Goal: Task Accomplishment & Management: Manage account settings

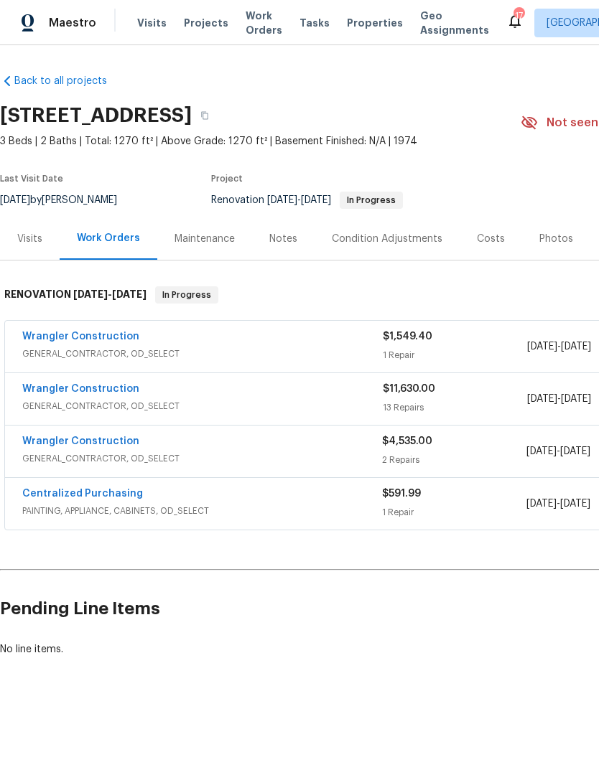
click at [44, 388] on link "Wrangler Construction" at bounding box center [80, 389] width 117 height 10
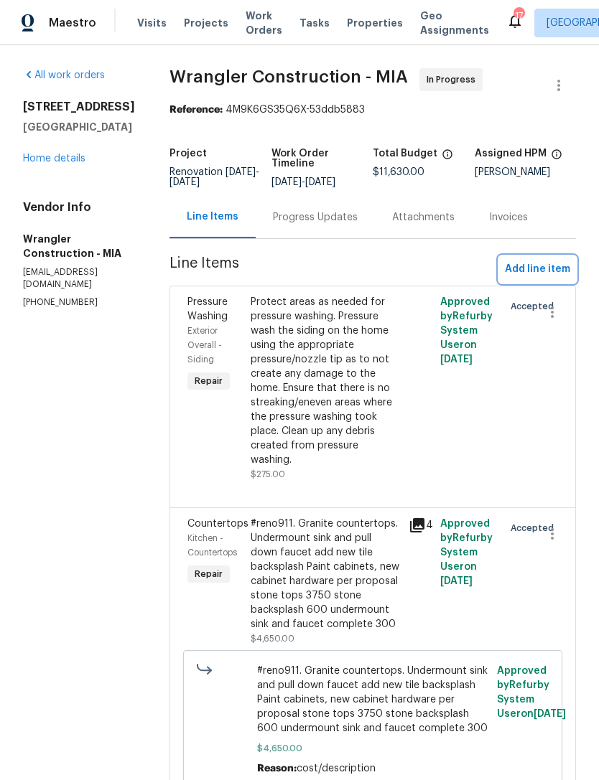
click at [539, 264] on span "Add line item" at bounding box center [537, 270] width 65 height 18
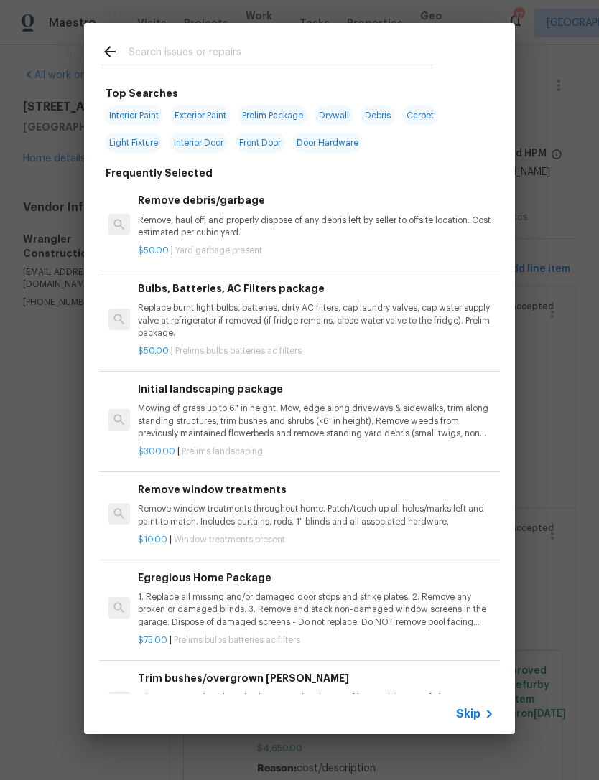
click at [486, 706] on icon at bounding box center [488, 714] width 17 height 17
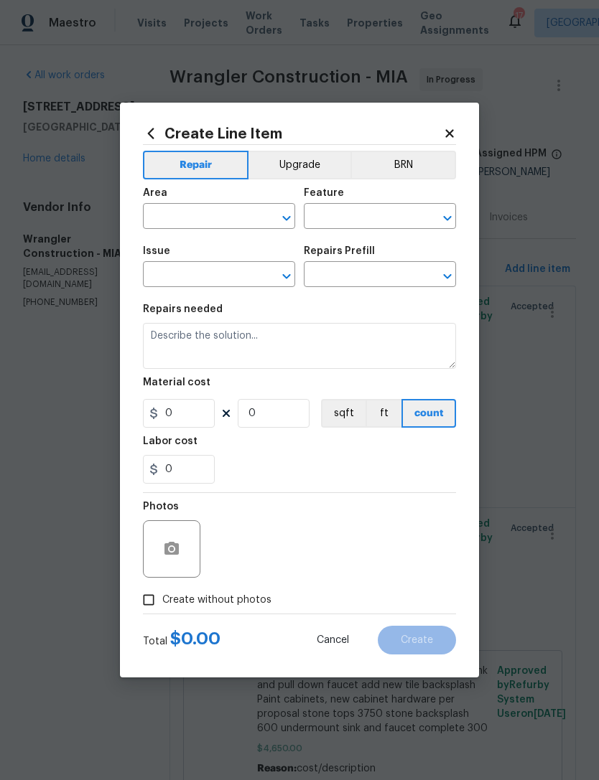
click at [164, 214] on input "text" at bounding box center [199, 218] width 112 height 22
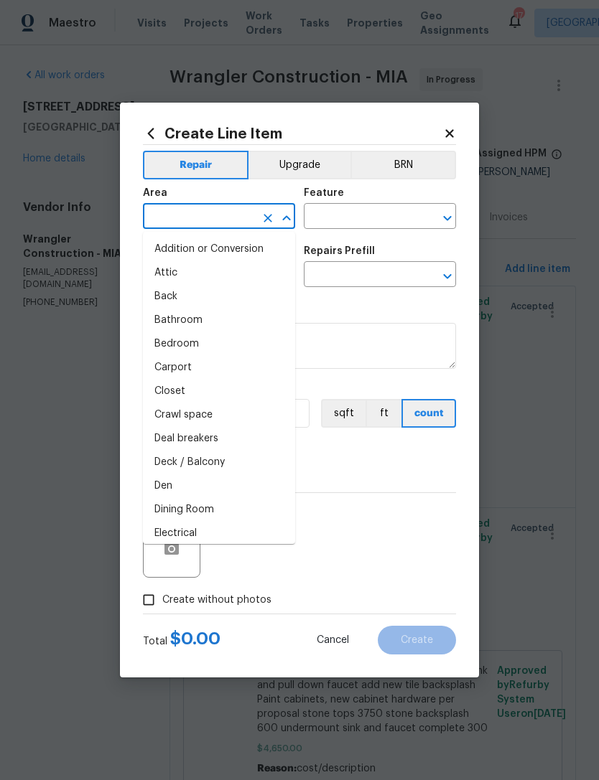
click at [167, 222] on input "text" at bounding box center [199, 218] width 112 height 22
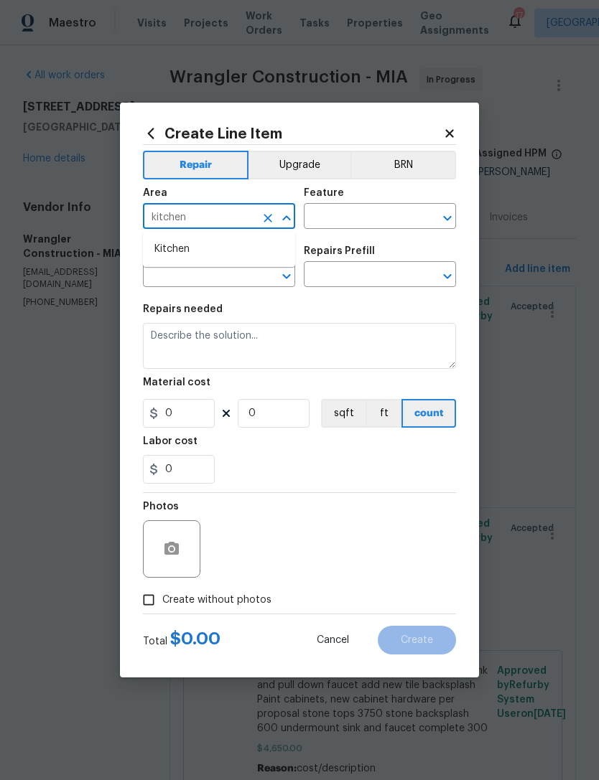
click at [161, 256] on li "Kitchen" at bounding box center [219, 250] width 152 height 24
type input "Kitchen"
click at [317, 214] on input "text" at bounding box center [360, 218] width 112 height 22
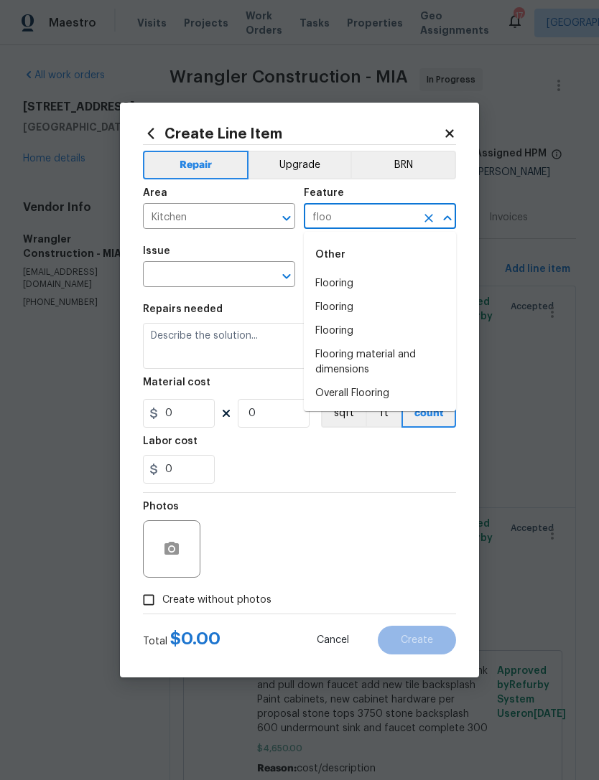
click at [328, 285] on li "Flooring" at bounding box center [380, 284] width 152 height 24
type input "Flooring"
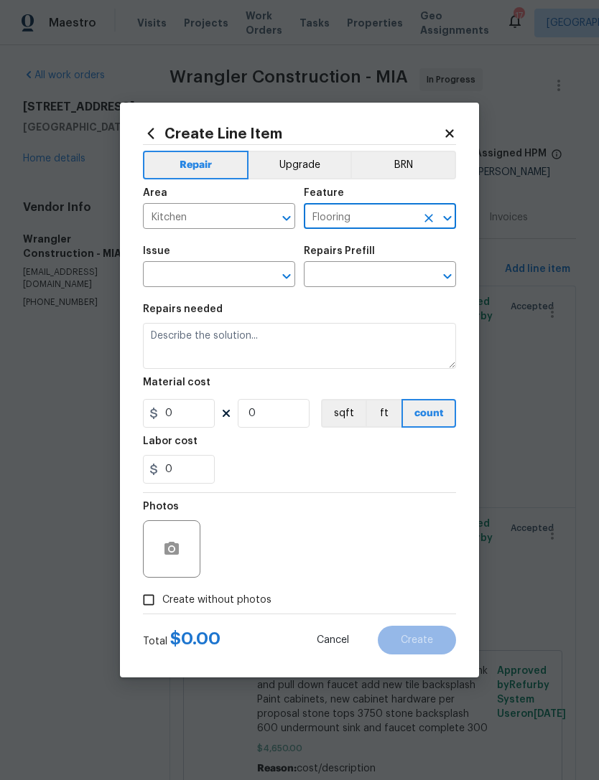
click at [157, 281] on input "text" at bounding box center [199, 276] width 112 height 22
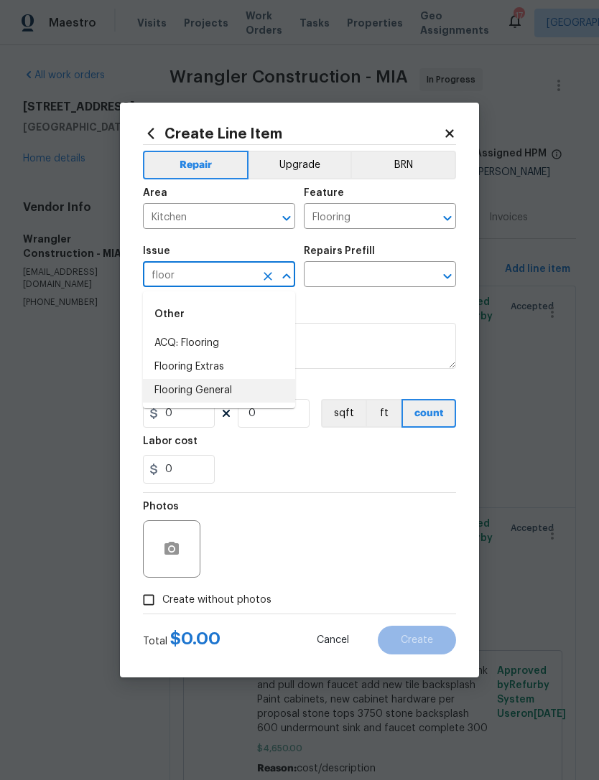
click at [169, 393] on li "Flooring General" at bounding box center [219, 391] width 152 height 24
type input "Flooring General"
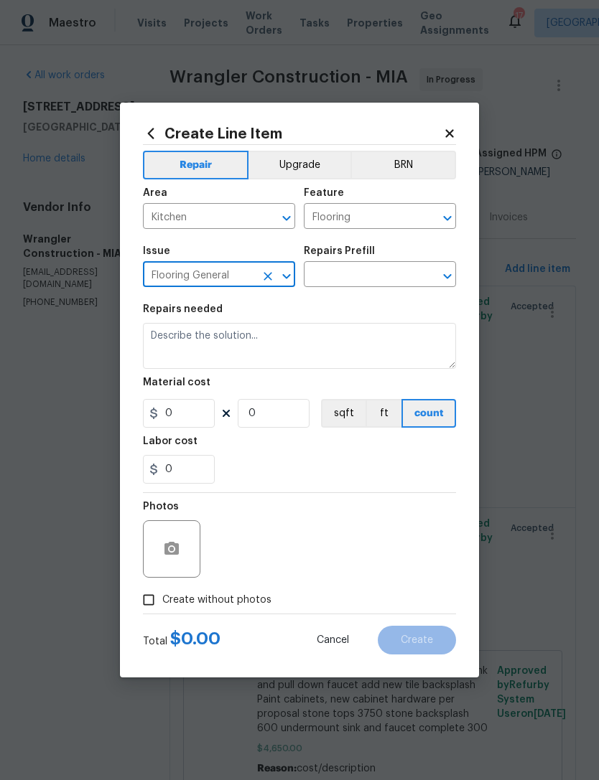
click at [339, 273] on input "text" at bounding box center [360, 276] width 112 height 22
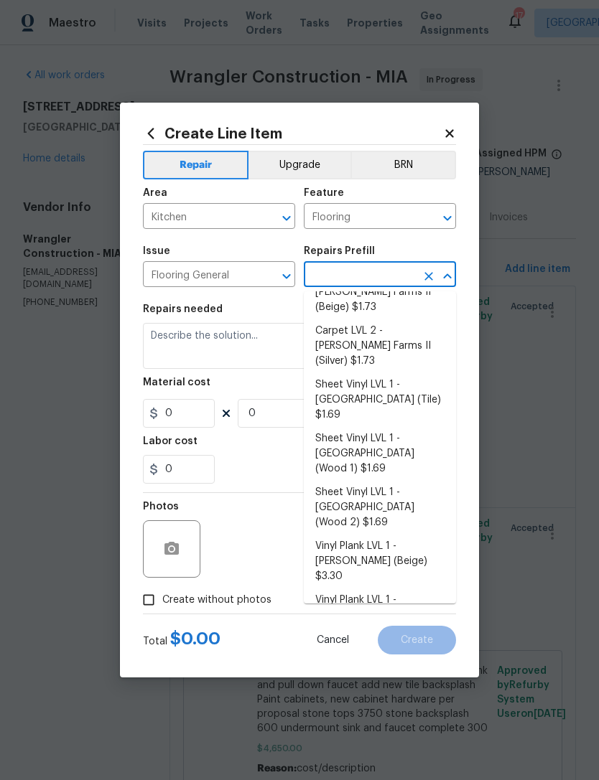
scroll to position [108, 0]
click at [266, 272] on icon "Clear" at bounding box center [268, 276] width 14 height 14
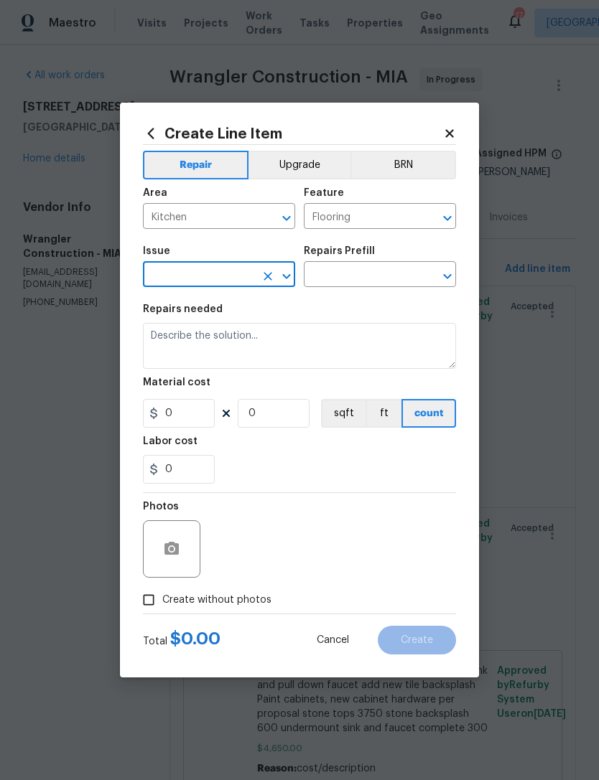
click at [189, 279] on input "text" at bounding box center [199, 276] width 112 height 22
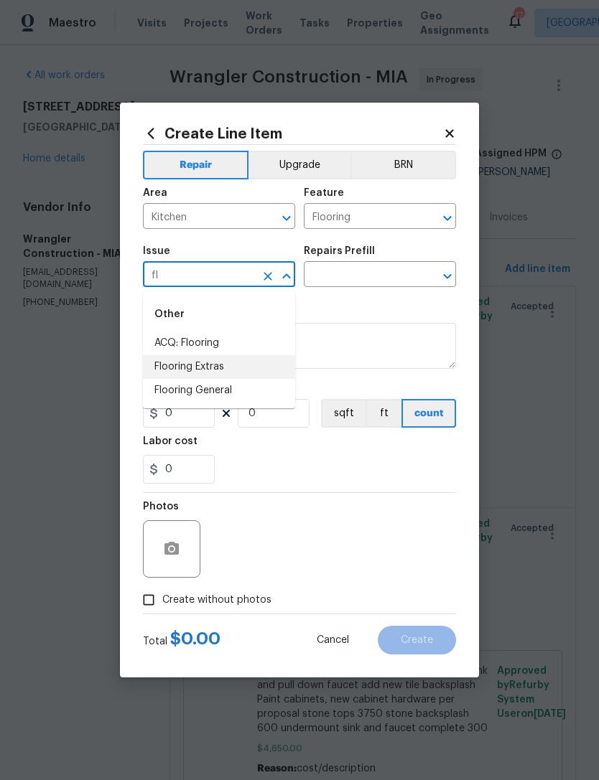
click at [164, 370] on li "Flooring Extras" at bounding box center [219, 367] width 152 height 24
type input "Flooring Extras"
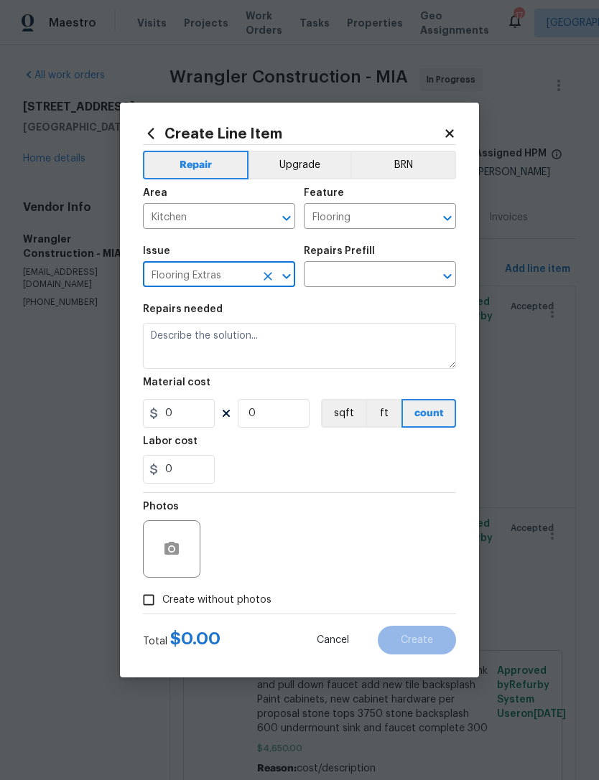
click at [332, 279] on input "text" at bounding box center [360, 276] width 112 height 22
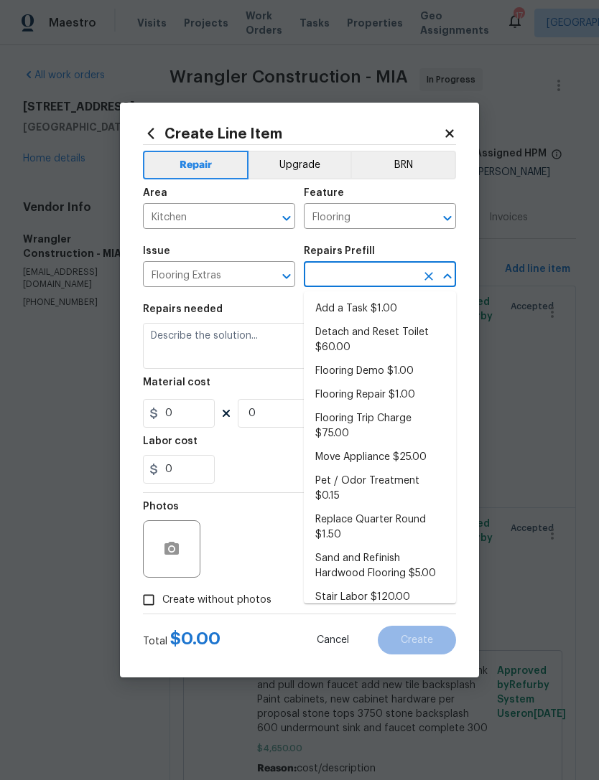
click at [332, 314] on li "Add a Task $1.00" at bounding box center [380, 309] width 152 height 24
type input "Add a Task $1.00"
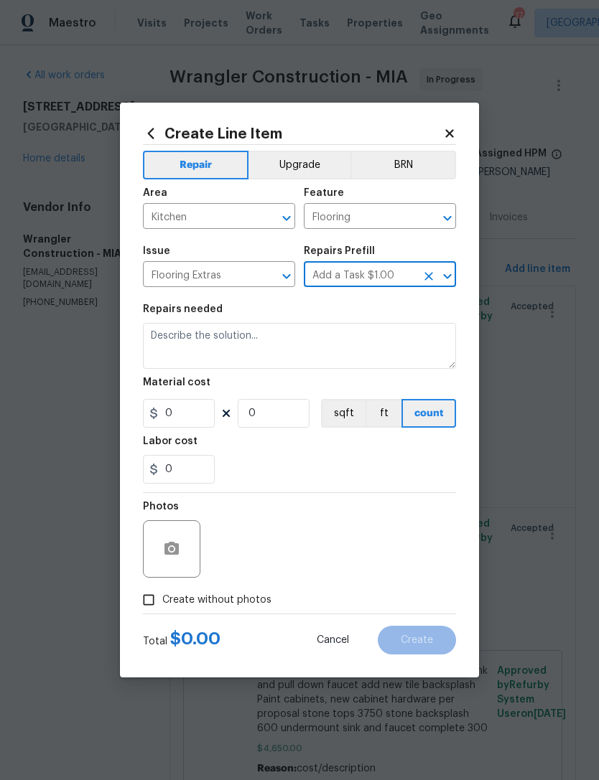
type input "Overall Flooring"
type textarea "HPM to detail"
type input "1"
type input "Add a Task $1.00"
type input "1"
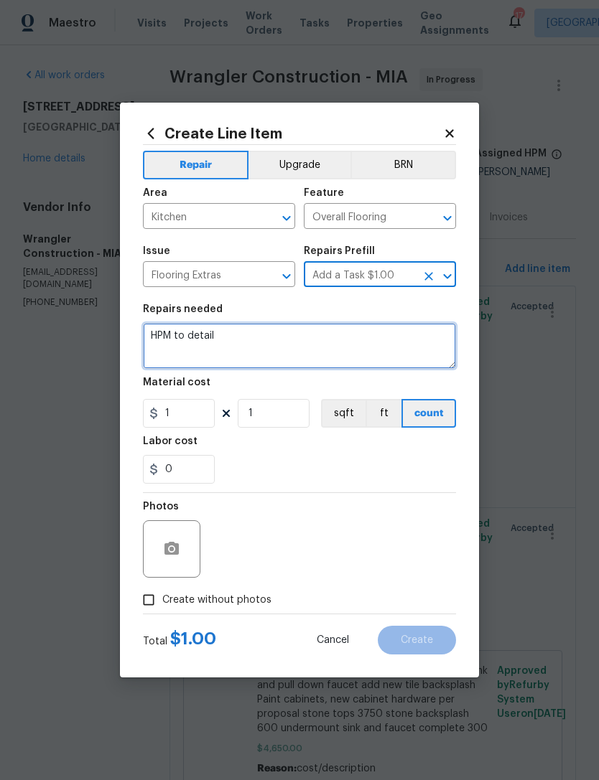
click at [225, 345] on textarea "HPM to detail" at bounding box center [299, 346] width 313 height 46
type textarea "H"
click at [217, 338] on textarea "Repair existing flooring in kitchen" at bounding box center [299, 346] width 313 height 46
click at [338, 341] on textarea "Repair existing tile flooring in kitchen" at bounding box center [299, 346] width 313 height 46
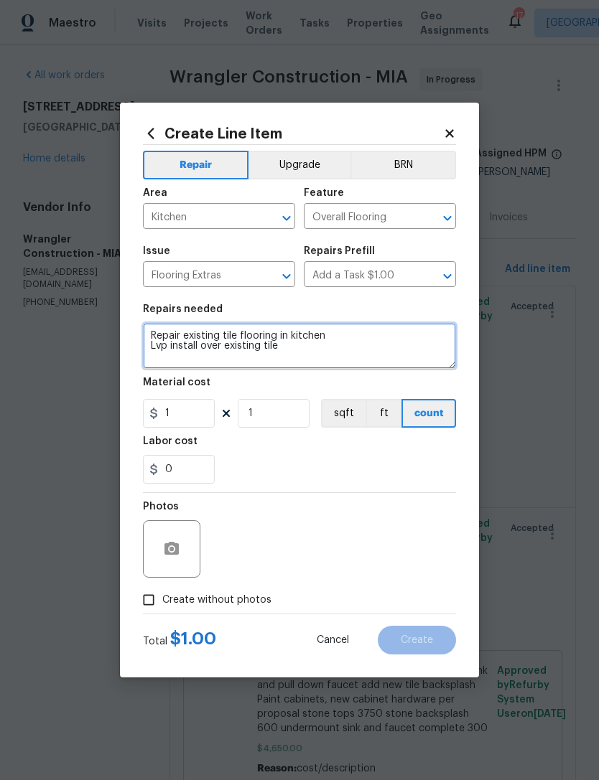
type textarea "Repair existing tile flooring in kitchen Lvp install over existing tile"
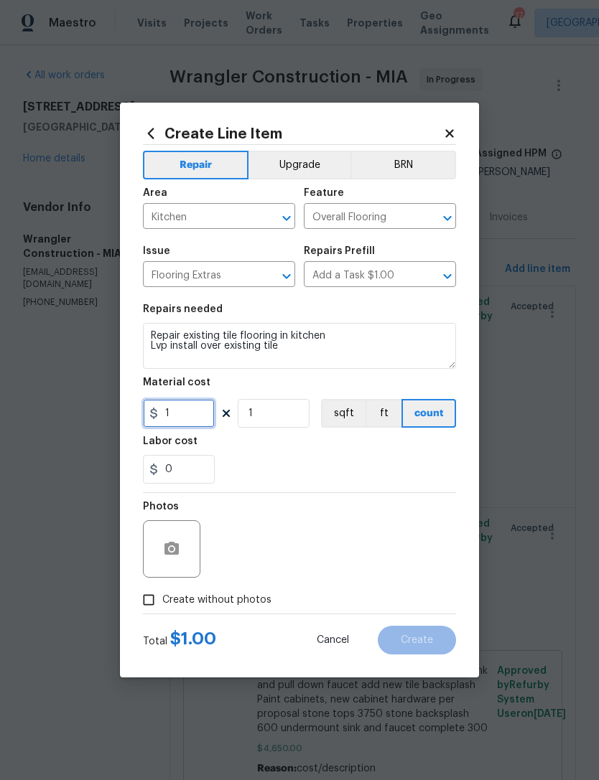
click at [177, 421] on input "1" at bounding box center [179, 413] width 72 height 29
type input "1100"
click at [251, 417] on input "1" at bounding box center [274, 413] width 72 height 29
type input "1"
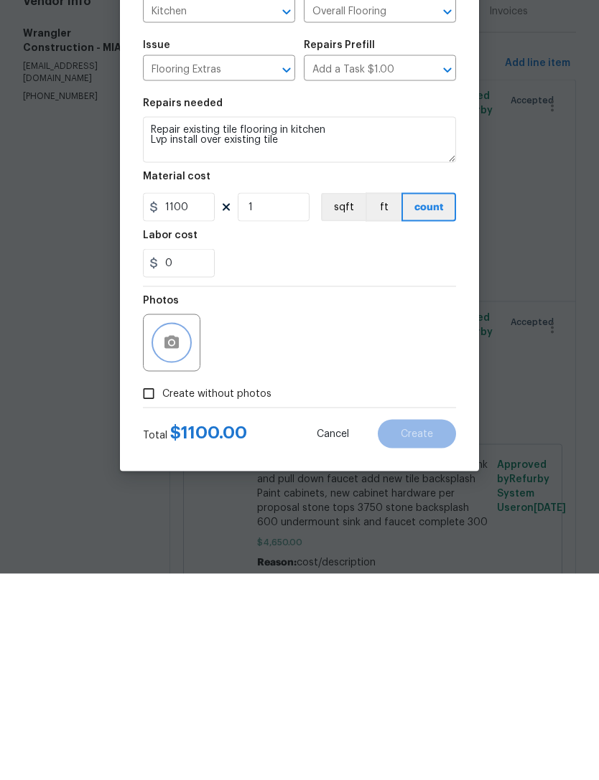
click at [161, 532] on button "button" at bounding box center [171, 549] width 34 height 34
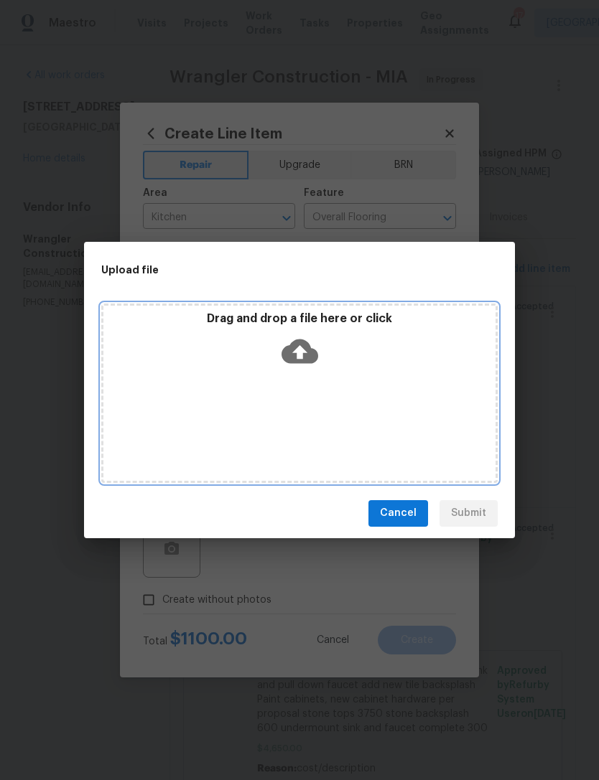
click at [298, 339] on icon at bounding box center [299, 351] width 37 height 37
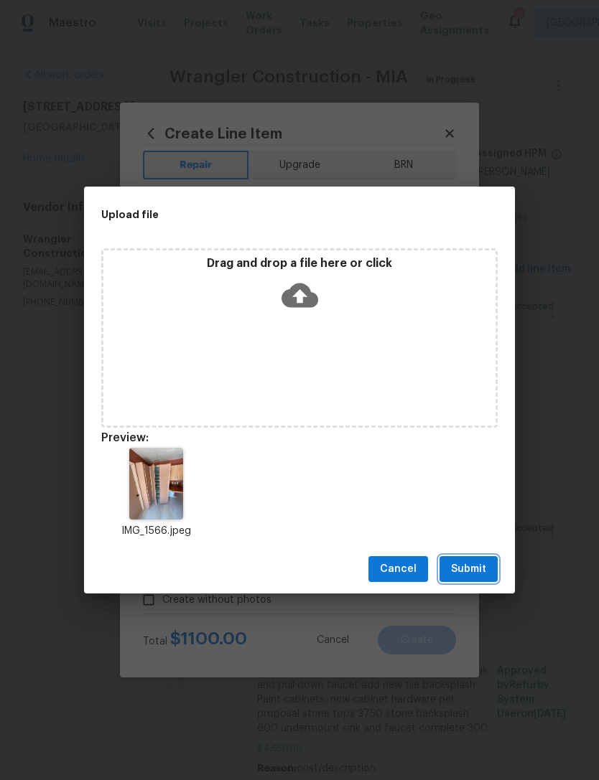
click at [480, 563] on span "Submit" at bounding box center [468, 570] width 35 height 18
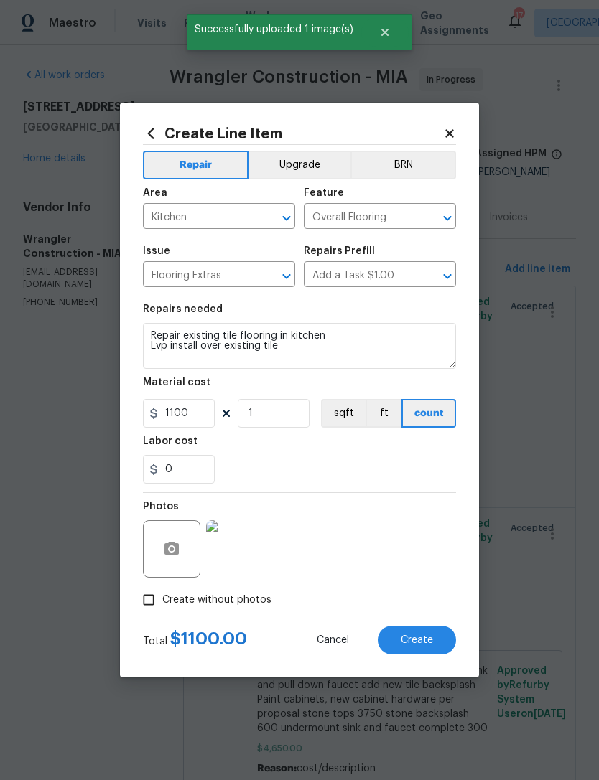
click at [426, 643] on span "Create" at bounding box center [417, 640] width 32 height 11
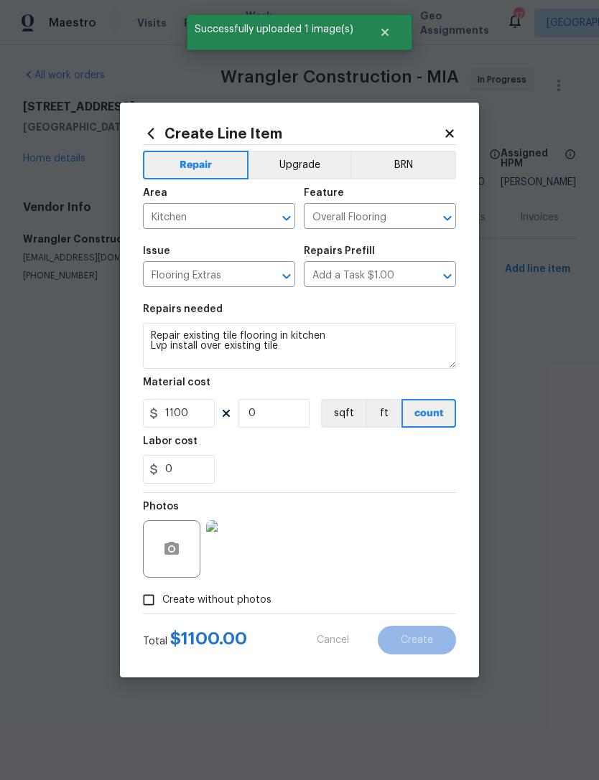
scroll to position [0, 0]
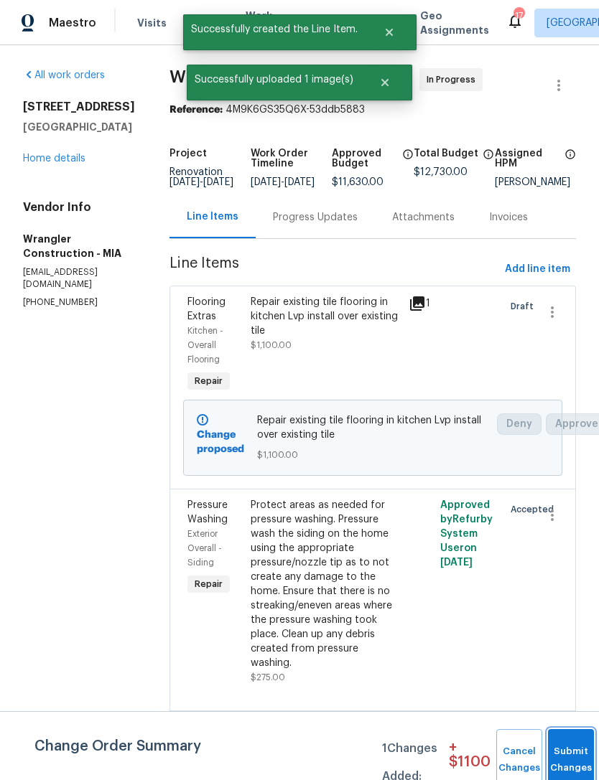
click at [559, 758] on span "Submit Changes" at bounding box center [571, 760] width 32 height 33
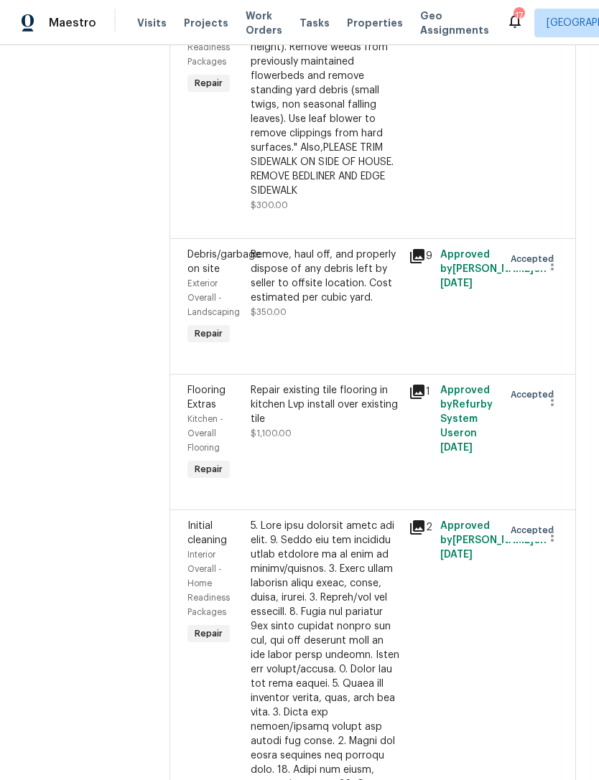
scroll to position [844, 0]
click at [254, 247] on div "Remove, haul off, and properly dispose of any debris left by seller to offsite …" at bounding box center [325, 275] width 149 height 57
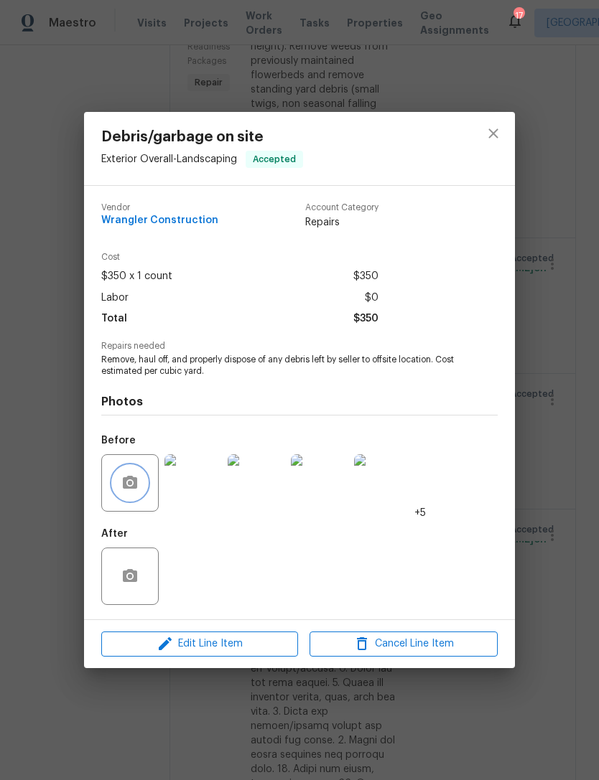
click at [126, 477] on icon "button" at bounding box center [129, 483] width 17 height 17
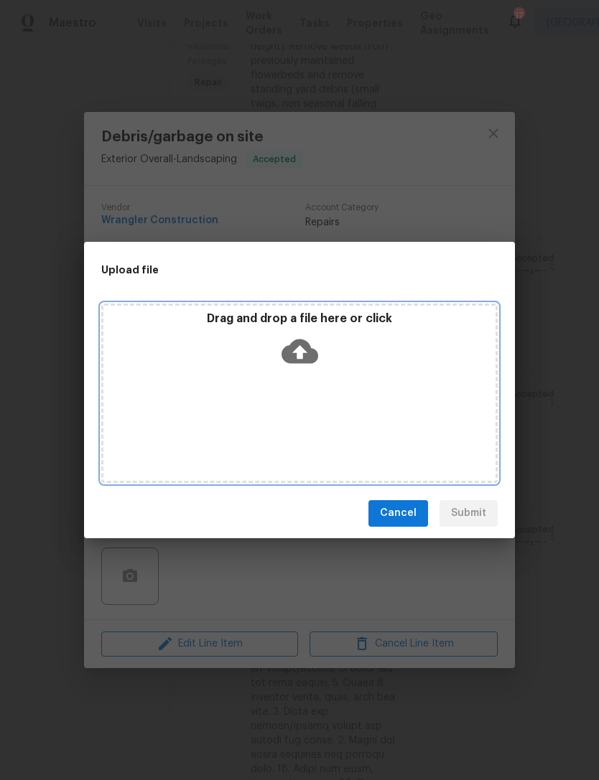
click at [304, 345] on icon at bounding box center [299, 351] width 37 height 24
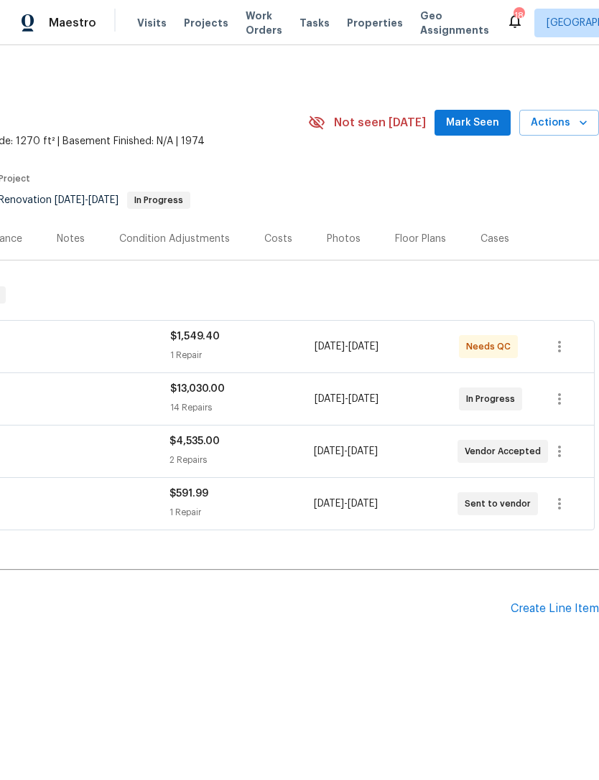
scroll to position [0, 213]
click at [561, 604] on div "Create Line Item" at bounding box center [554, 609] width 88 height 14
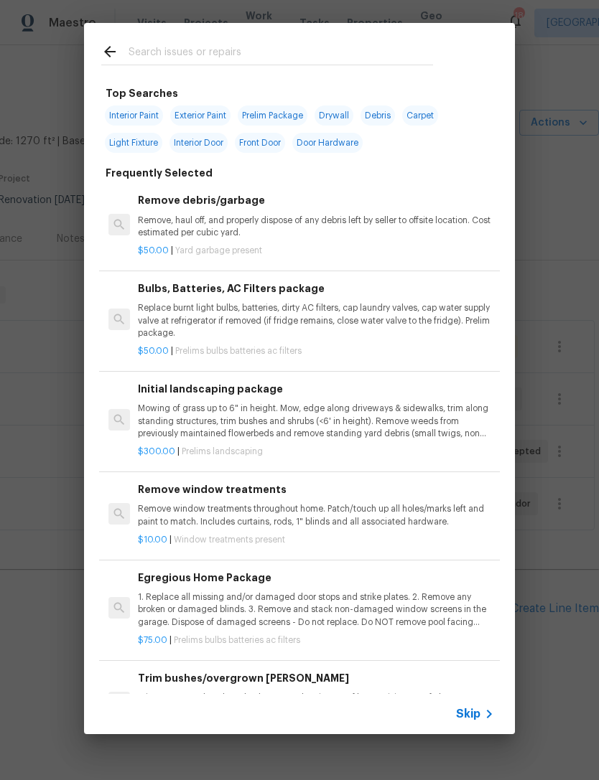
click at [482, 694] on p "Trim overgrown hegdes & bushes around perimeter of home giving 12" of clearance…" at bounding box center [316, 704] width 356 height 24
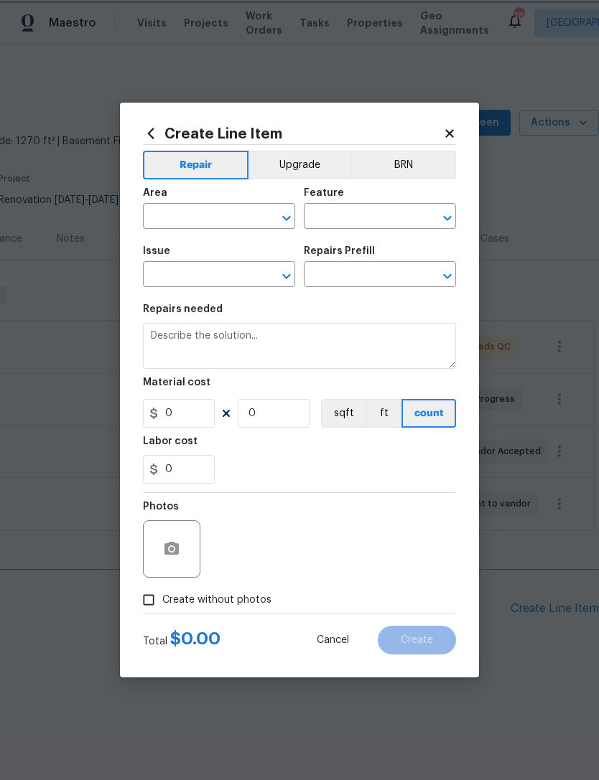
type input "Dead/overgrown tree or foliage"
type input "Trim bushes/overgrown [PERSON_NAME] $75.00"
type textarea "Trim overgrown hegdes & bushes around perimeter of home giving 12" of clearance…"
type input "75"
type input "1"
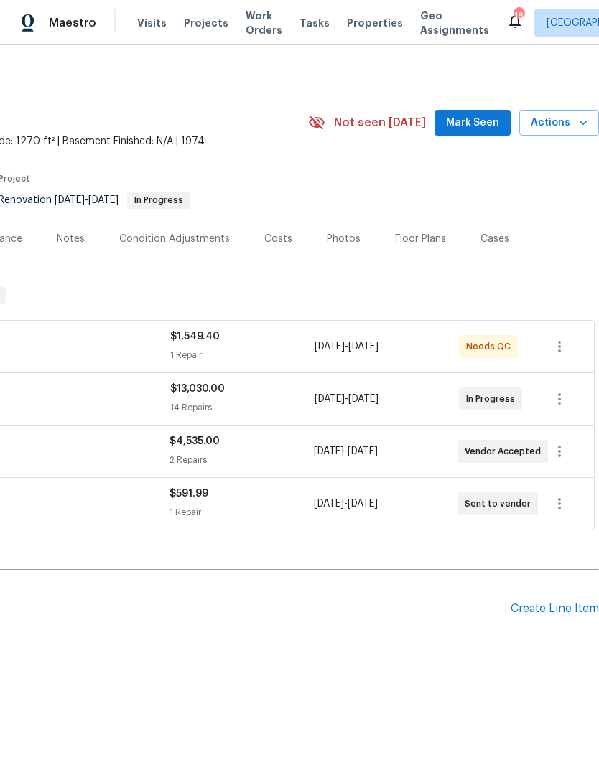
click at [553, 599] on div "Pending Line Items Create Line Item" at bounding box center [192, 609] width 811 height 67
click at [561, 597] on div "Pending Line Items Create Line Item" at bounding box center [192, 609] width 811 height 67
click at [554, 597] on div "Pending Line Items Create Line Item" at bounding box center [192, 609] width 811 height 67
click at [551, 610] on div "Create Line Item" at bounding box center [554, 609] width 88 height 14
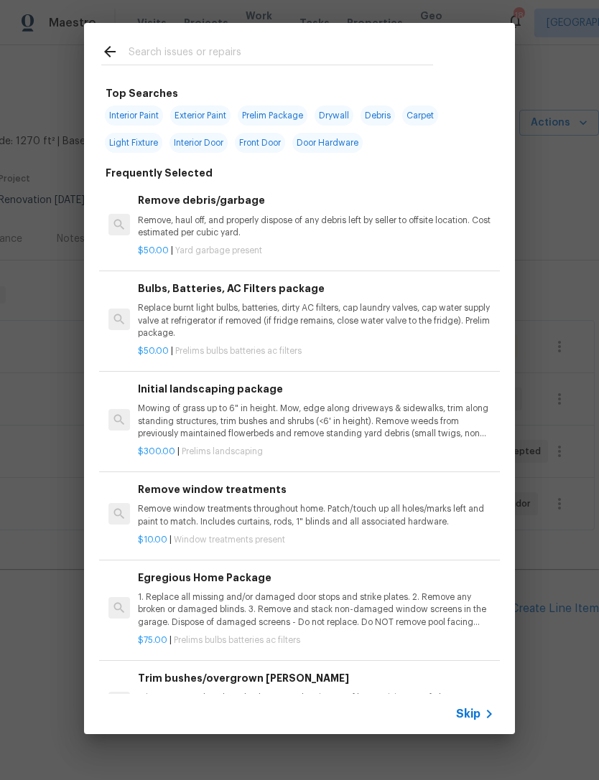
click at [472, 722] on div "Skip" at bounding box center [477, 714] width 42 height 17
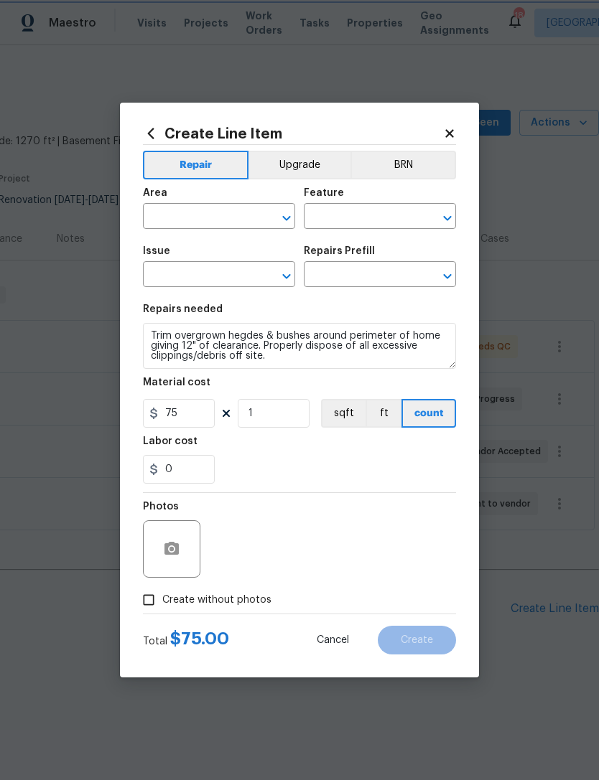
type input "Dead/overgrown tree or foliage"
type input "Trim bushes/overgrown [PERSON_NAME] $75.00"
click at [159, 215] on input "text" at bounding box center [199, 218] width 112 height 22
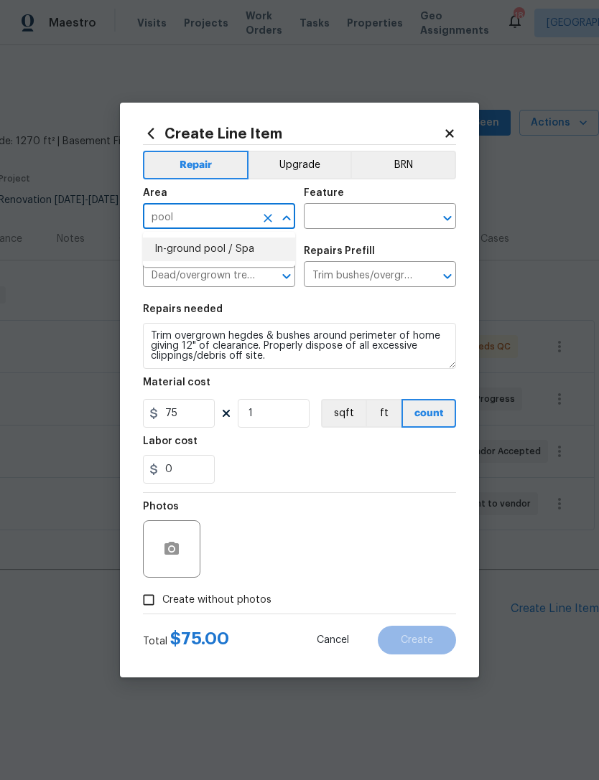
click at [154, 247] on li "In-ground pool / Spa" at bounding box center [219, 250] width 152 height 24
type input "In-ground pool / Spa"
click at [443, 131] on icon at bounding box center [449, 133] width 13 height 13
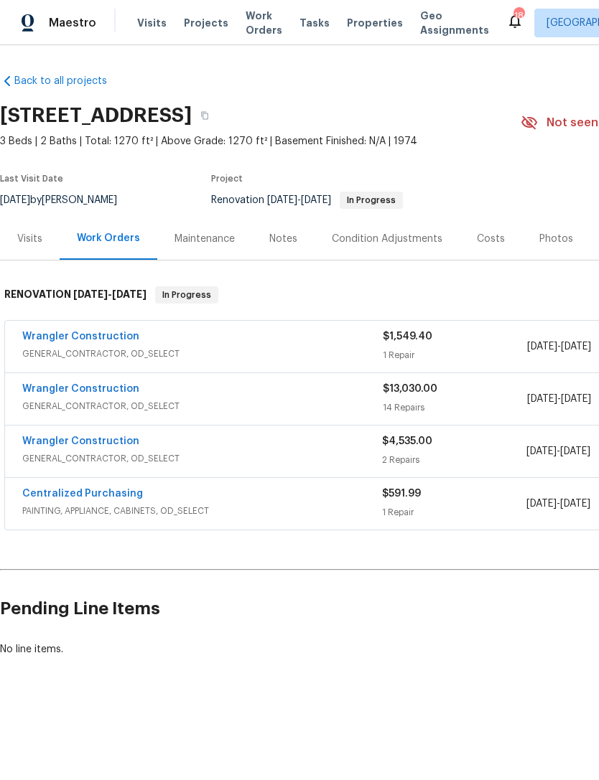
scroll to position [0, 0]
click at [429, 441] on span "$4,535.00" at bounding box center [407, 441] width 50 height 10
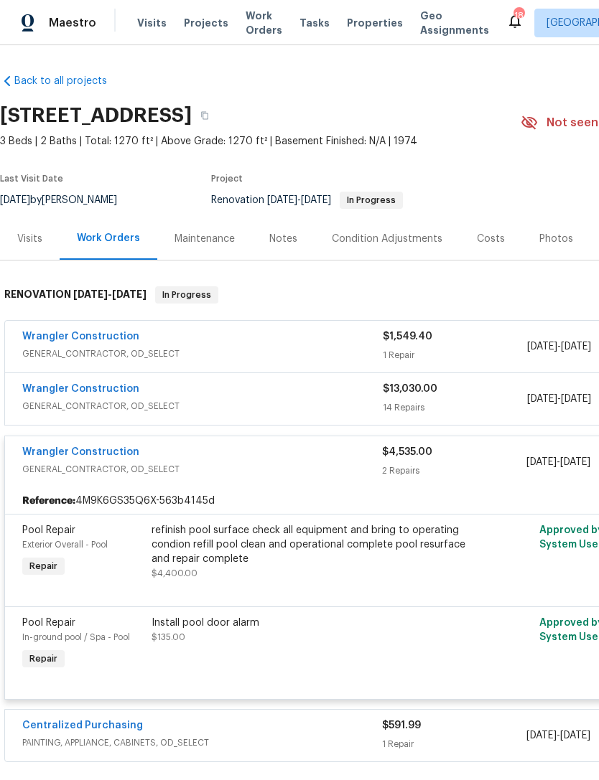
click at [411, 542] on div "refinish pool surface check all equipment and bring to operating condion refill…" at bounding box center [308, 544] width 314 height 43
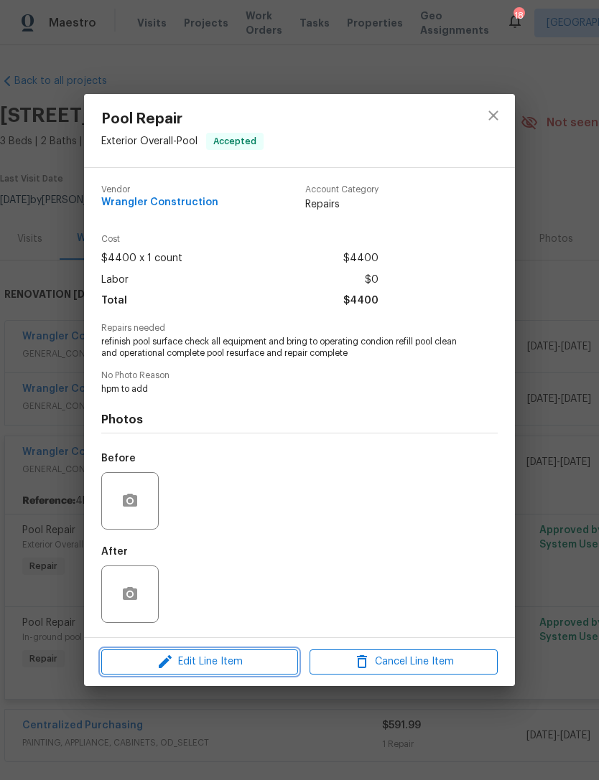
click at [263, 675] on button "Edit Line Item" at bounding box center [199, 662] width 197 height 25
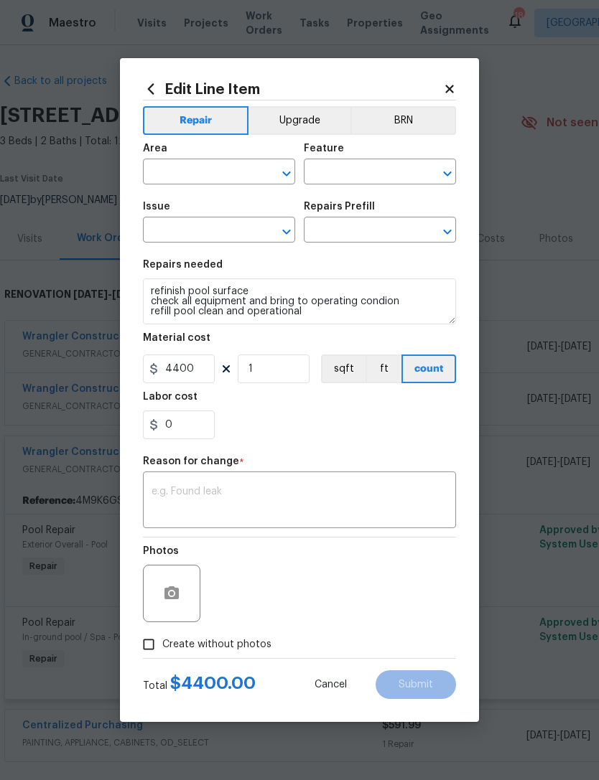
type input "Exterior Overall"
type input "Pool"
type input "Pool Repair"
type input "Major Repairs $2,000.00"
click at [172, 359] on input "4400" at bounding box center [179, 369] width 72 height 29
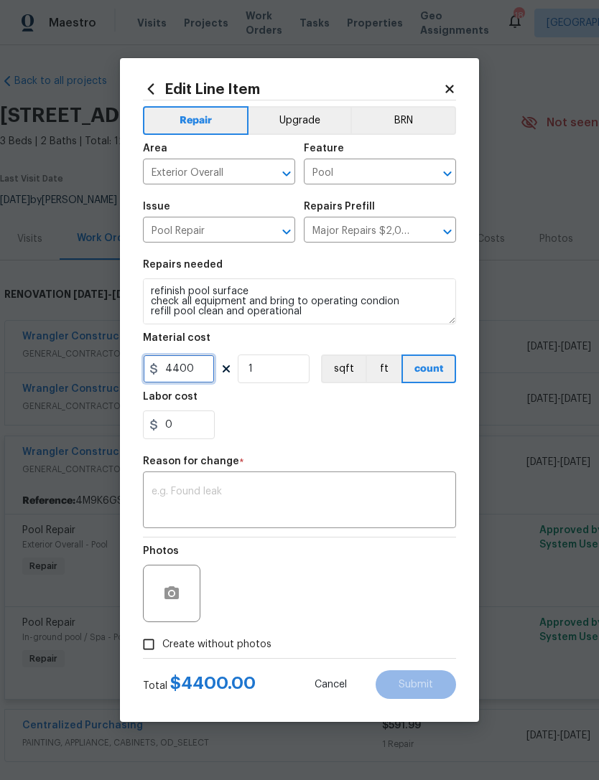
click at [197, 364] on input "4400" at bounding box center [179, 369] width 72 height 29
click at [185, 369] on input "4400" at bounding box center [179, 369] width 72 height 29
type input "0"
click at [590, 460] on body "Maestro Visits Projects Work Orders Tasks Properties Geo Assignments 18 [GEOGRA…" at bounding box center [299, 390] width 599 height 780
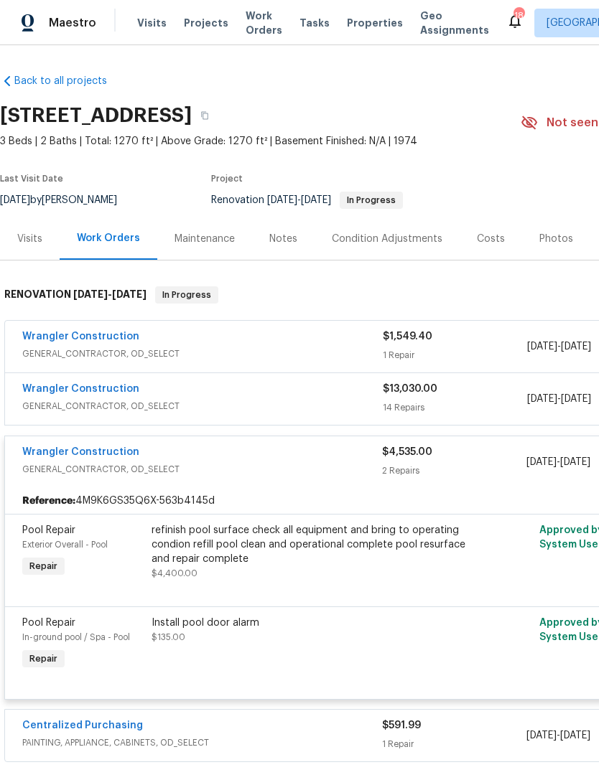
click at [37, 467] on span "GENERAL_CONTRACTOR, OD_SELECT" at bounding box center [202, 469] width 360 height 14
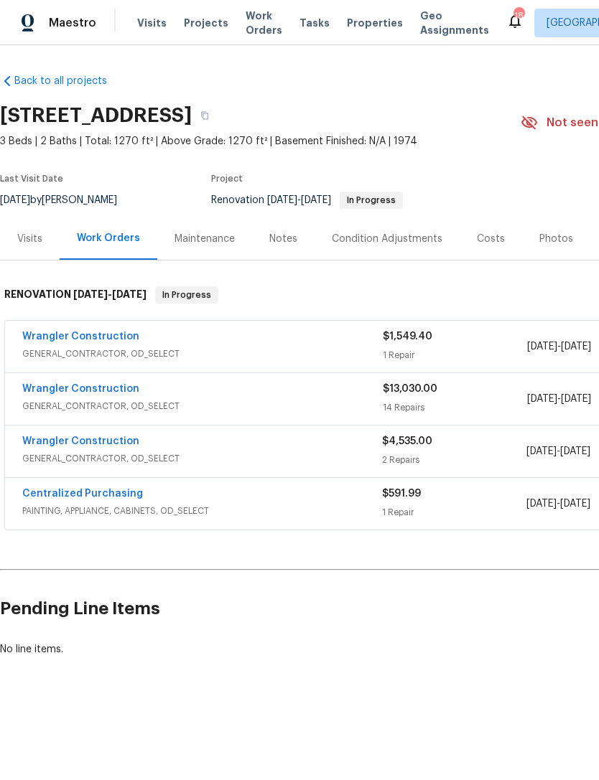
click at [54, 462] on span "GENERAL_CONTRACTOR, OD_SELECT" at bounding box center [202, 459] width 360 height 14
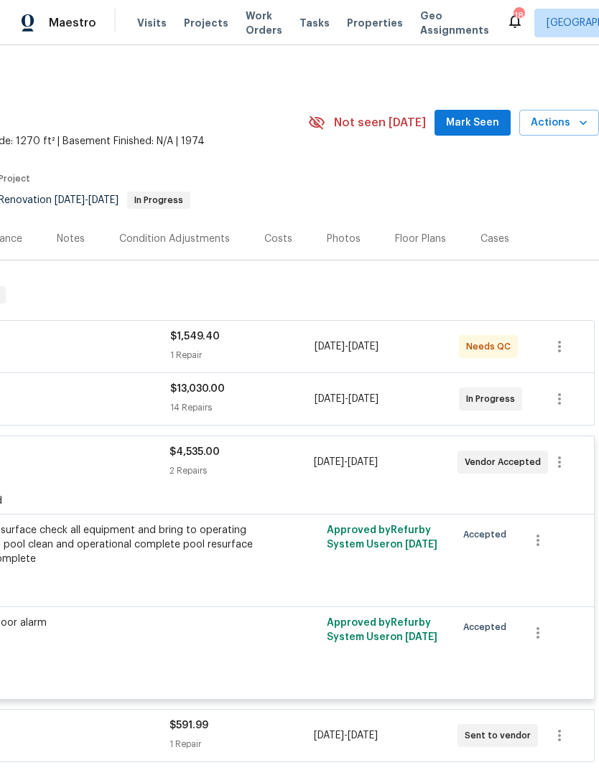
scroll to position [0, 213]
click at [546, 540] on icon "button" at bounding box center [537, 540] width 17 height 17
click at [549, 541] on li "Cancel" at bounding box center [547, 541] width 55 height 24
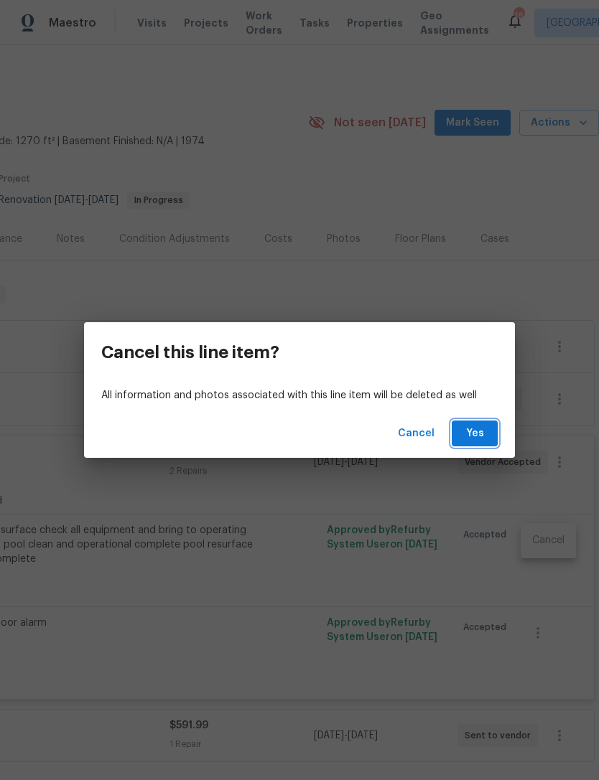
click at [484, 427] on span "Yes" at bounding box center [474, 434] width 23 height 18
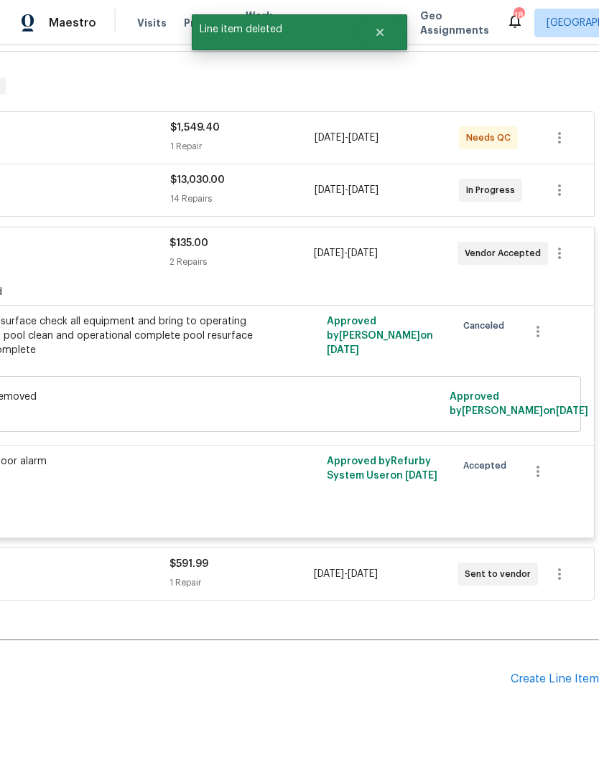
scroll to position [208, 213]
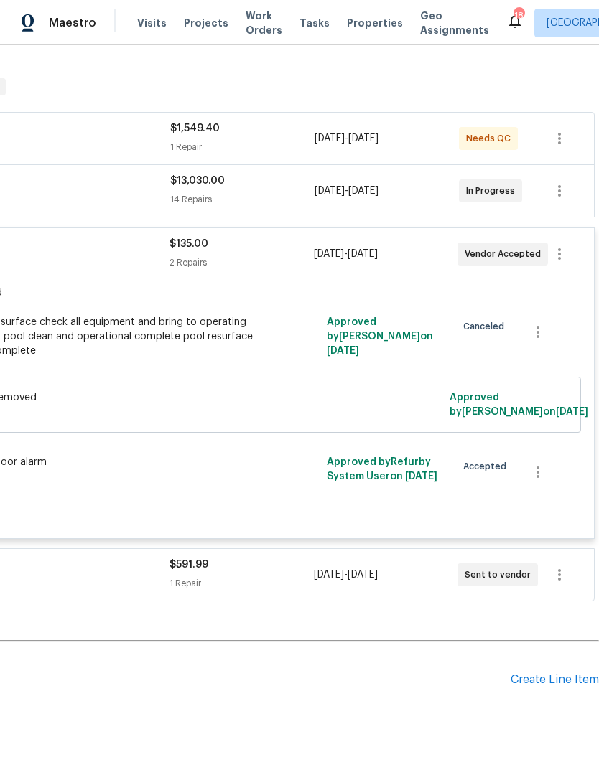
click at [555, 676] on div "Create Line Item" at bounding box center [554, 680] width 88 height 14
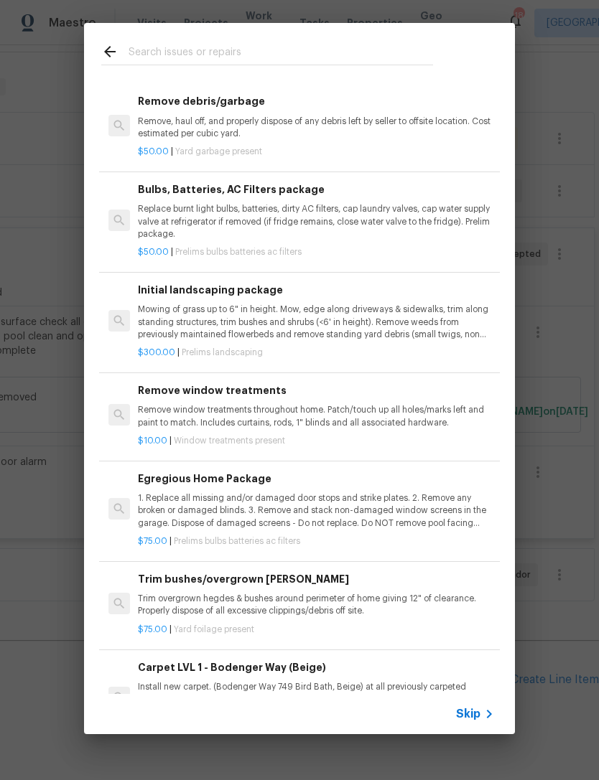
scroll to position [103, 0]
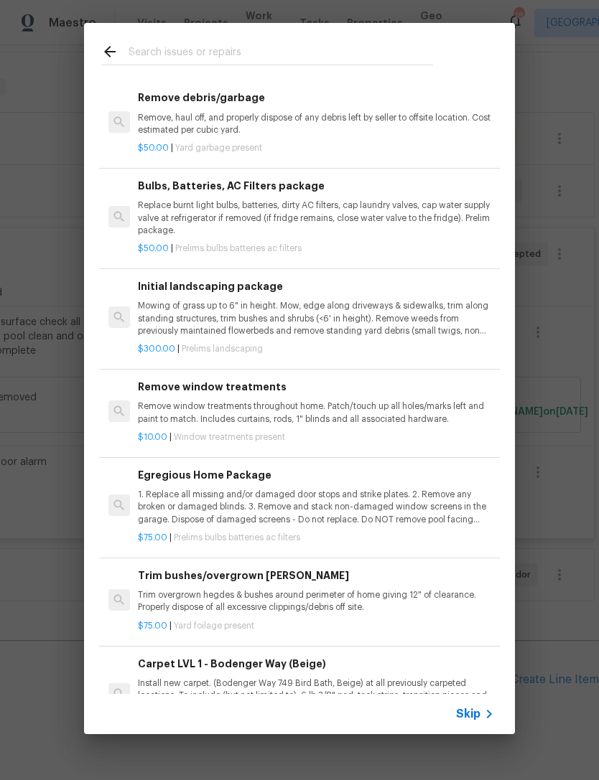
click at [489, 711] on icon at bounding box center [489, 714] width 5 height 9
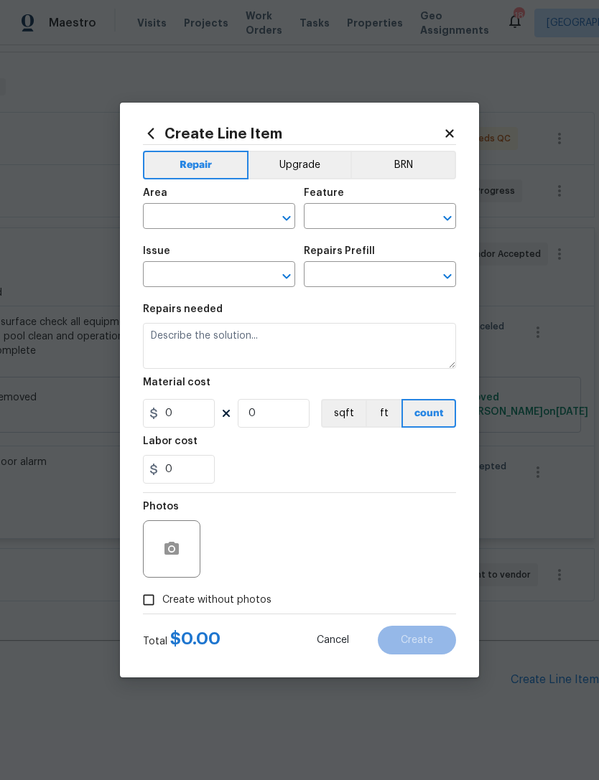
click at [172, 220] on input "text" at bounding box center [199, 218] width 112 height 22
type input "pool"
click at [355, 213] on input "text" at bounding box center [360, 218] width 112 height 22
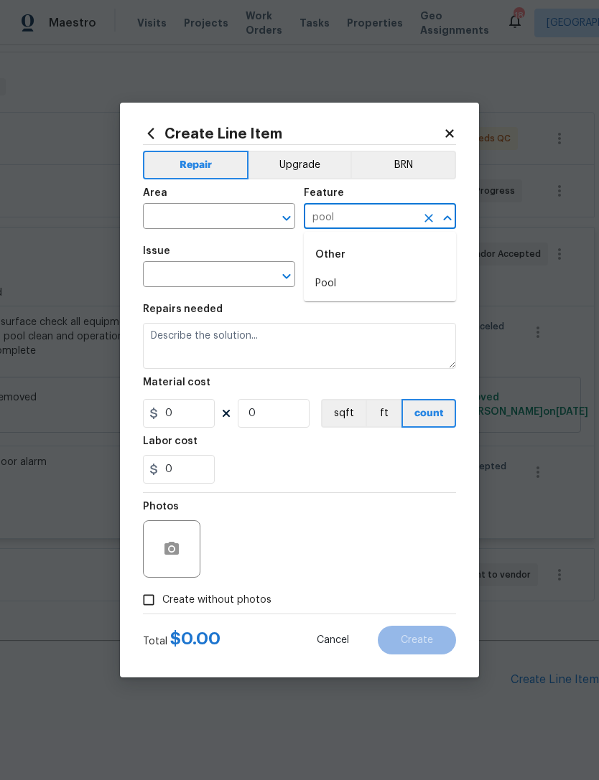
type input "pool"
click at [159, 280] on input "text" at bounding box center [199, 276] width 112 height 22
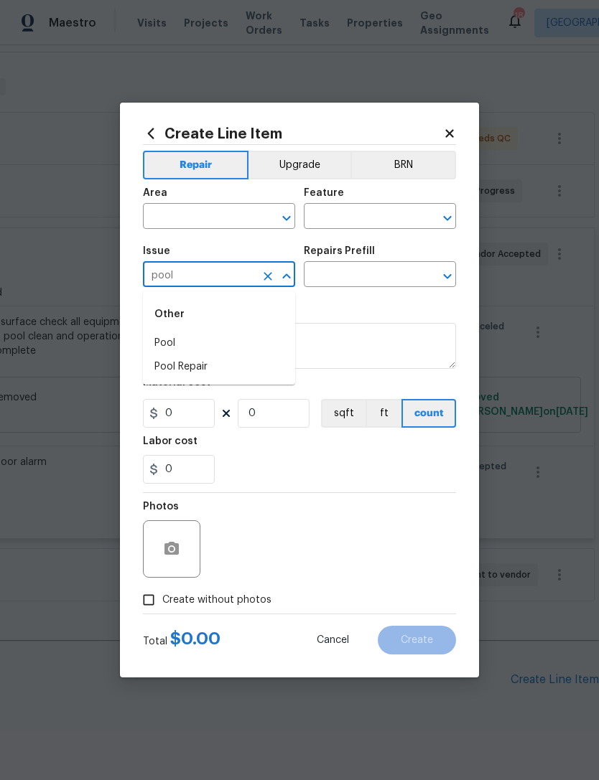
type input "pool"
click at [310, 267] on input "text" at bounding box center [360, 276] width 112 height 22
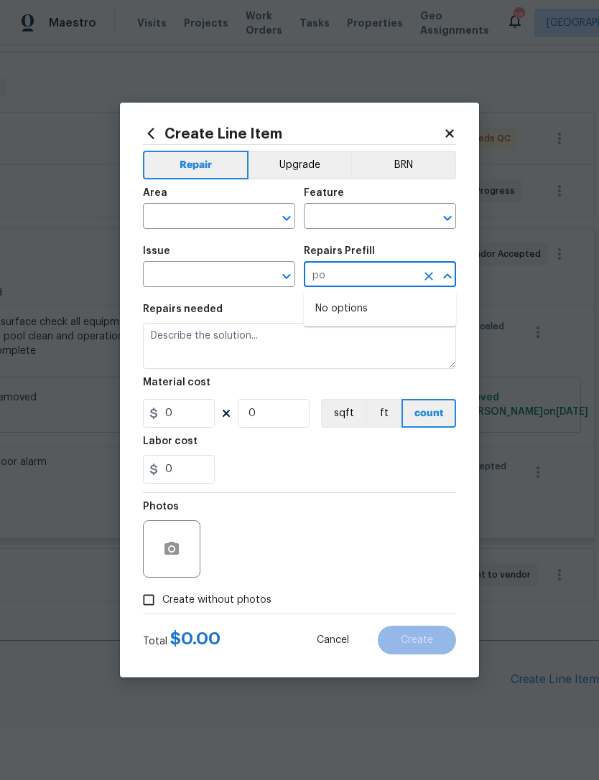
type input "p"
click at [171, 218] on input "text" at bounding box center [199, 218] width 112 height 22
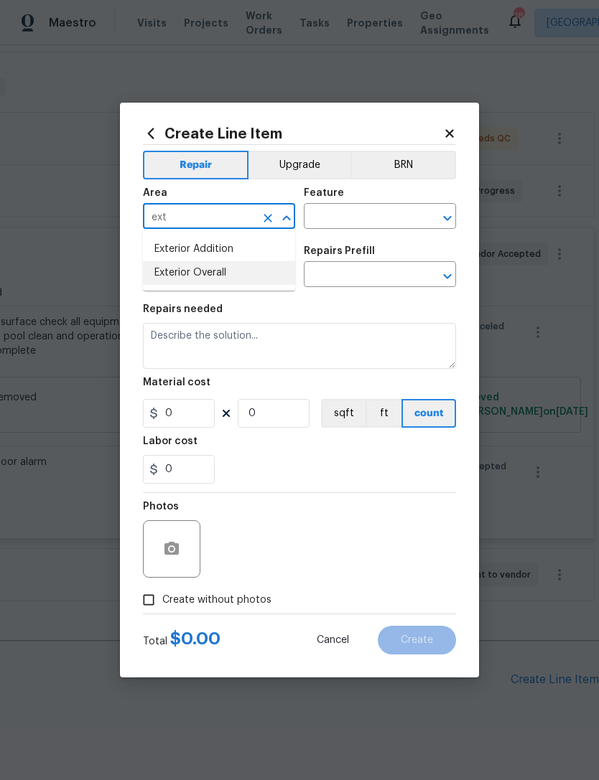
click at [167, 269] on li "Exterior Overall" at bounding box center [219, 273] width 152 height 24
type input "Exterior Overall"
click at [327, 223] on input "text" at bounding box center [360, 218] width 112 height 22
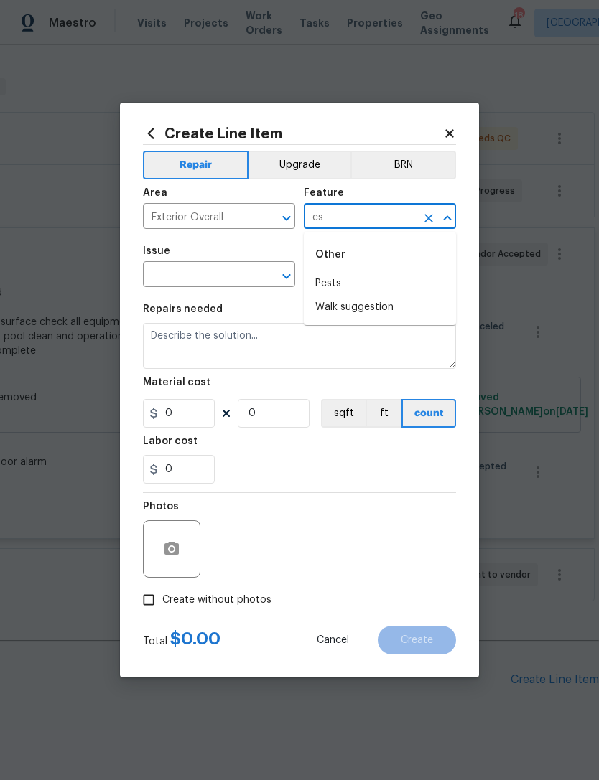
type input "e"
click at [322, 278] on li "Pool" at bounding box center [380, 284] width 152 height 24
type input "Pool"
click at [152, 266] on input "text" at bounding box center [199, 276] width 112 height 22
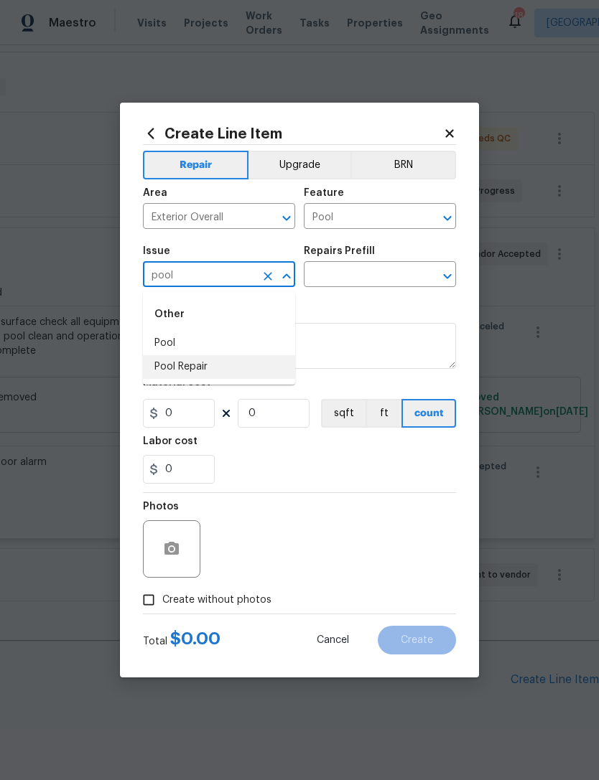
click at [163, 370] on li "Pool Repair" at bounding box center [219, 367] width 152 height 24
type input "Pool Repair"
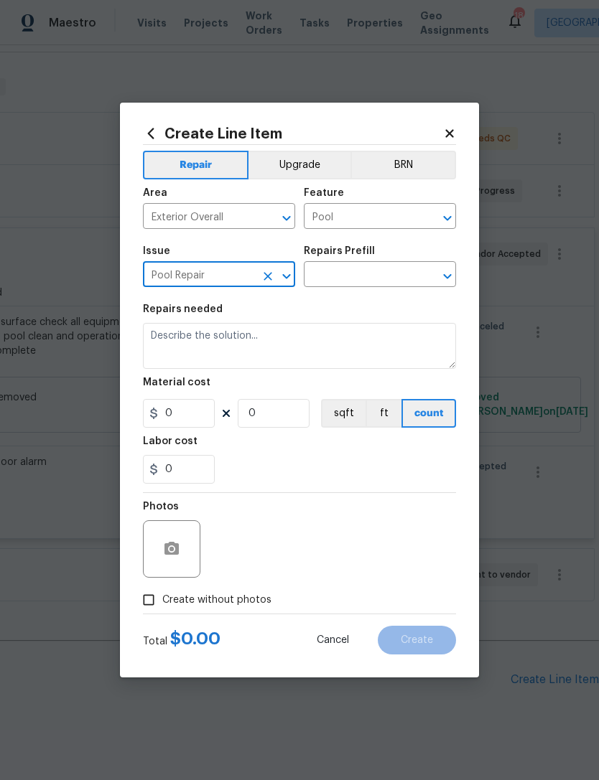
click at [318, 277] on input "text" at bounding box center [360, 276] width 112 height 22
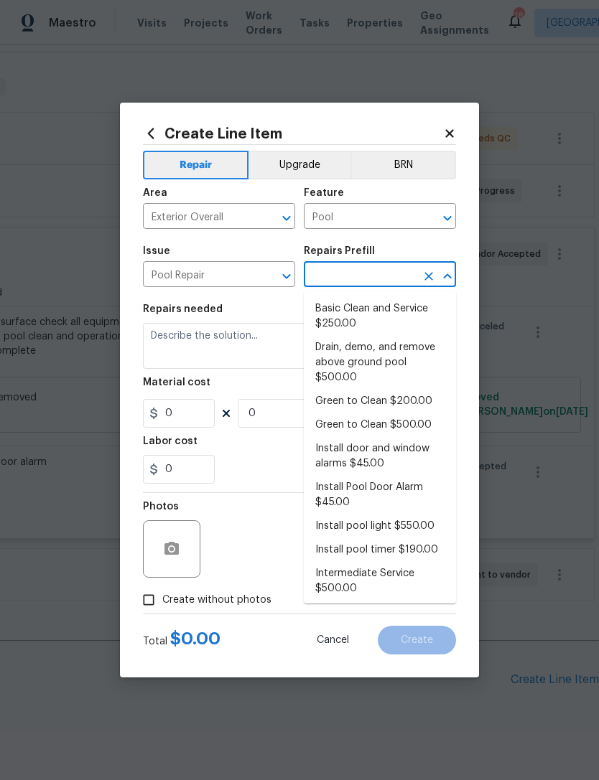
click at [207, 285] on input "Pool Repair" at bounding box center [199, 276] width 112 height 22
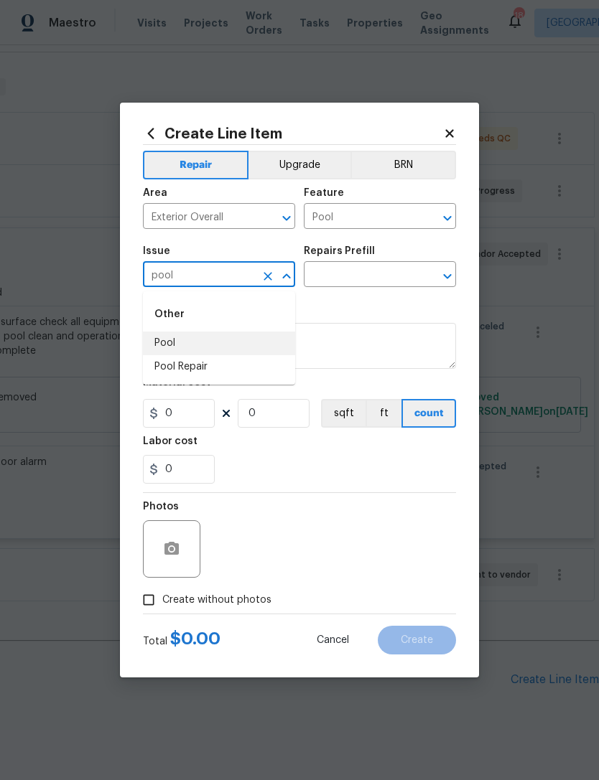
click at [162, 342] on li "Pool" at bounding box center [219, 344] width 152 height 24
type input "Pool"
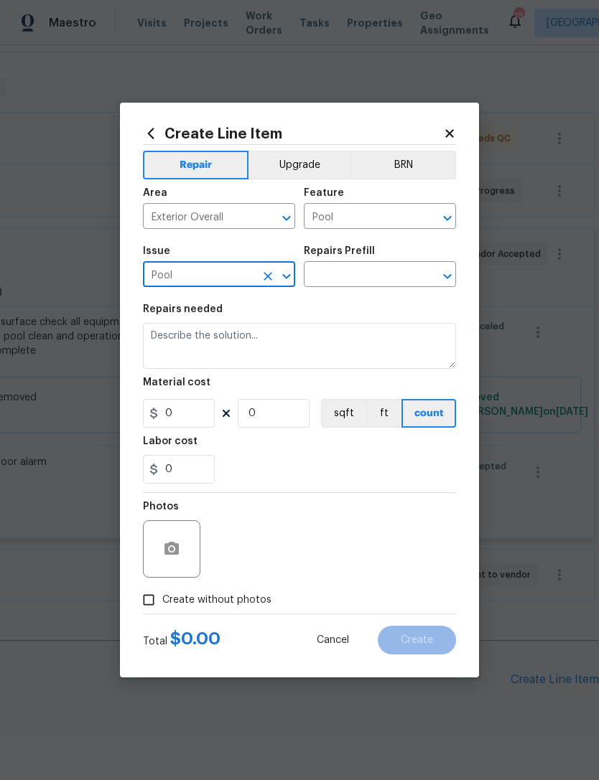
click at [324, 283] on input "text" at bounding box center [360, 276] width 112 height 22
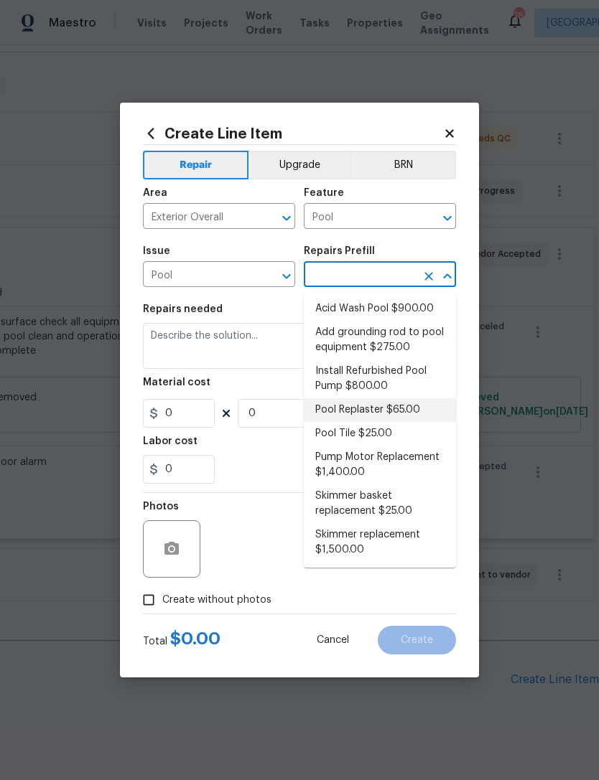
click at [339, 409] on li "Pool Replaster $65.00" at bounding box center [380, 410] width 152 height 24
type input "Pool Replaster $65.00"
type textarea "Replaster pool"
type input "1"
type input "Pool Replaster $65.00"
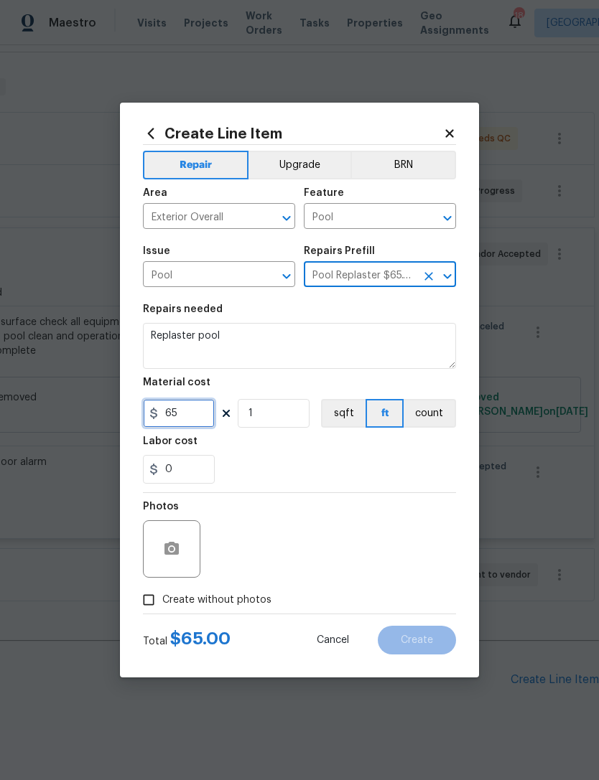
click at [187, 415] on input "65" at bounding box center [179, 413] width 72 height 29
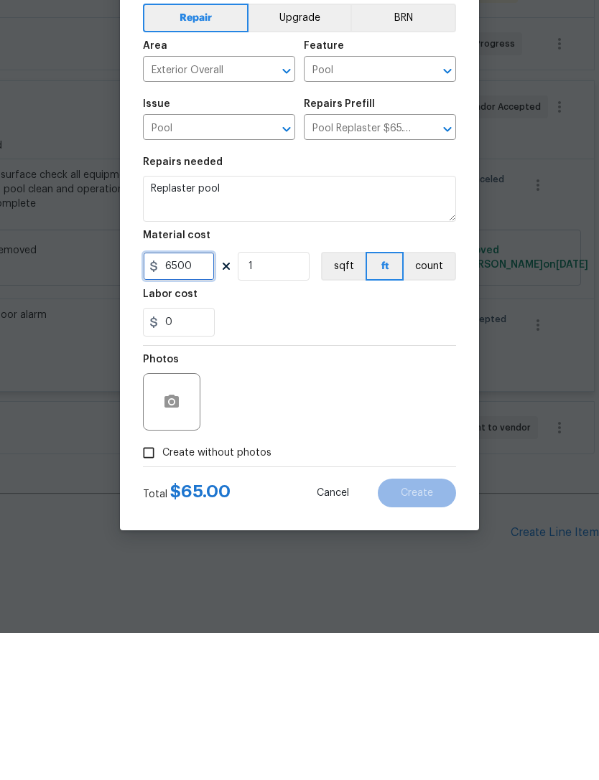
type input "6500"
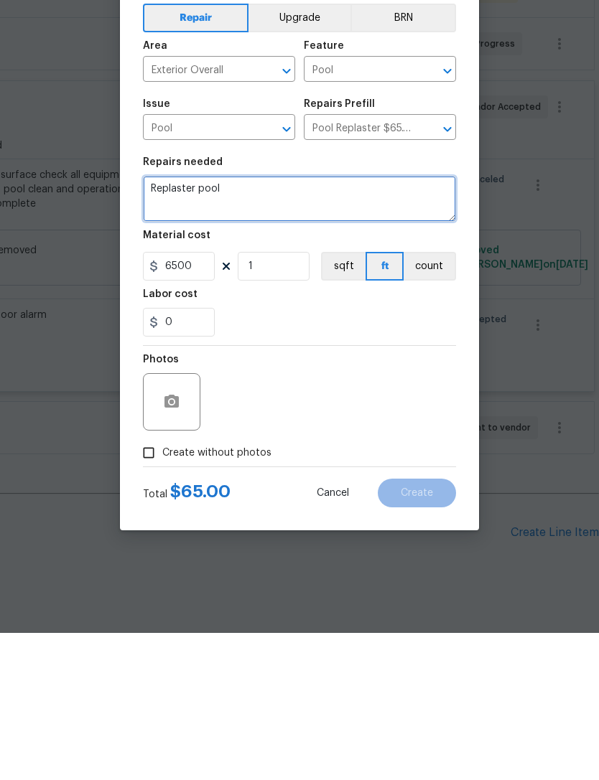
click at [239, 323] on textarea "Replaster pool" at bounding box center [299, 346] width 313 height 46
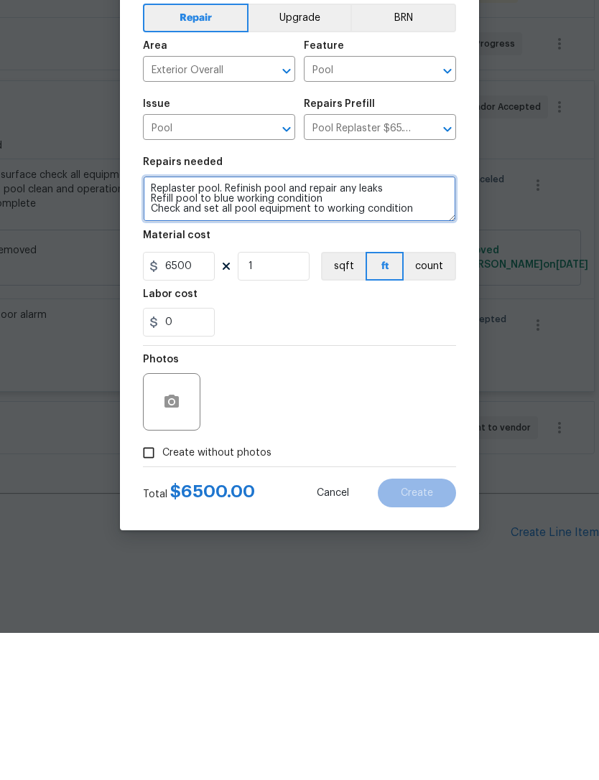
scroll to position [3, 0]
click at [309, 323] on textarea "Replaster pool. Refinish pool and repair any leaks Refill pool to blue working …" at bounding box center [299, 346] width 313 height 46
click at [440, 323] on textarea "Replaster pool. Refinish pool and repair any leaks Refill pool to blue working …" at bounding box center [299, 346] width 313 height 46
click at [436, 323] on textarea "Replaster pool. Refinish pool and repair any leaks Refill pool to blue working …" at bounding box center [299, 346] width 313 height 46
click at [447, 323] on textarea "Replaster pool. Refinish pool and repair any leaks Refill pool to blue working …" at bounding box center [299, 346] width 313 height 46
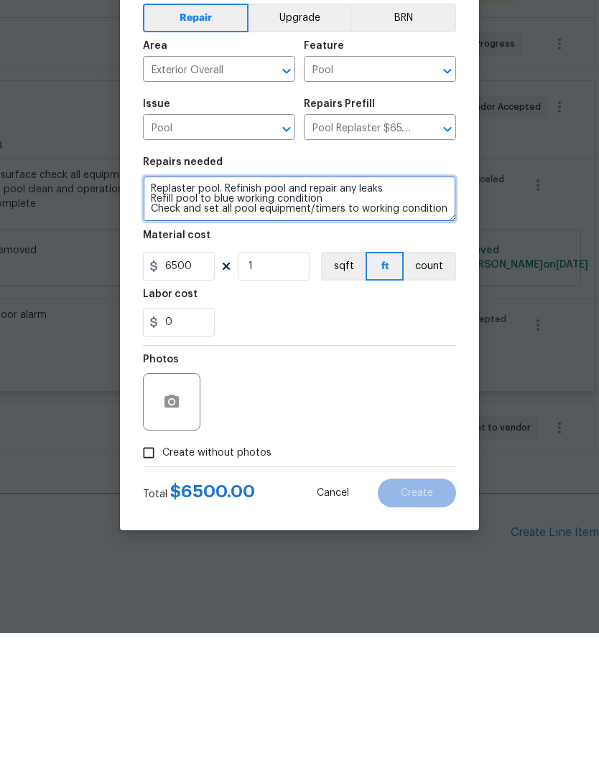
type textarea "Replaster pool. Refinish pool and repair any leaks Refill pool to blue working …"
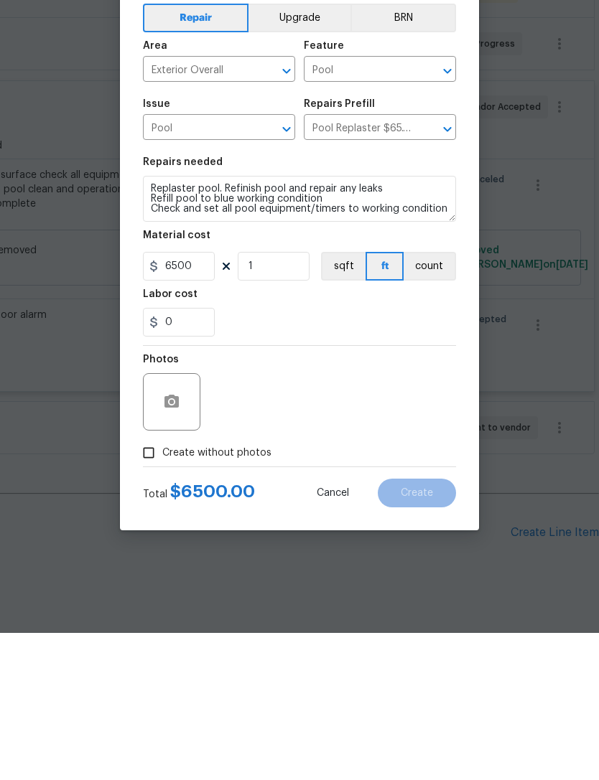
click at [146, 587] on input "Create without photos" at bounding box center [148, 600] width 27 height 27
checkbox input "true"
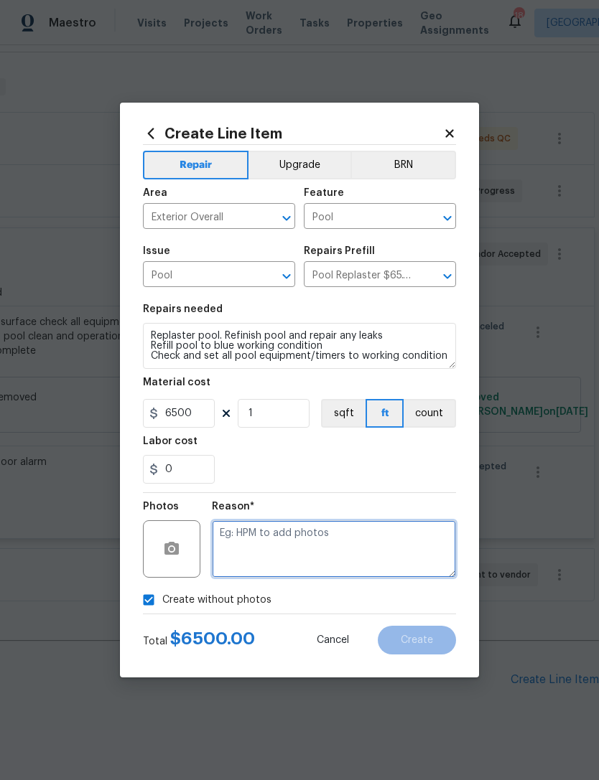
click at [241, 537] on textarea at bounding box center [334, 548] width 244 height 57
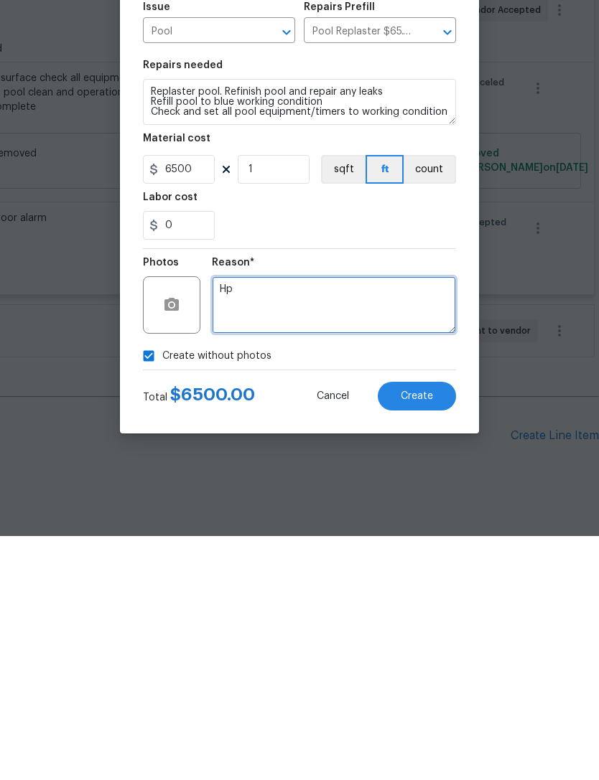
type textarea "H"
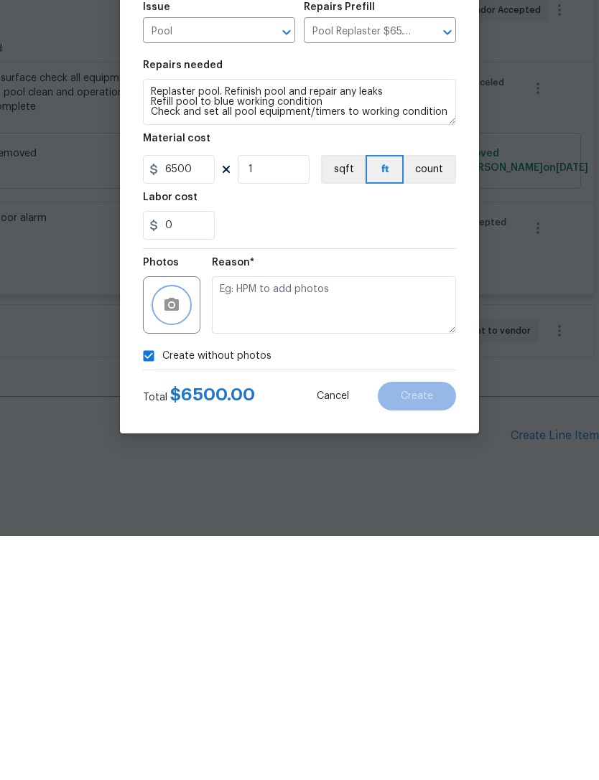
click at [177, 542] on icon "button" at bounding box center [171, 548] width 14 height 13
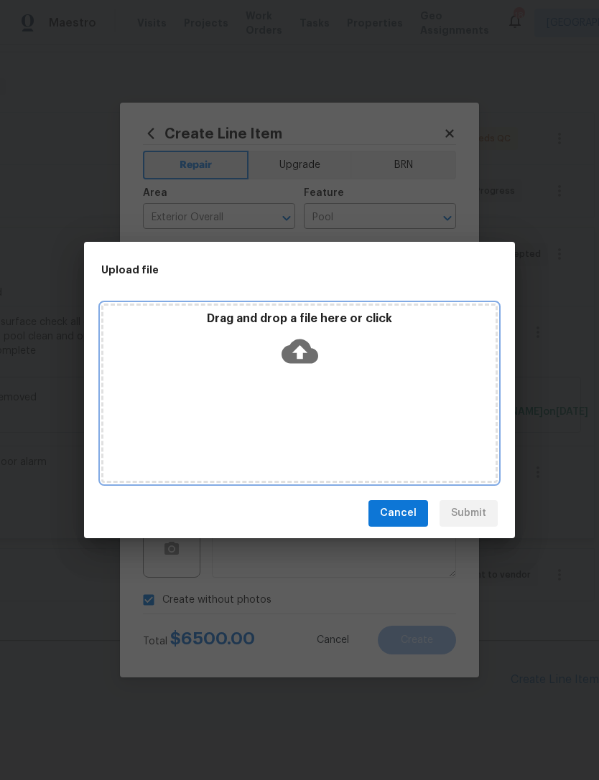
click at [309, 340] on icon at bounding box center [299, 351] width 37 height 37
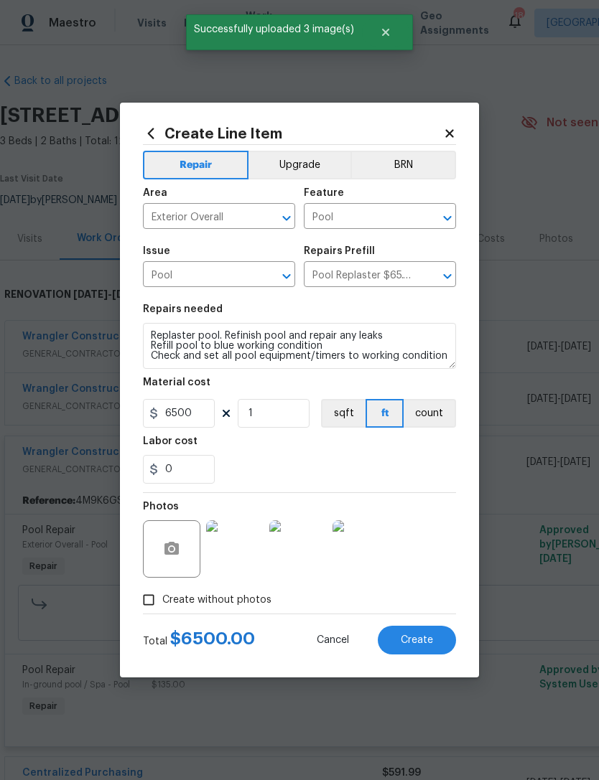
scroll to position [3, 0]
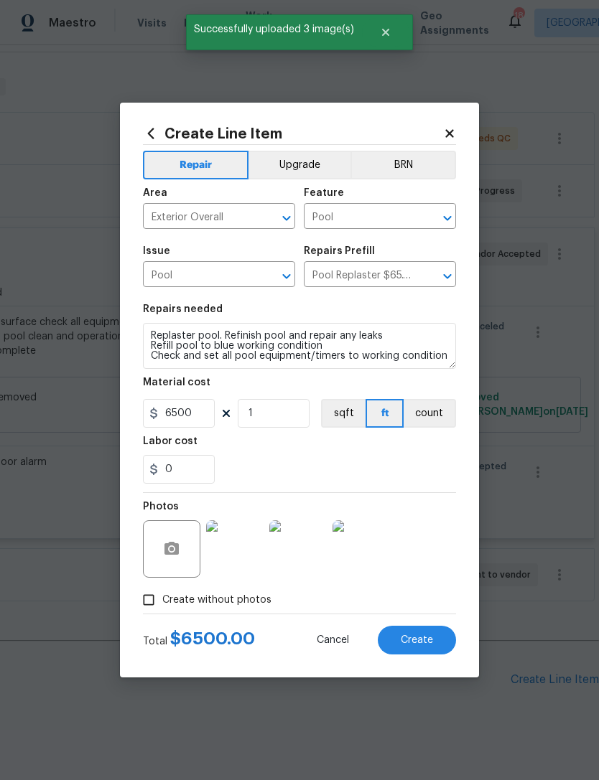
click at [444, 641] on button "Create" at bounding box center [417, 640] width 78 height 29
type input "0"
checkbox input "true"
type input "0"
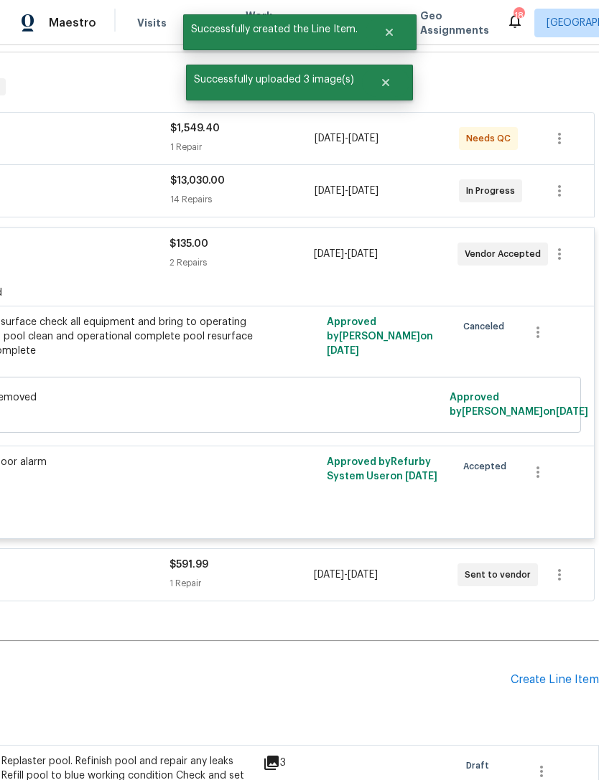
click at [559, 647] on div "Pending Line Items Create Line Item" at bounding box center [192, 680] width 811 height 67
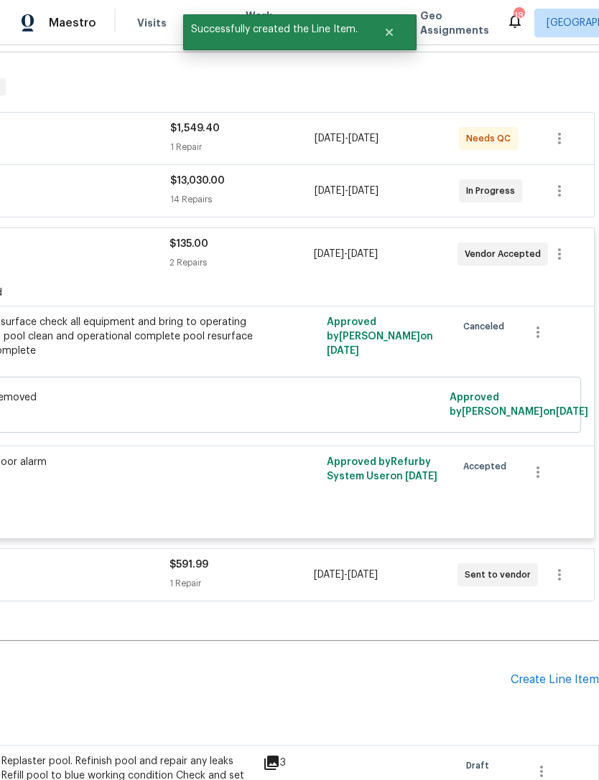
click at [573, 673] on div "Create Line Item" at bounding box center [554, 680] width 88 height 14
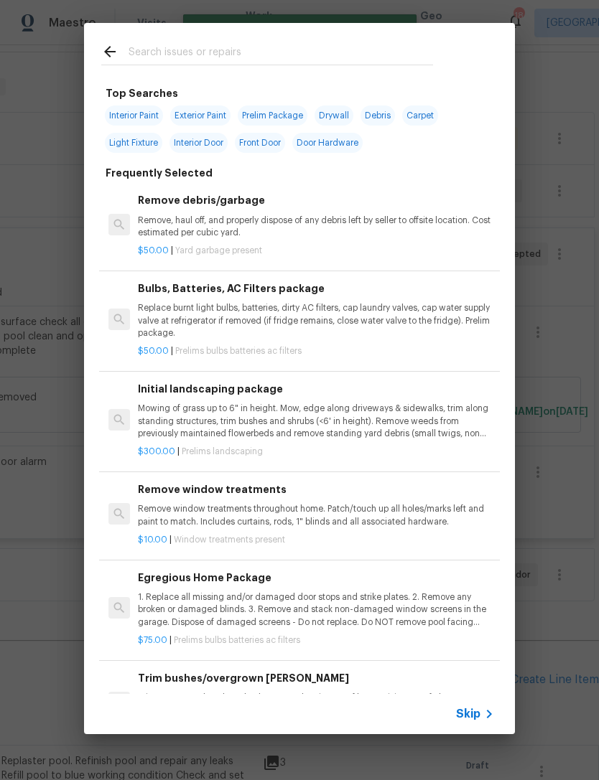
click at [487, 712] on icon at bounding box center [488, 714] width 17 height 17
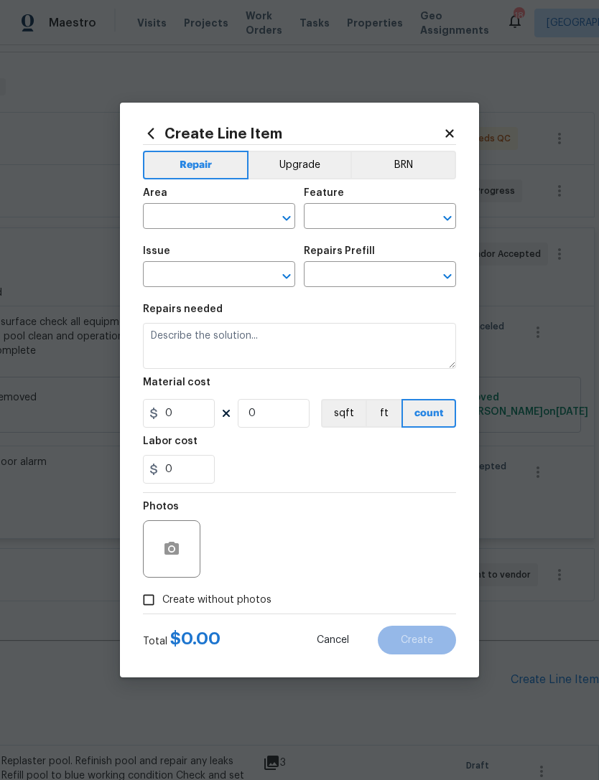
click at [170, 220] on input "text" at bounding box center [199, 218] width 112 height 22
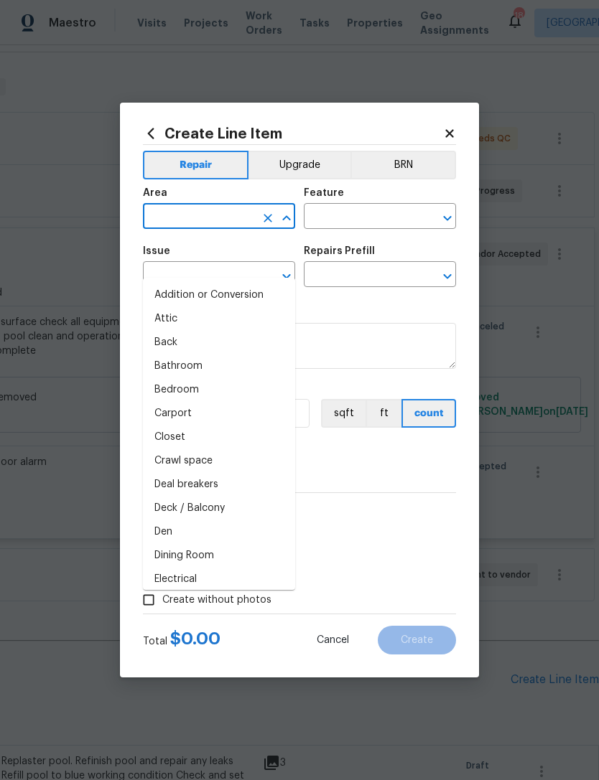
click at [439, 126] on h2 "Create Line Item" at bounding box center [293, 134] width 300 height 16
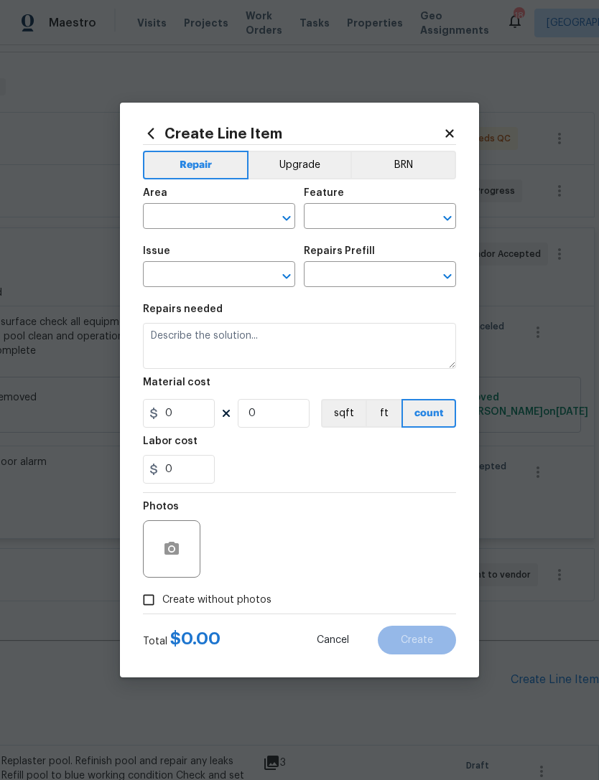
click at [451, 119] on div "Create Line Item Repair Upgrade BRN Area ​ Feature ​ Issue ​ Repairs Prefill ​ …" at bounding box center [299, 390] width 359 height 575
click at [447, 127] on icon at bounding box center [449, 133] width 13 height 13
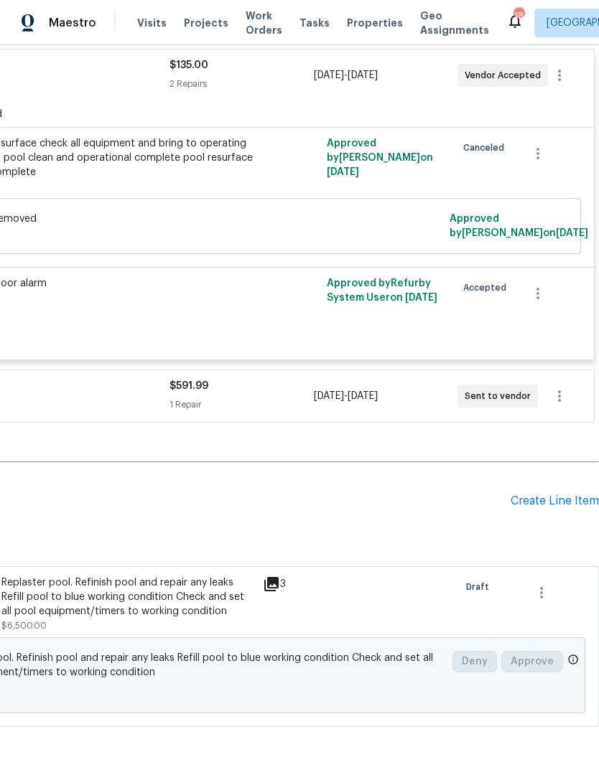
scroll to position [387, 213]
click at [554, 495] on div "Create Line Item" at bounding box center [554, 502] width 88 height 14
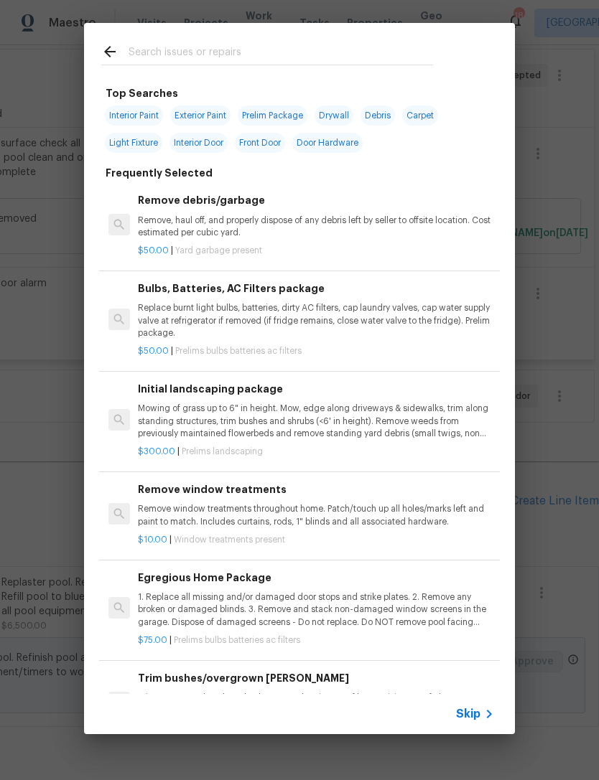
click at [487, 716] on icon at bounding box center [488, 714] width 17 height 17
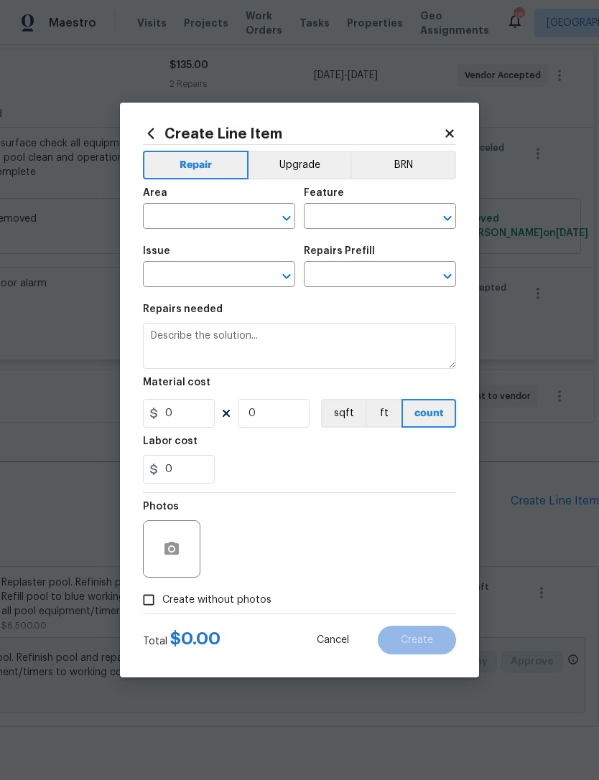
click at [172, 212] on input "text" at bounding box center [199, 218] width 112 height 22
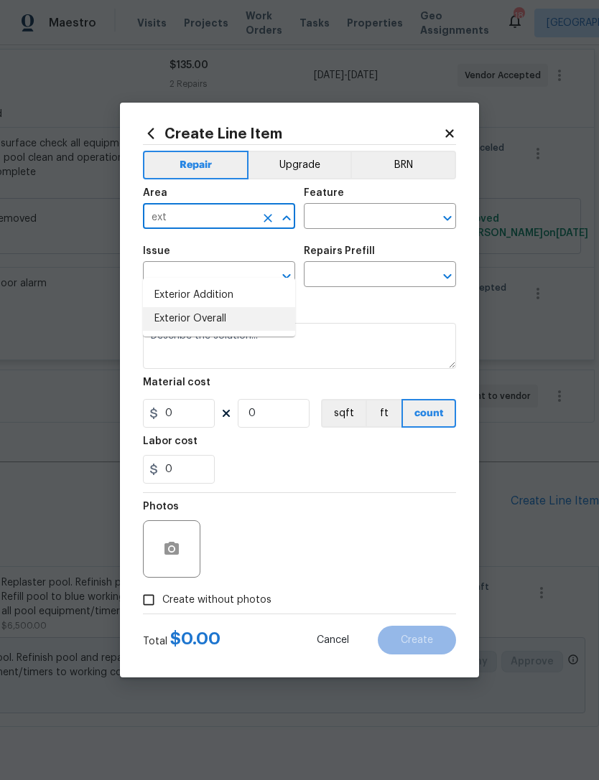
click at [167, 307] on li "Exterior Overall" at bounding box center [219, 319] width 152 height 24
type input "Exterior Overall"
click at [333, 219] on input "text" at bounding box center [360, 218] width 112 height 22
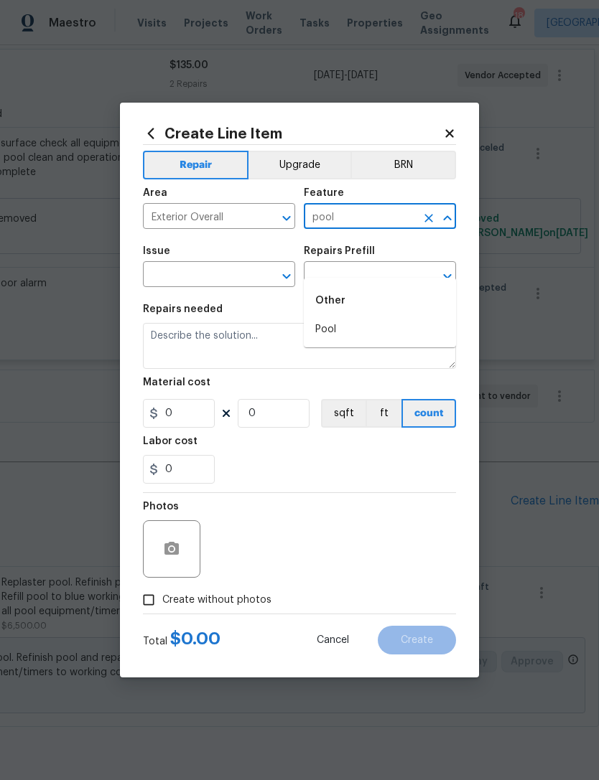
click at [335, 318] on li "Pool" at bounding box center [380, 330] width 152 height 24
type input "Pool"
click at [168, 284] on input "text" at bounding box center [199, 276] width 112 height 22
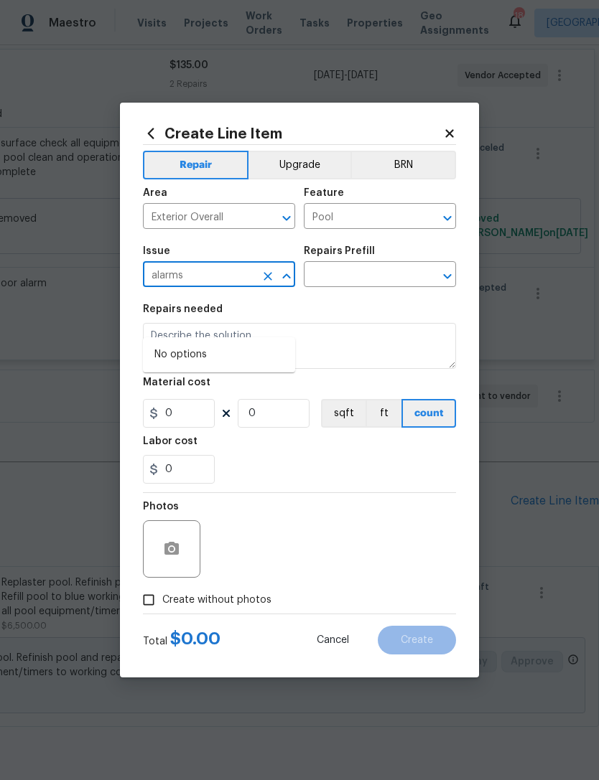
type input "alarms"
click at [364, 228] on input "Pool" at bounding box center [360, 218] width 112 height 22
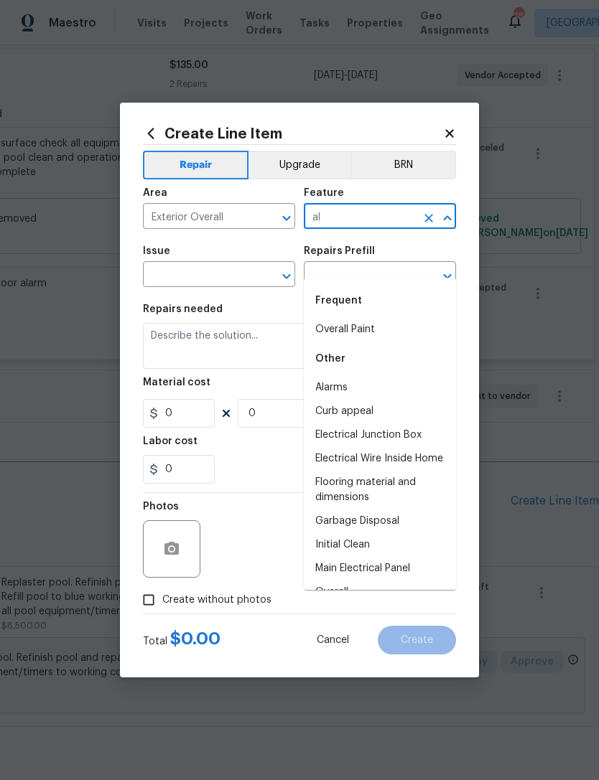
click at [330, 376] on li "Alarms" at bounding box center [380, 388] width 152 height 24
type input "Alarms"
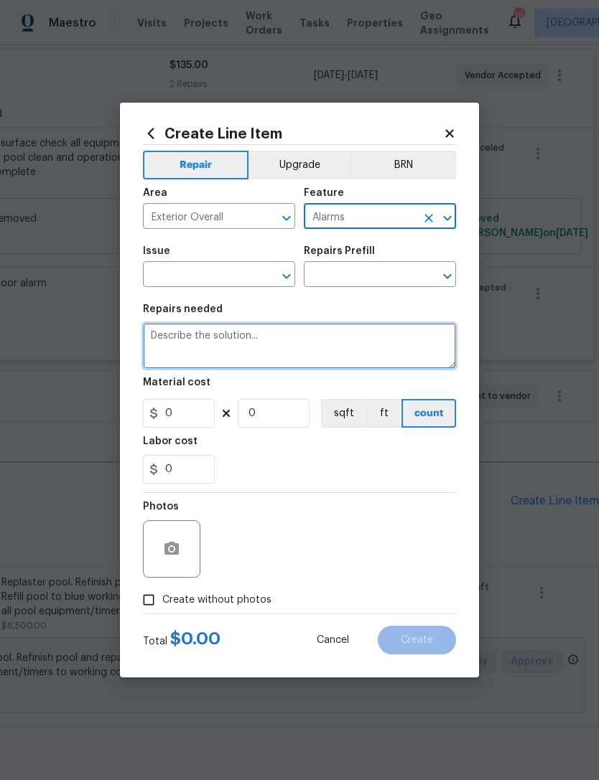
click at [324, 340] on textarea at bounding box center [299, 346] width 313 height 46
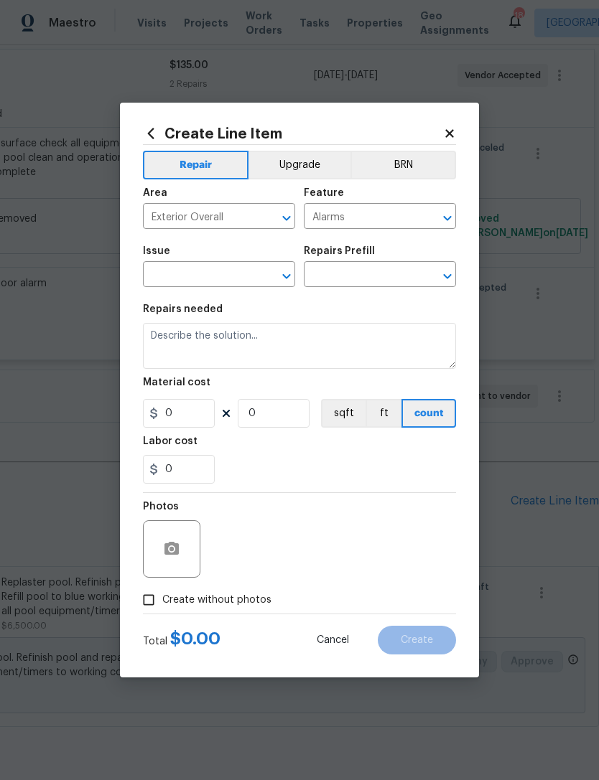
click at [167, 273] on input "text" at bounding box center [199, 276] width 112 height 22
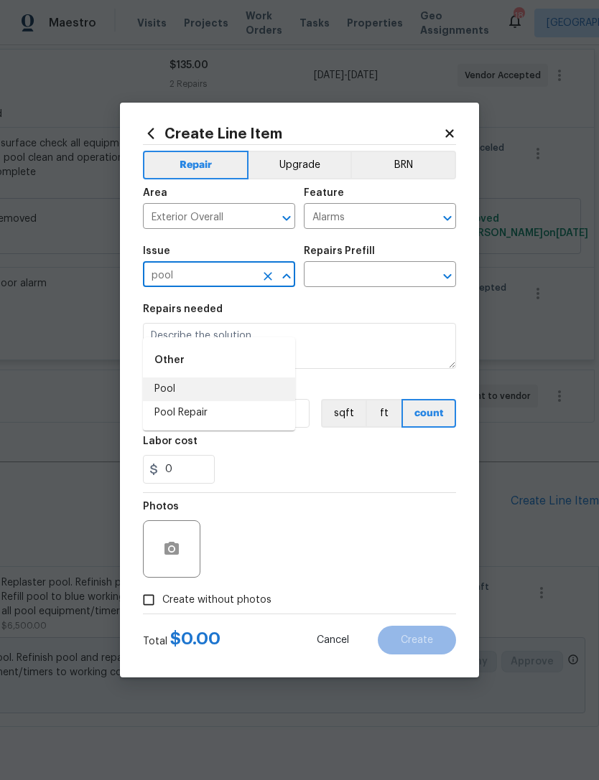
click at [154, 378] on li "Pool" at bounding box center [219, 390] width 152 height 24
type input "Pool"
click at [330, 266] on input "text" at bounding box center [360, 276] width 112 height 22
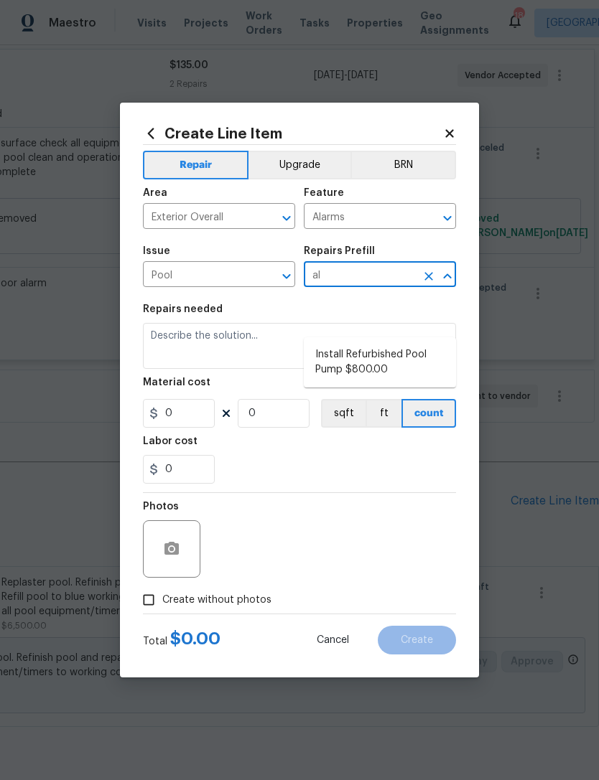
type input "a"
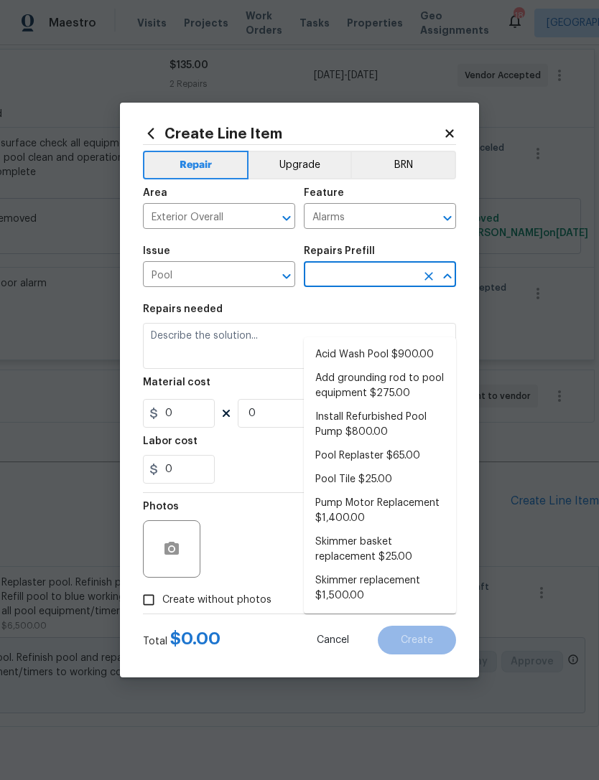
click at [182, 274] on input "Pool" at bounding box center [199, 276] width 112 height 22
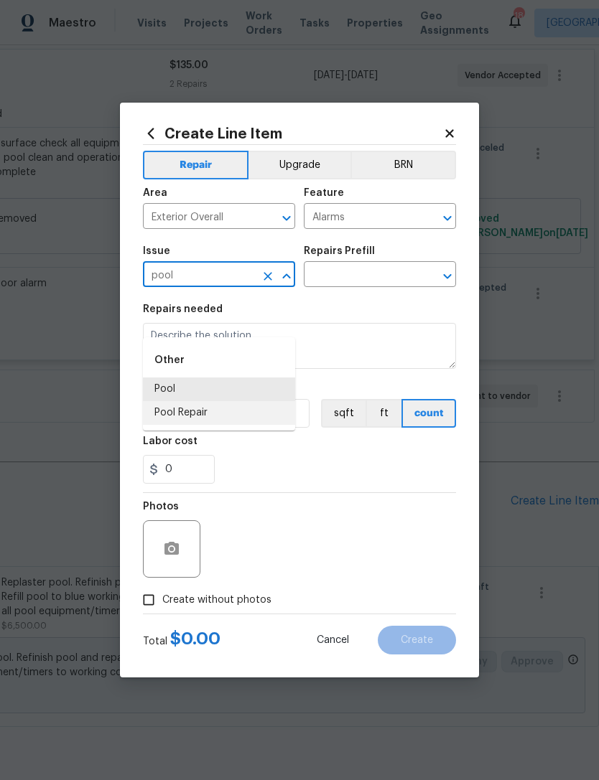
click at [175, 401] on li "Pool Repair" at bounding box center [219, 413] width 152 height 24
type input "Pool Repair"
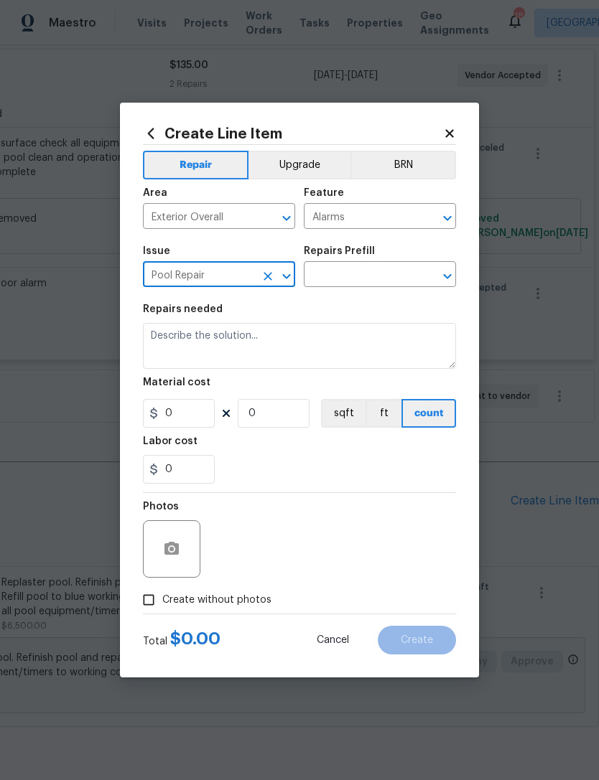
click at [330, 286] on input "text" at bounding box center [360, 276] width 112 height 22
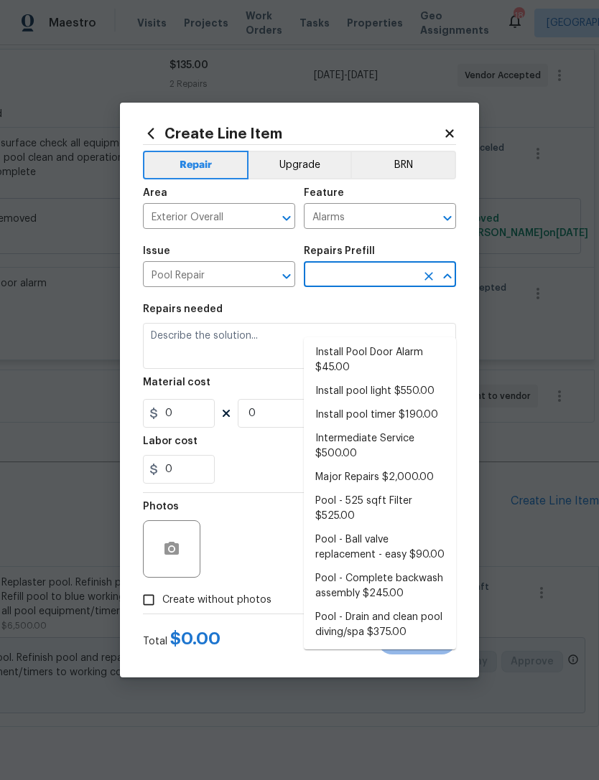
scroll to position [178, 0]
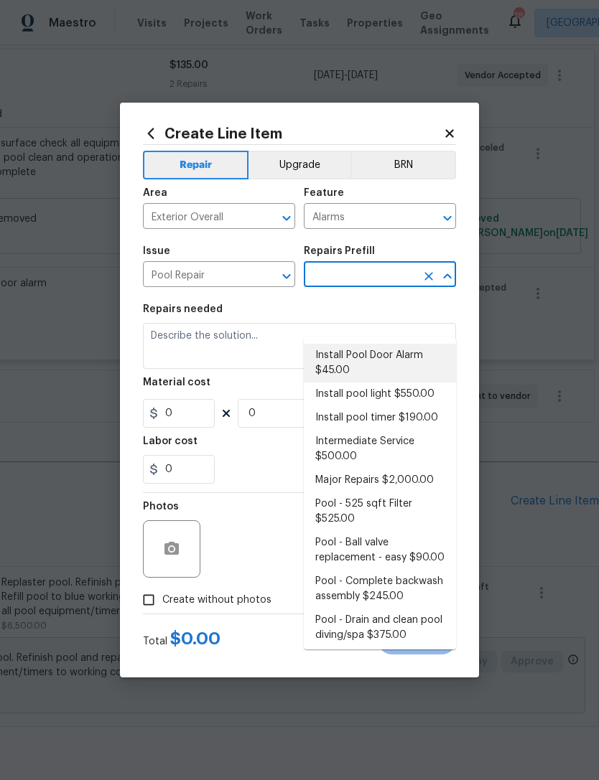
click at [338, 344] on li "Install Pool Door Alarm $45.00" at bounding box center [380, 363] width 152 height 39
type input "Install Pool Door Alarm $45.00"
type input "Pool"
type textarea "Install pool door alarm"
type input "1"
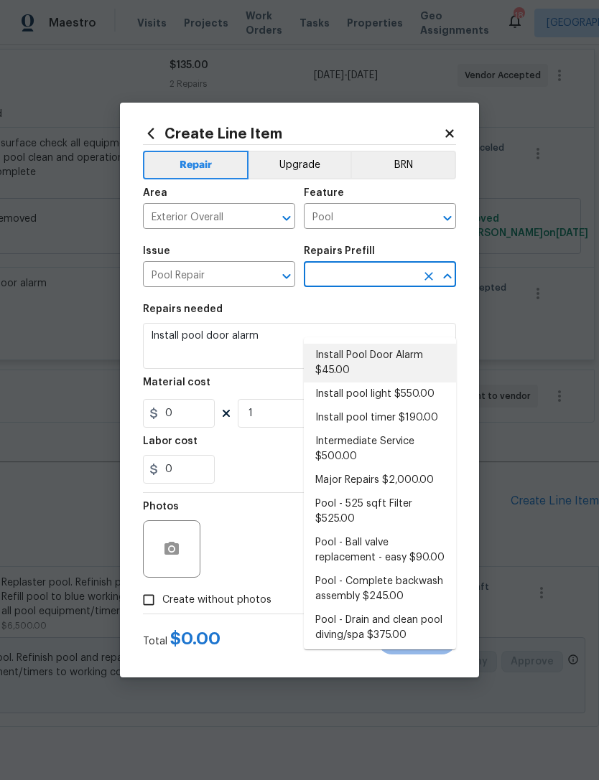
type input "Install Pool Door Alarm $45.00"
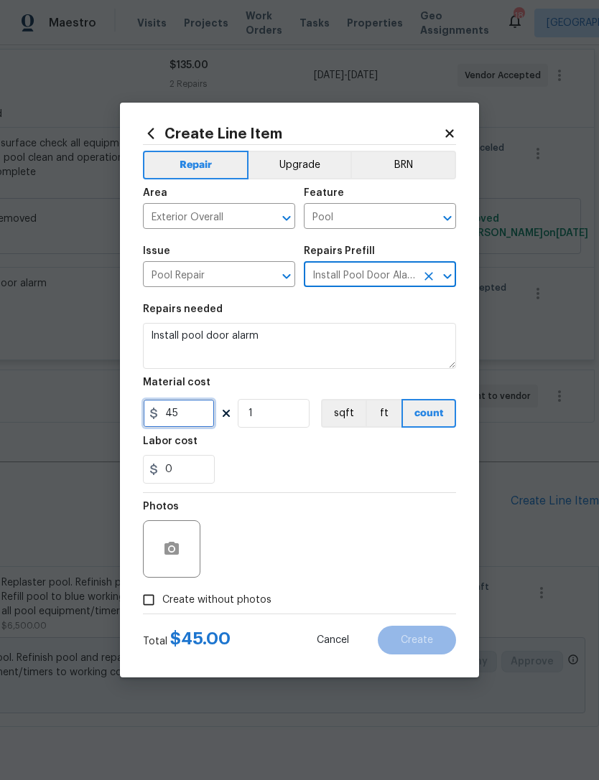
click at [174, 416] on input "45" at bounding box center [179, 413] width 72 height 29
type input "45"
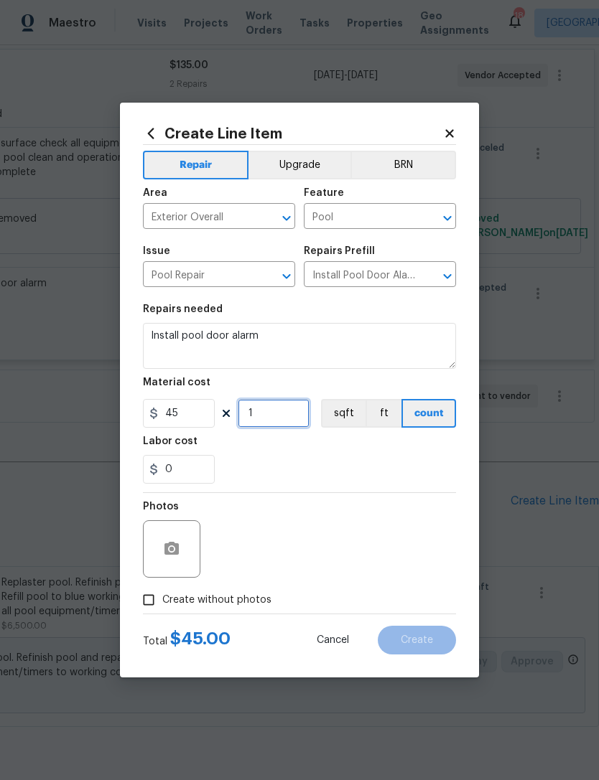
click at [245, 427] on input "1" at bounding box center [274, 413] width 72 height 29
type input "3"
click at [413, 489] on section "Repairs needed Install pool door alarm Material cost 45 3 sqft ft count Labor c…" at bounding box center [299, 394] width 313 height 197
click at [170, 550] on circle "button" at bounding box center [171, 549] width 4 height 4
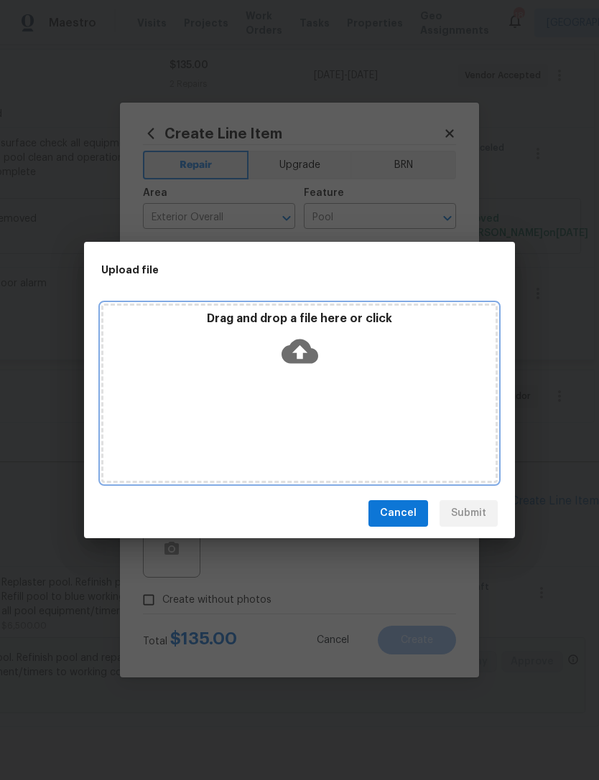
click at [309, 344] on icon at bounding box center [299, 351] width 37 height 24
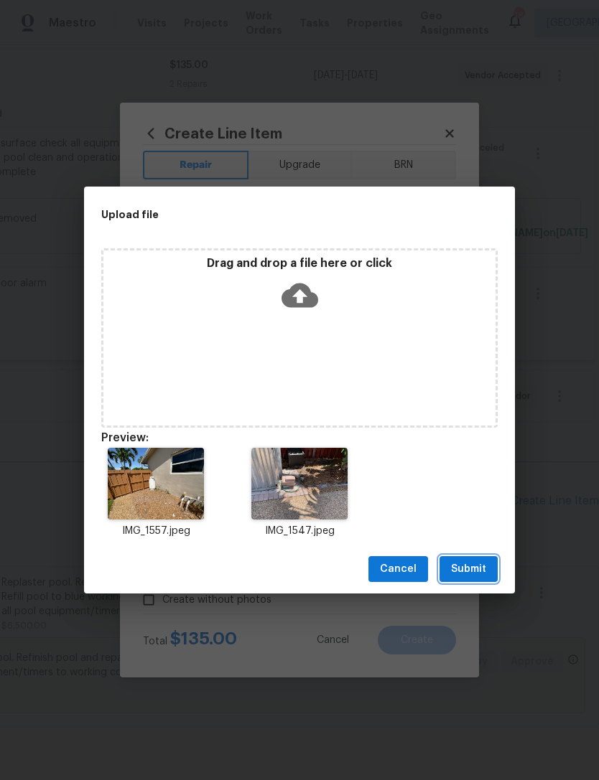
click at [476, 568] on span "Submit" at bounding box center [468, 570] width 35 height 18
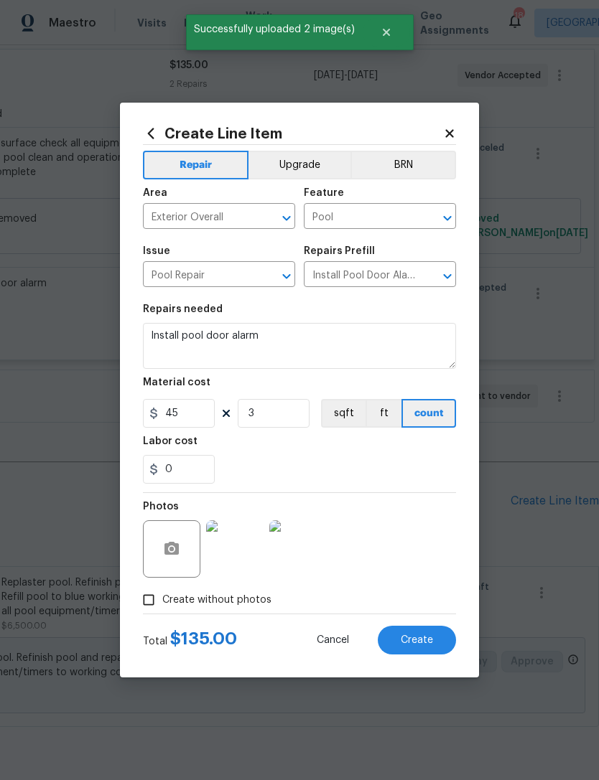
click at [433, 643] on button "Create" at bounding box center [417, 640] width 78 height 29
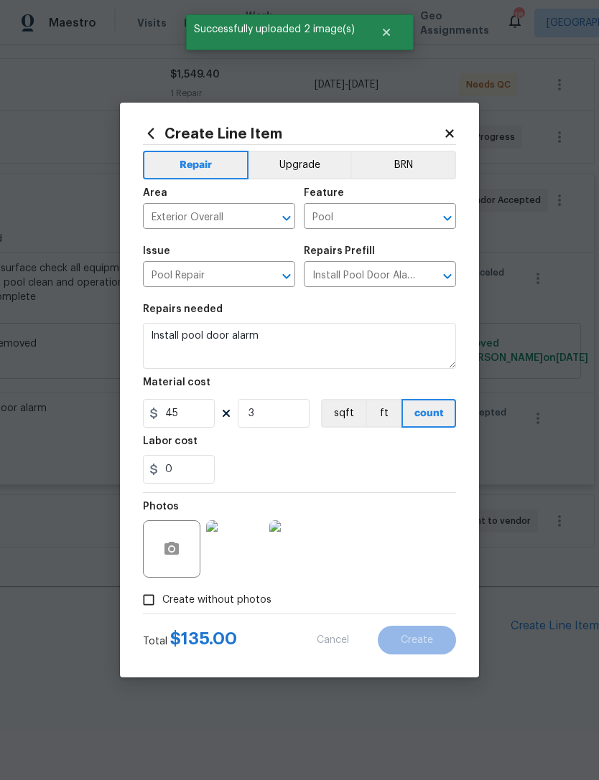
type input "0"
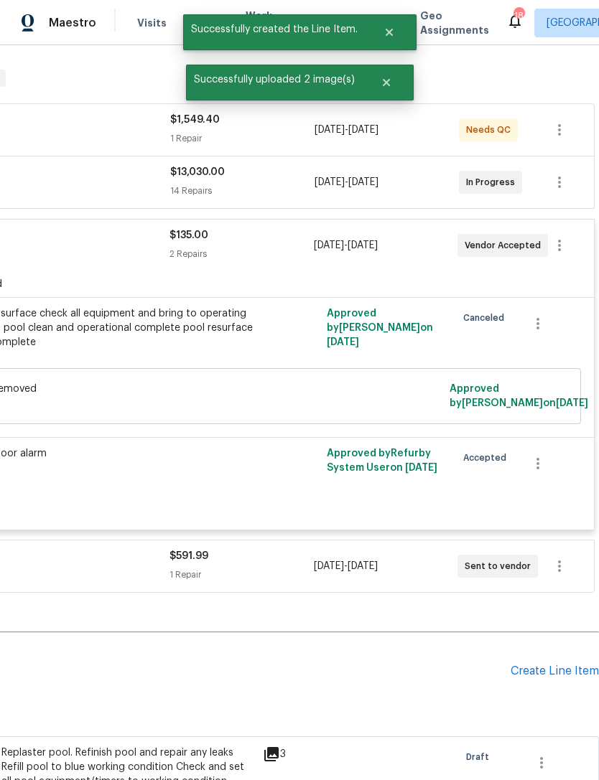
click at [550, 665] on div "Create Line Item" at bounding box center [554, 672] width 88 height 14
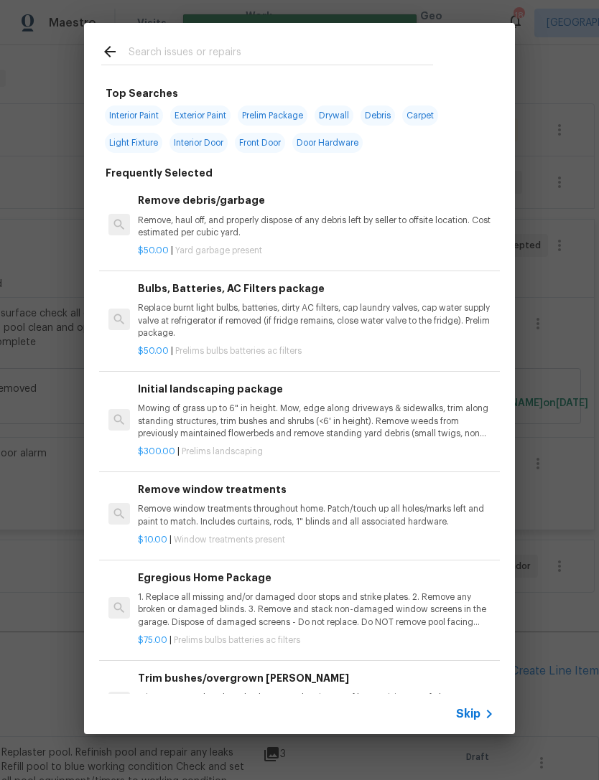
click at [486, 711] on icon at bounding box center [488, 714] width 17 height 17
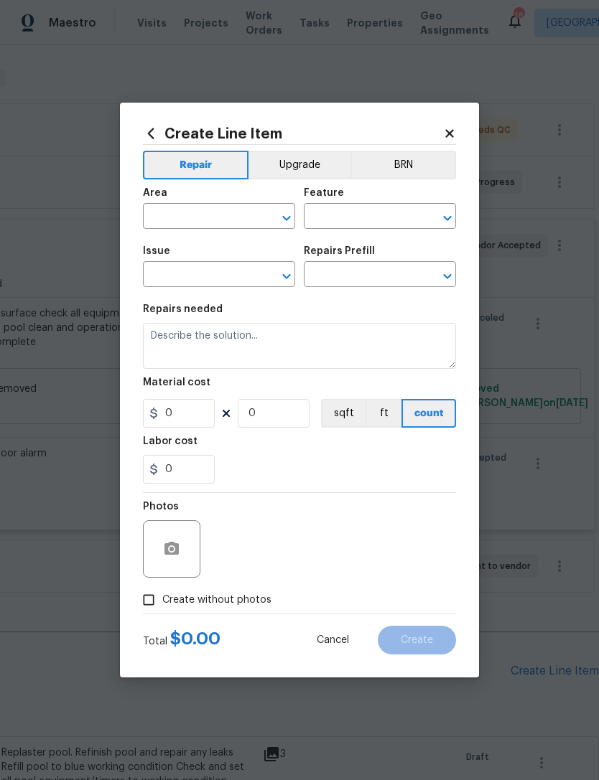
click at [192, 215] on input "text" at bounding box center [199, 218] width 112 height 22
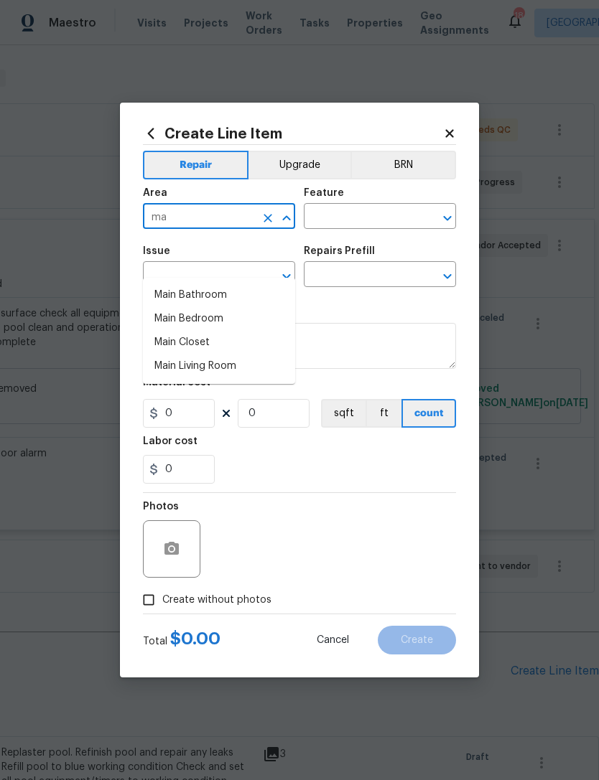
type input "m"
click at [162, 307] on li "Exterior Overall" at bounding box center [219, 319] width 152 height 24
type input "Exterior Overall"
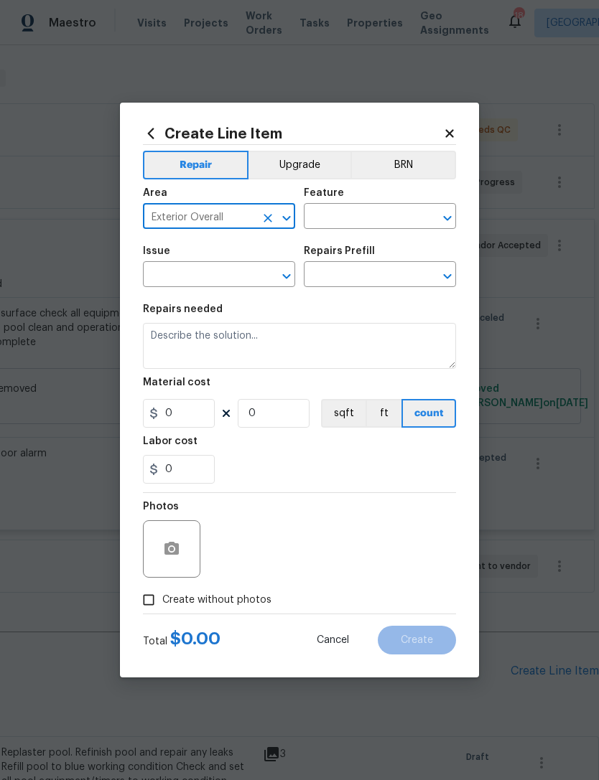
click at [330, 218] on input "text" at bounding box center [360, 218] width 112 height 22
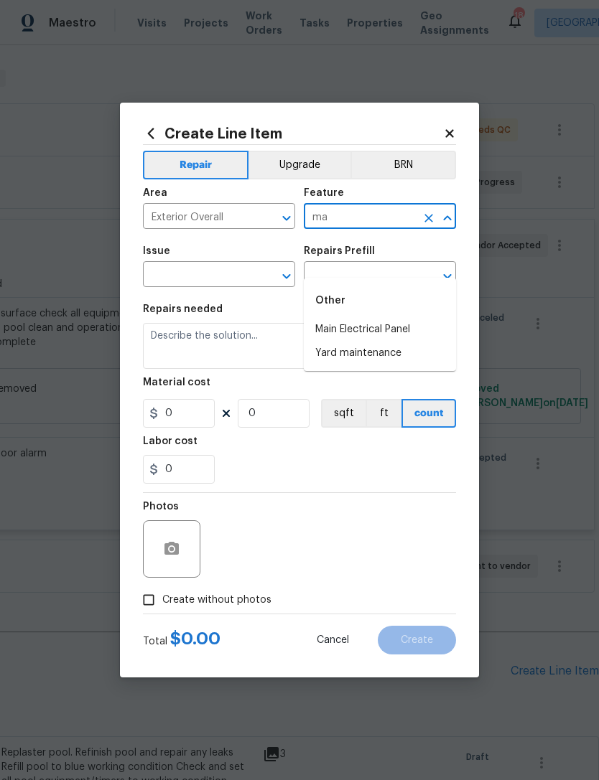
type input "m"
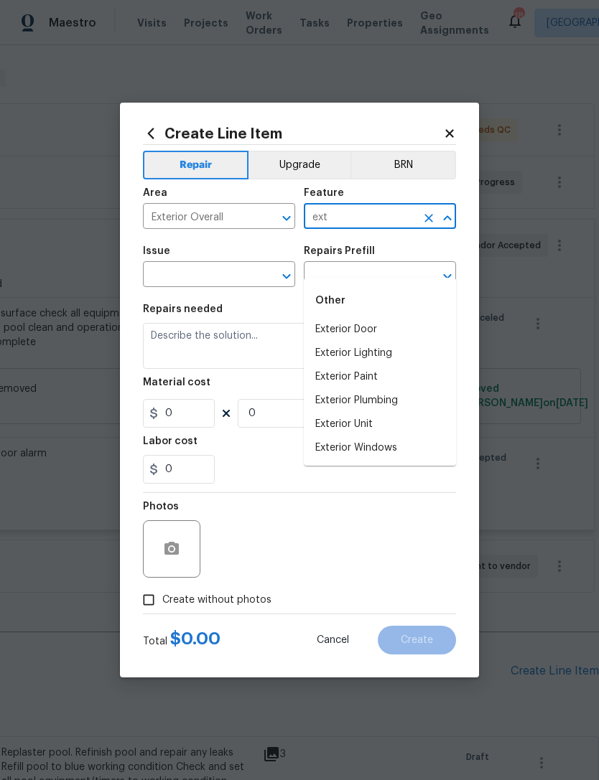
type input "ext"
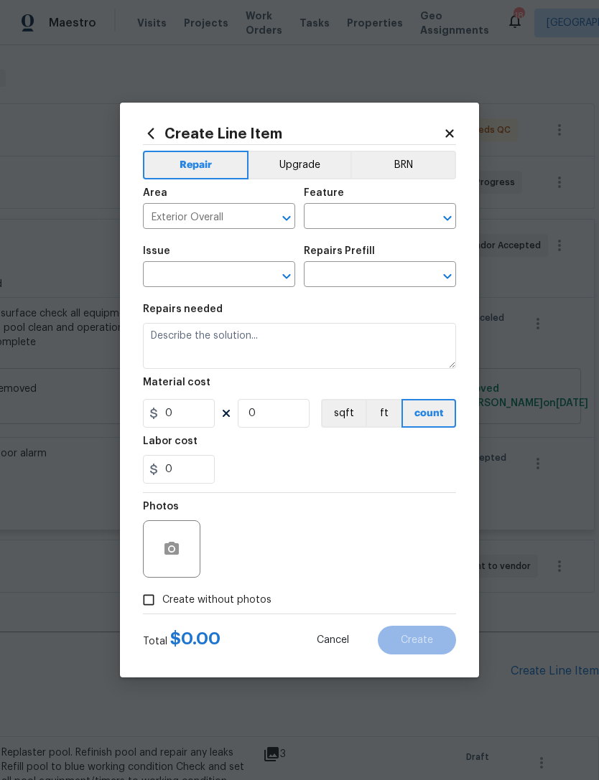
click at [314, 225] on input "text" at bounding box center [360, 218] width 112 height 22
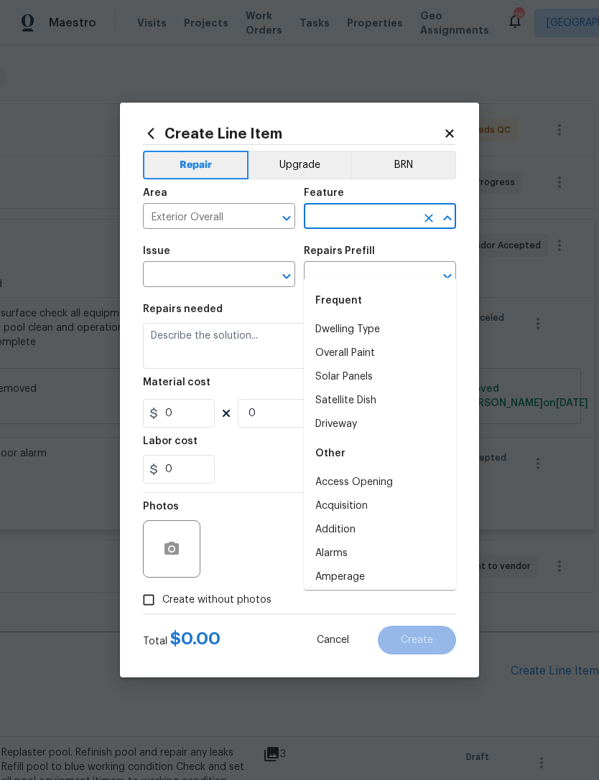
click at [314, 225] on input "text" at bounding box center [360, 218] width 112 height 22
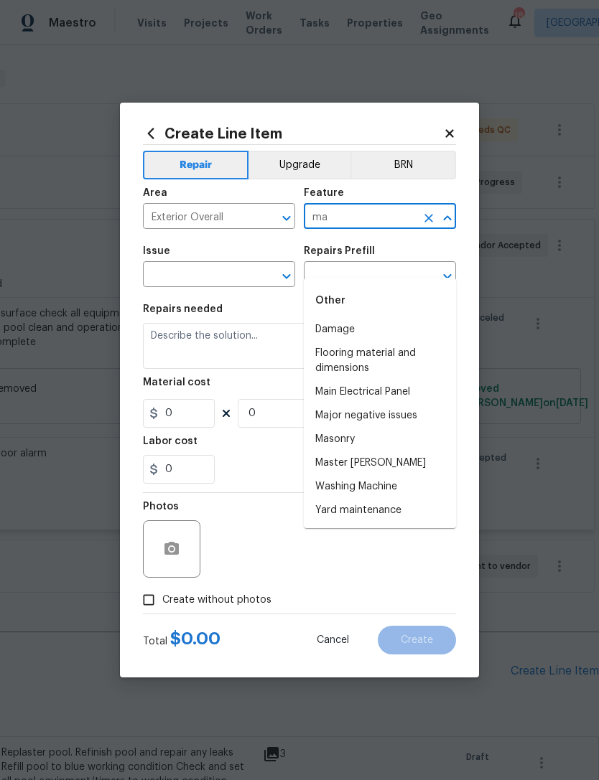
type input "m"
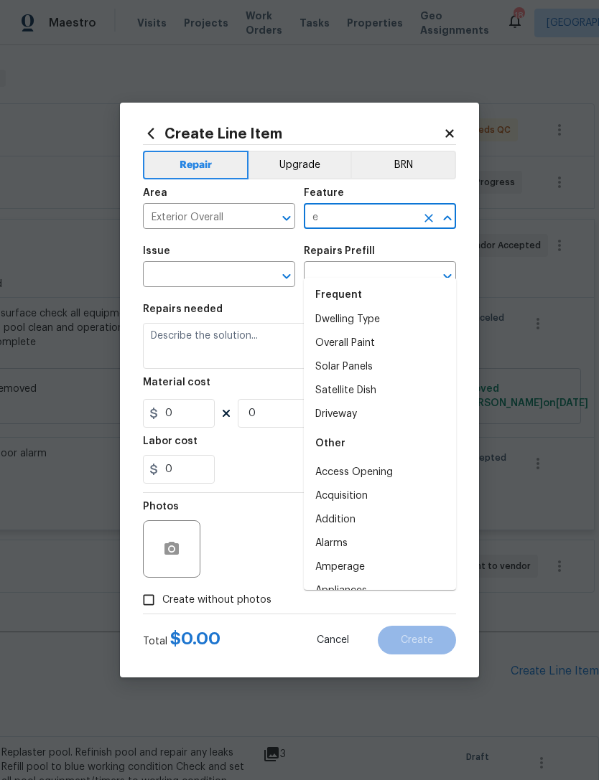
scroll to position [0, 0]
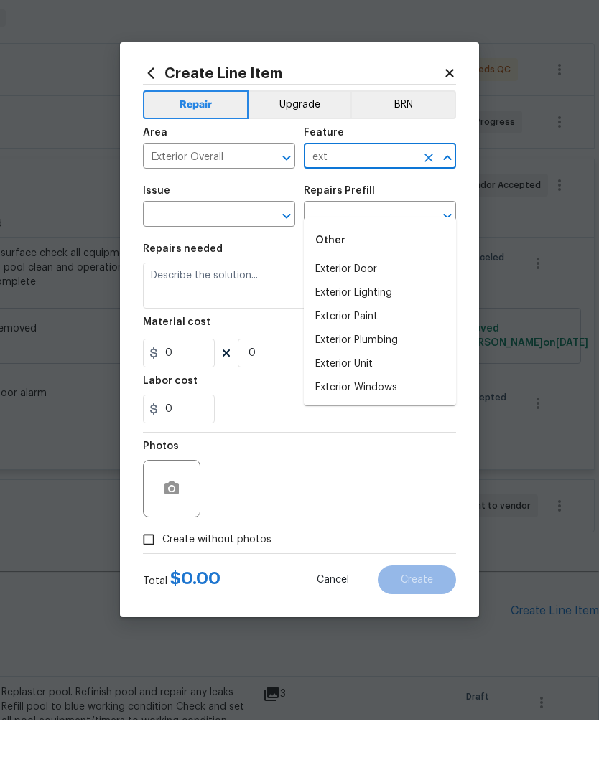
click at [403, 413] on li "Exterior Unit" at bounding box center [380, 425] width 152 height 24
type input "Exterior Unit"
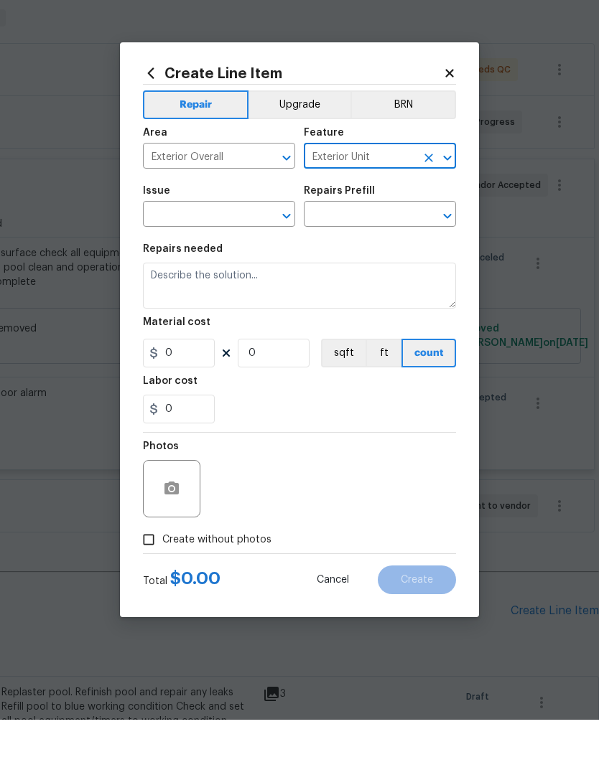
click at [238, 265] on input "text" at bounding box center [199, 276] width 112 height 22
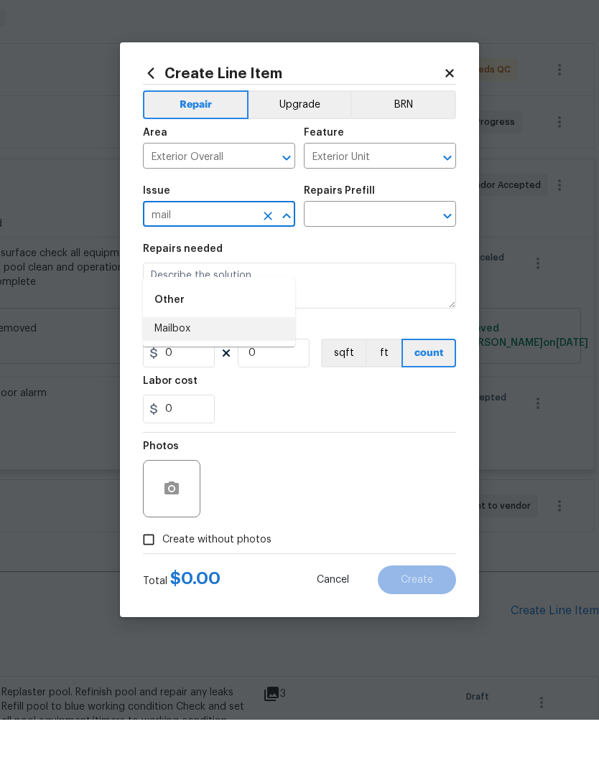
click at [157, 378] on li "Mailbox" at bounding box center [219, 390] width 152 height 24
type input "Mailbox"
click at [331, 265] on input "text" at bounding box center [360, 276] width 112 height 22
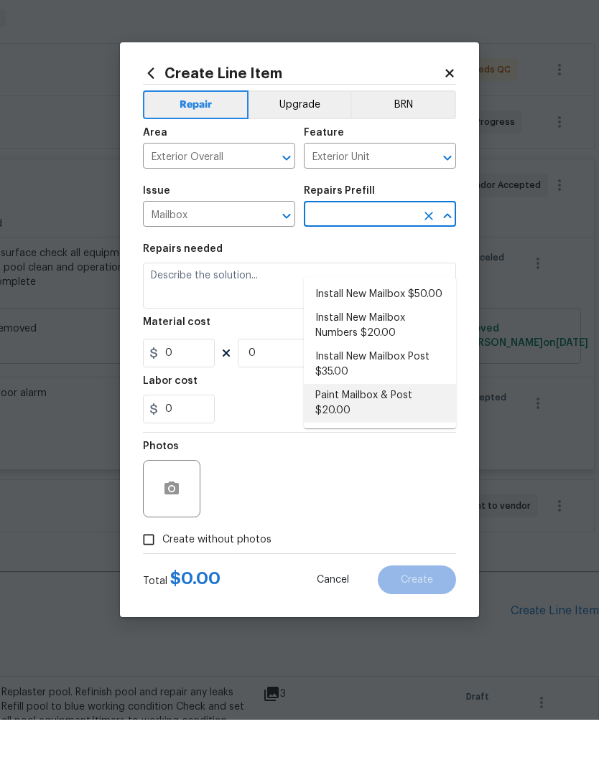
click at [324, 444] on li "Paint Mailbox & Post $20.00" at bounding box center [380, 463] width 152 height 39
type input "Paint Mailbox & Post $20.00"
type textarea "Paint mailbox & post"
type input "1"
type input "20"
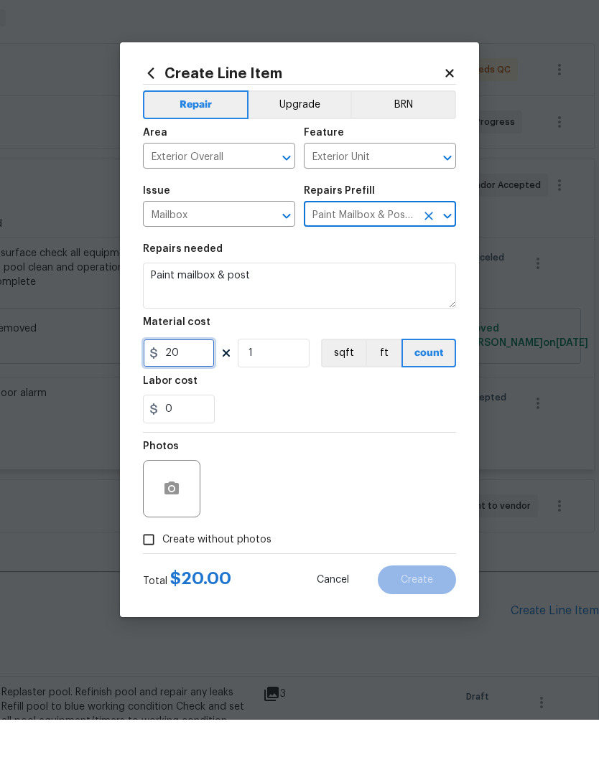
click at [181, 399] on input "20" at bounding box center [179, 413] width 72 height 29
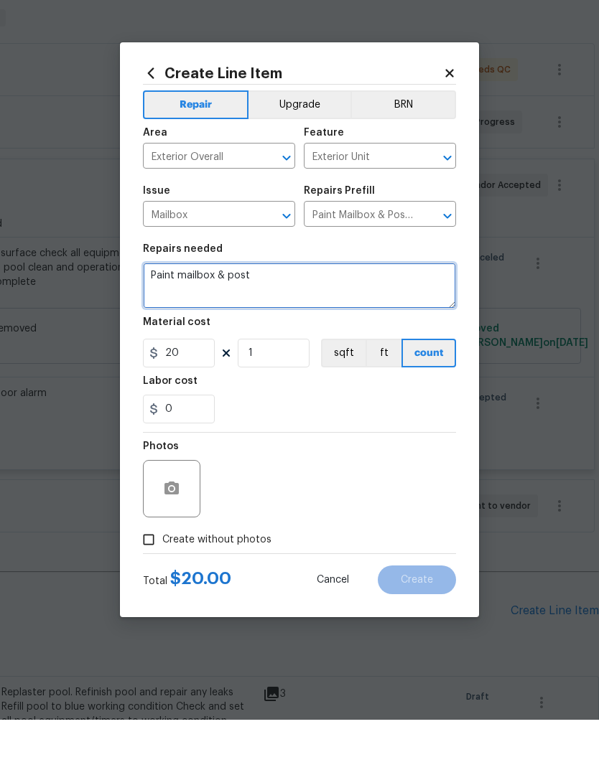
click at [253, 323] on textarea "Paint mailbox & post" at bounding box center [299, 346] width 313 height 46
type textarea "Paint mailbox & post Straighten and support mailbox post Remove all personalize…"
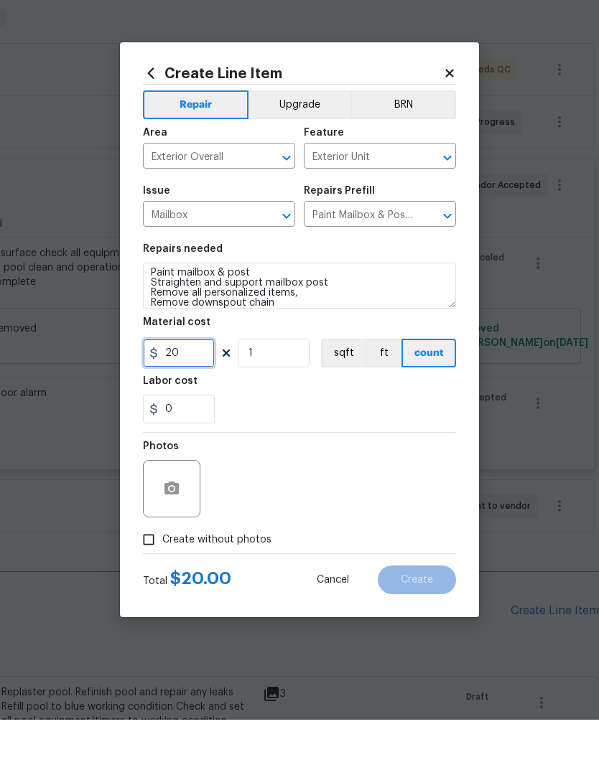
click at [180, 399] on input "20" at bounding box center [179, 413] width 72 height 29
type input "150"
click at [177, 532] on button "button" at bounding box center [171, 549] width 34 height 34
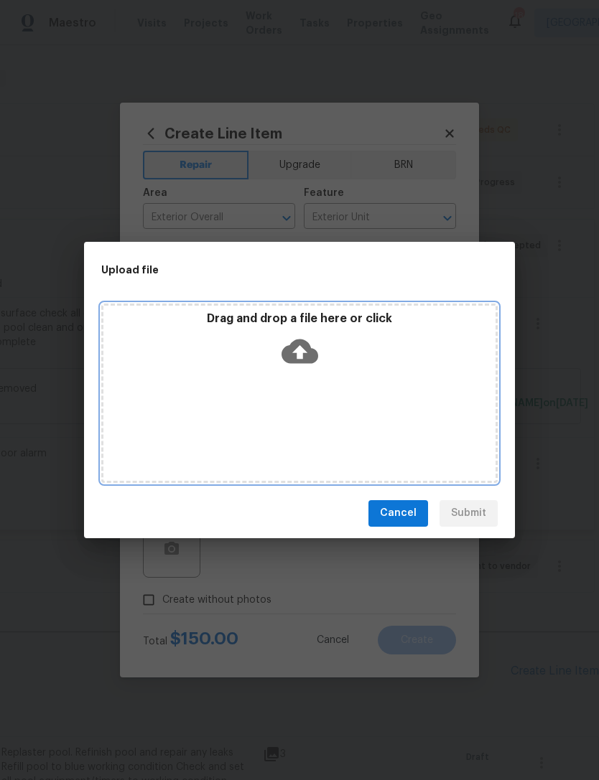
click at [311, 339] on icon at bounding box center [299, 351] width 37 height 37
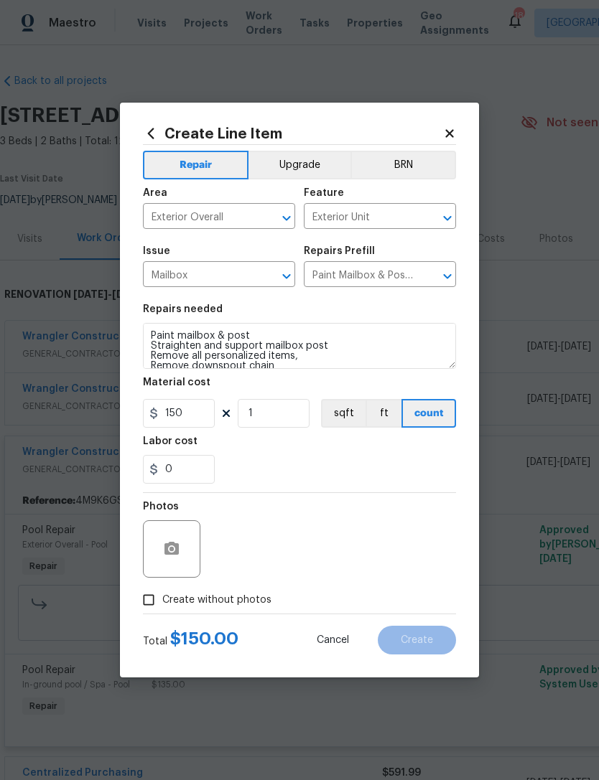
scroll to position [3, 0]
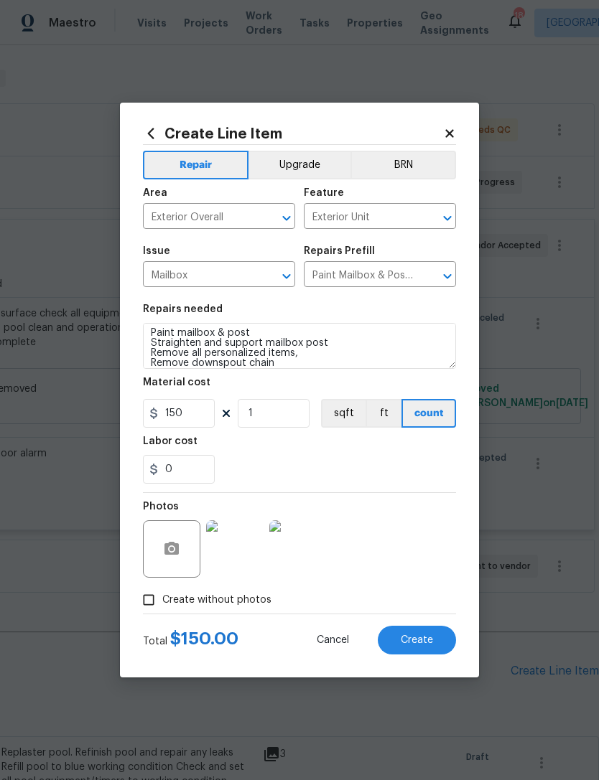
click at [431, 641] on span "Create" at bounding box center [417, 640] width 32 height 11
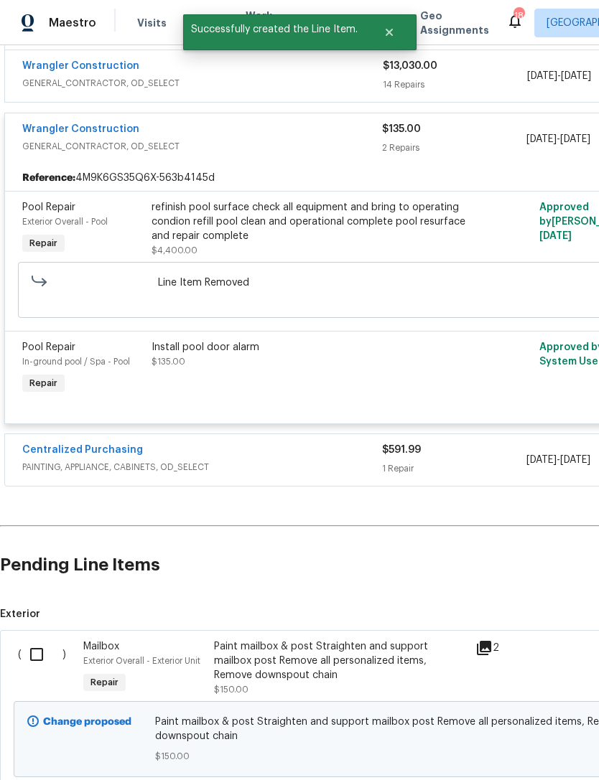
scroll to position [324, 1]
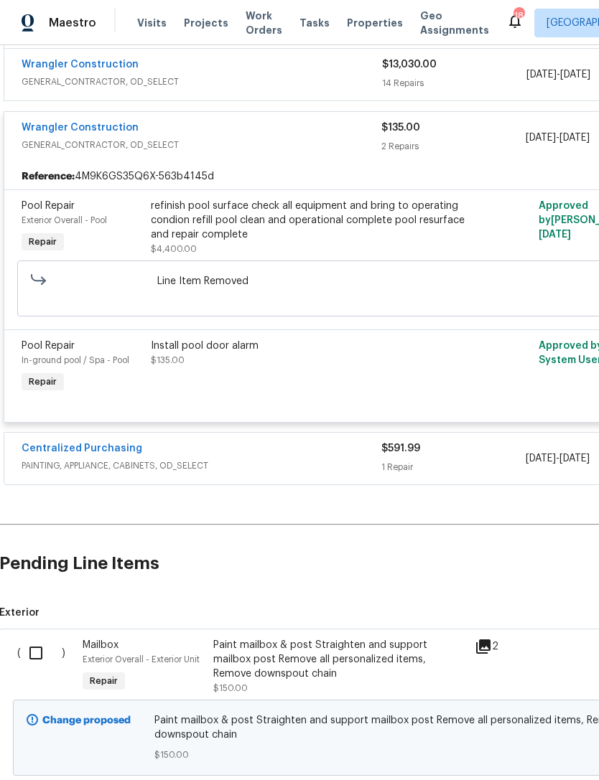
click at [36, 638] on input "checkbox" at bounding box center [41, 653] width 41 height 30
checkbox input "true"
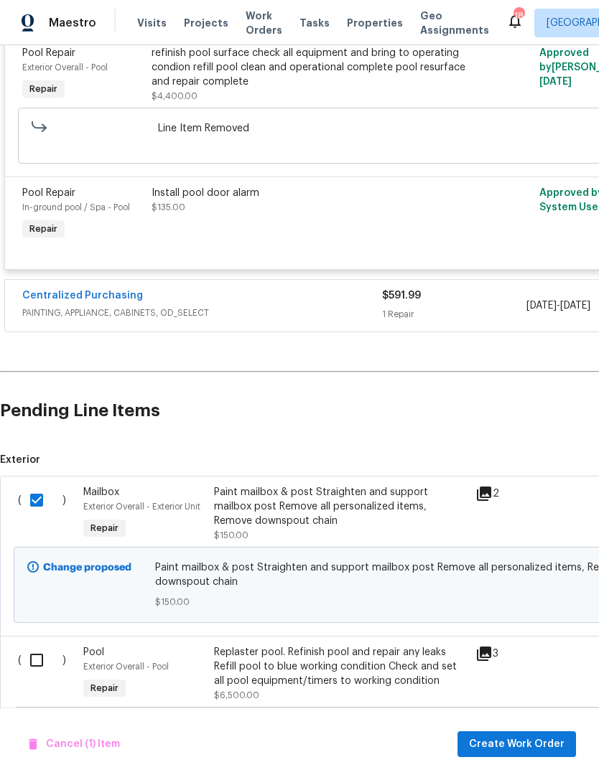
scroll to position [477, 0]
click at [45, 645] on input "checkbox" at bounding box center [42, 660] width 41 height 30
checkbox input "true"
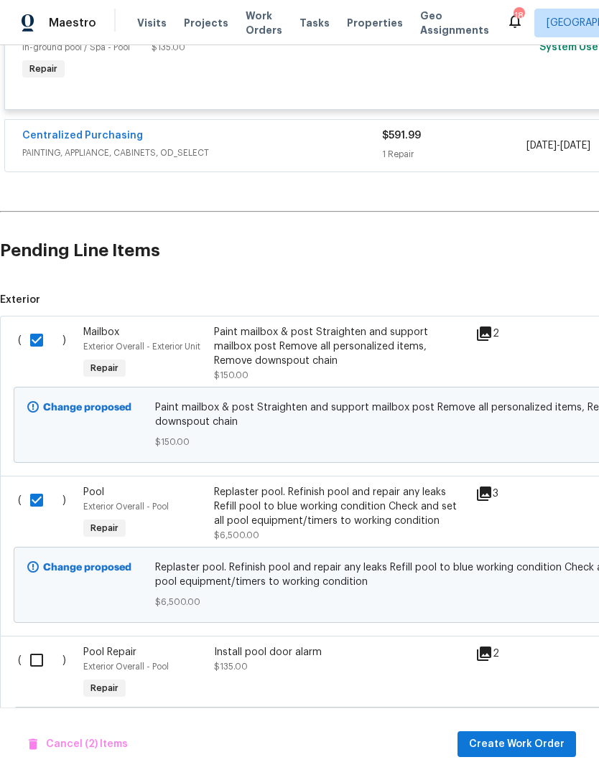
scroll to position [638, 0]
click at [55, 645] on input "checkbox" at bounding box center [42, 660] width 41 height 30
checkbox input "true"
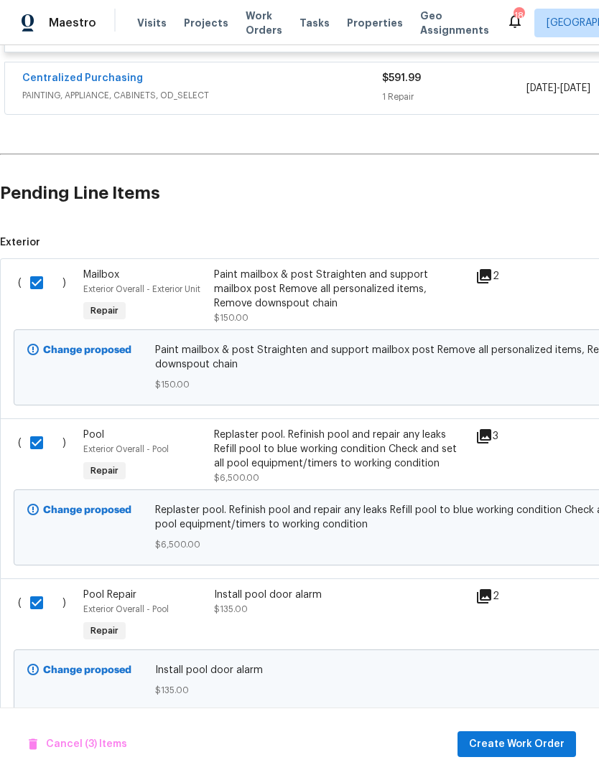
scroll to position [694, 0]
click at [554, 739] on span "Create Work Order" at bounding box center [516, 745] width 95 height 18
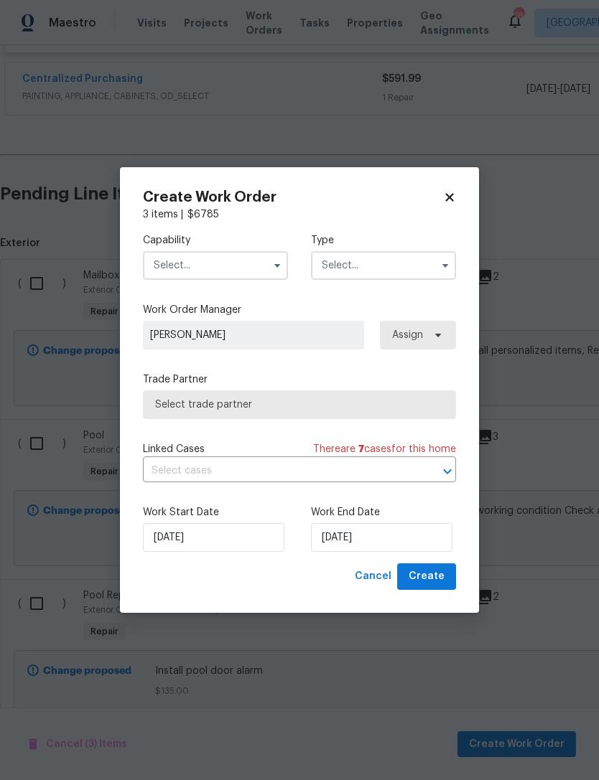
checkbox input "false"
click at [269, 265] on button "button" at bounding box center [277, 265] width 17 height 17
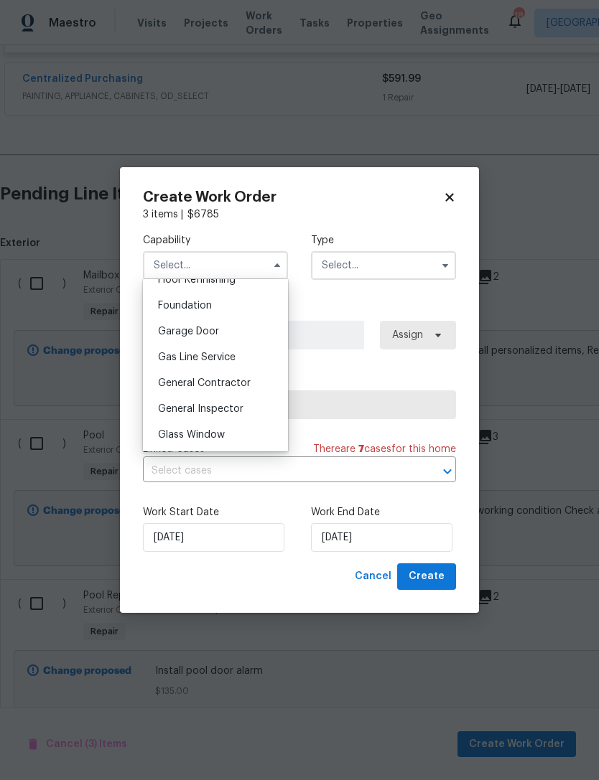
scroll to position [599, 0]
click at [251, 378] on div "General Contractor" at bounding box center [215, 383] width 138 height 26
type input "General Contractor"
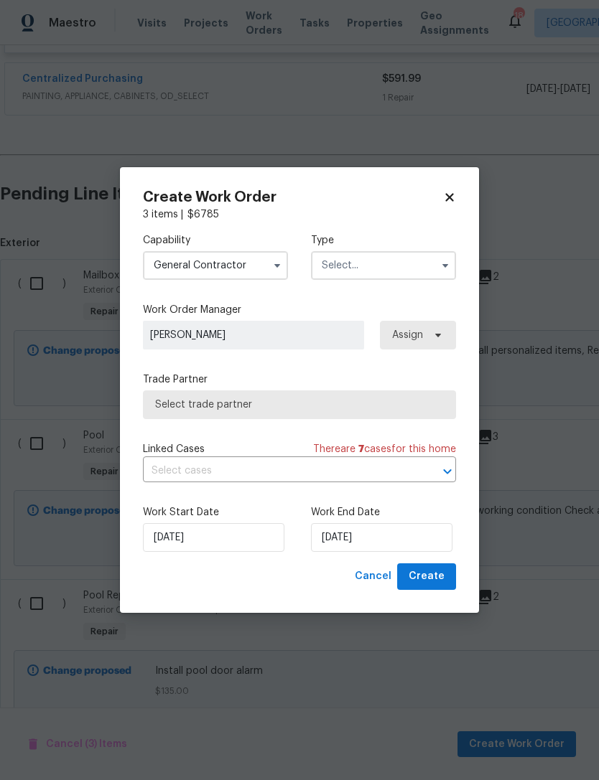
click at [378, 258] on input "text" at bounding box center [383, 265] width 145 height 29
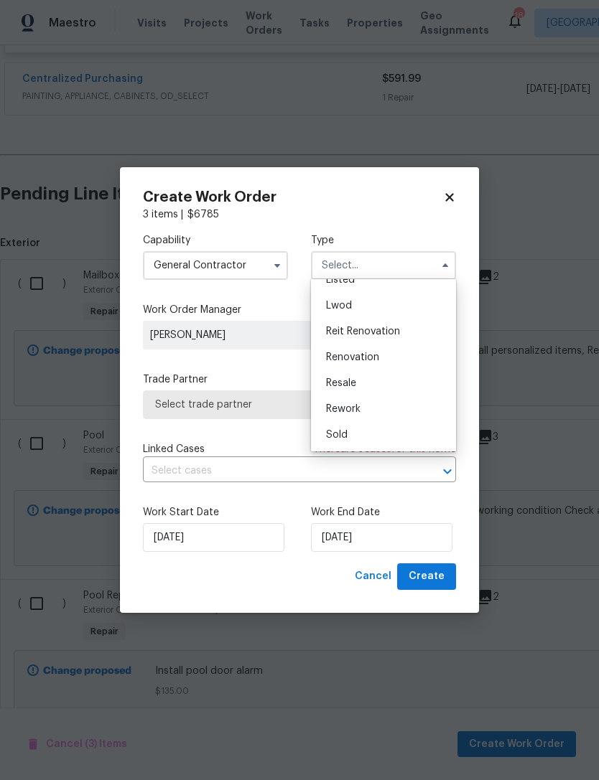
scroll to position [145, 0]
click at [398, 347] on div "Renovation" at bounding box center [383, 358] width 138 height 26
type input "Renovation"
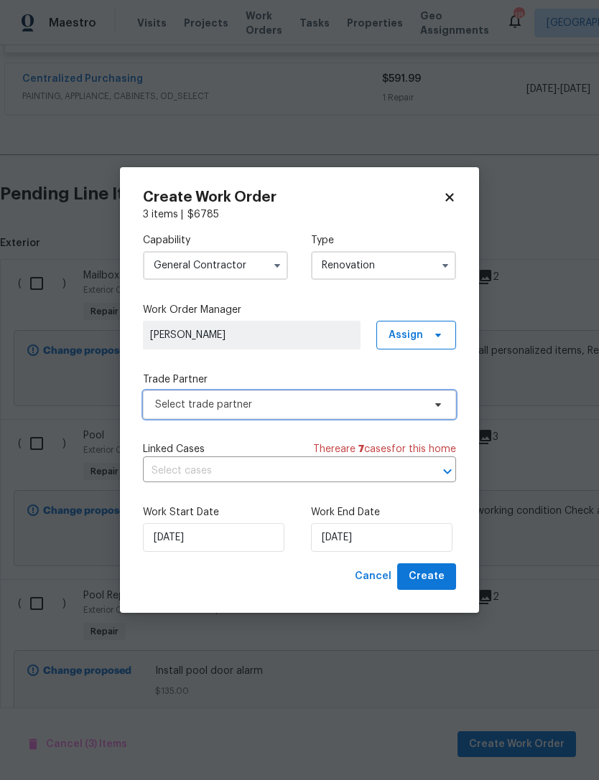
click at [299, 398] on span "Select trade partner" at bounding box center [289, 405] width 268 height 14
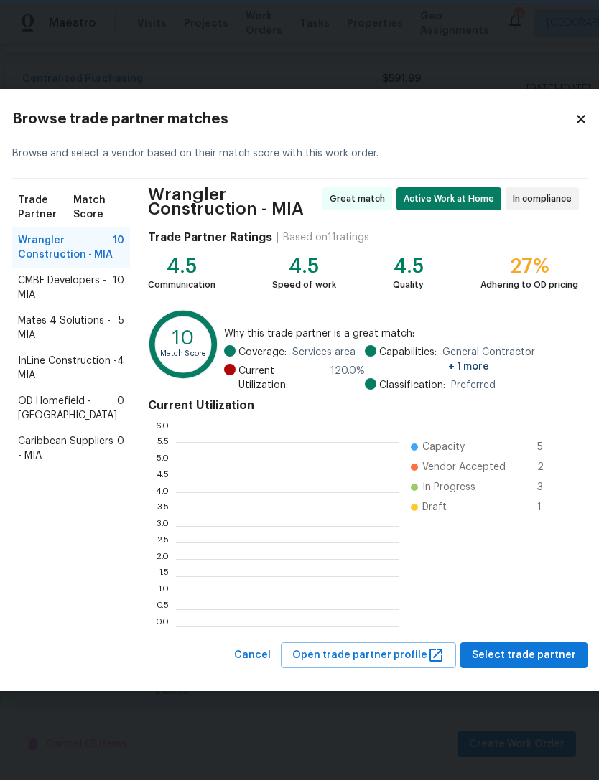
scroll to position [201, 223]
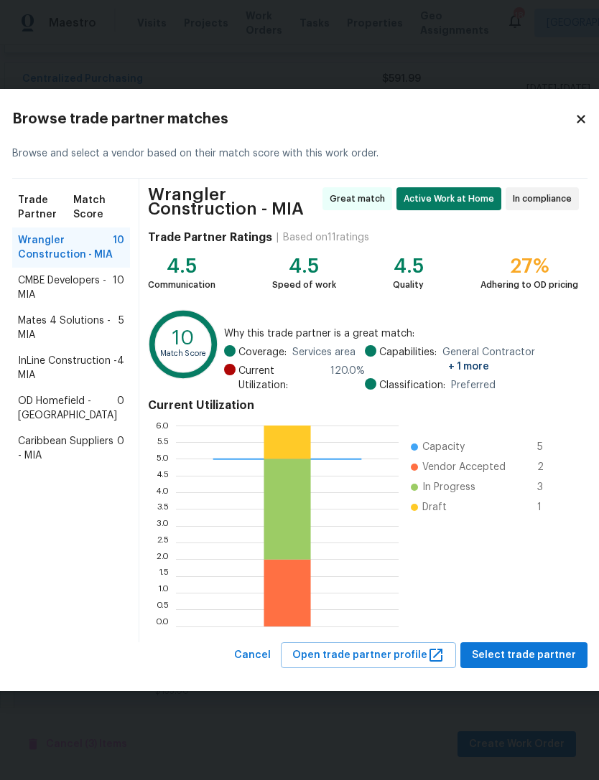
click at [43, 342] on span "Mates 4 Solutions - MIA" at bounding box center [68, 328] width 101 height 29
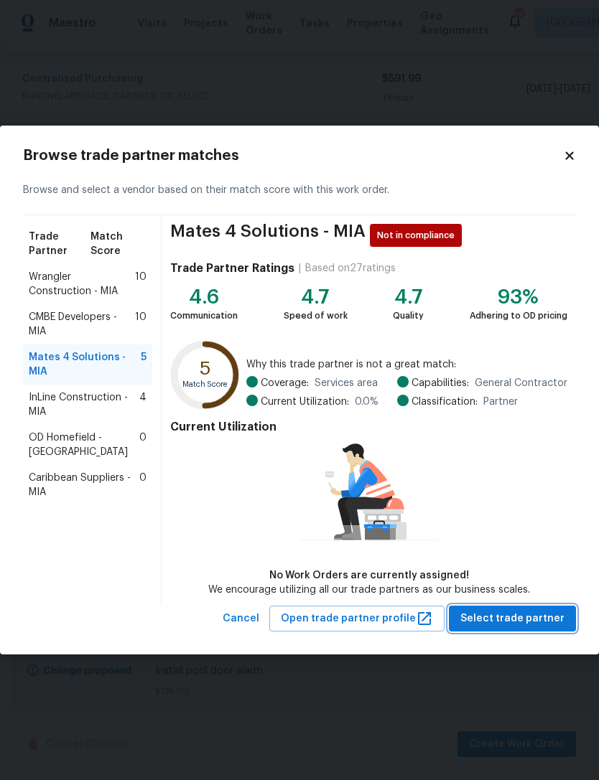
click at [534, 614] on span "Select trade partner" at bounding box center [512, 619] width 104 height 18
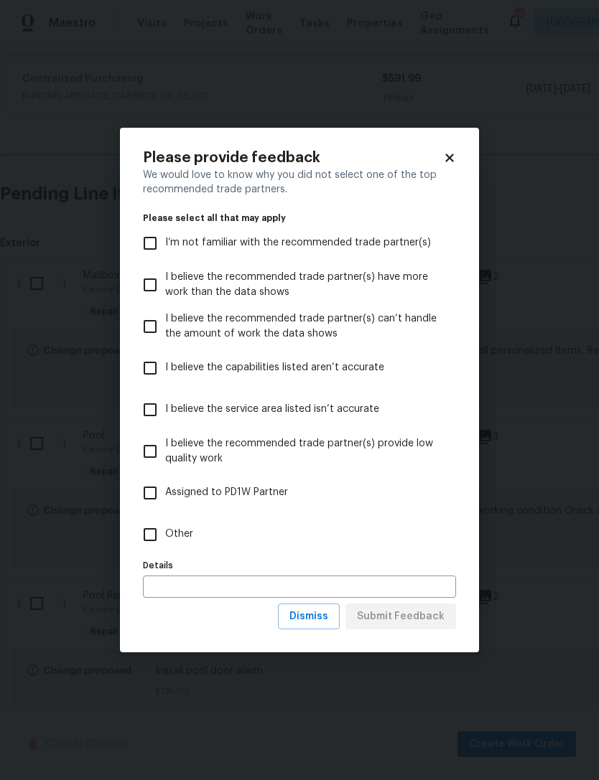
click at [150, 450] on input "I believe the recommended trade partner(s) provide low quality work" at bounding box center [150, 451] width 30 height 30
checkbox input "true"
click at [149, 418] on input "I believe the service area listed isn’t accurate" at bounding box center [150, 410] width 30 height 30
checkbox input "true"
click at [136, 453] on input "I believe the recommended trade partner(s) provide low quality work" at bounding box center [150, 451] width 30 height 30
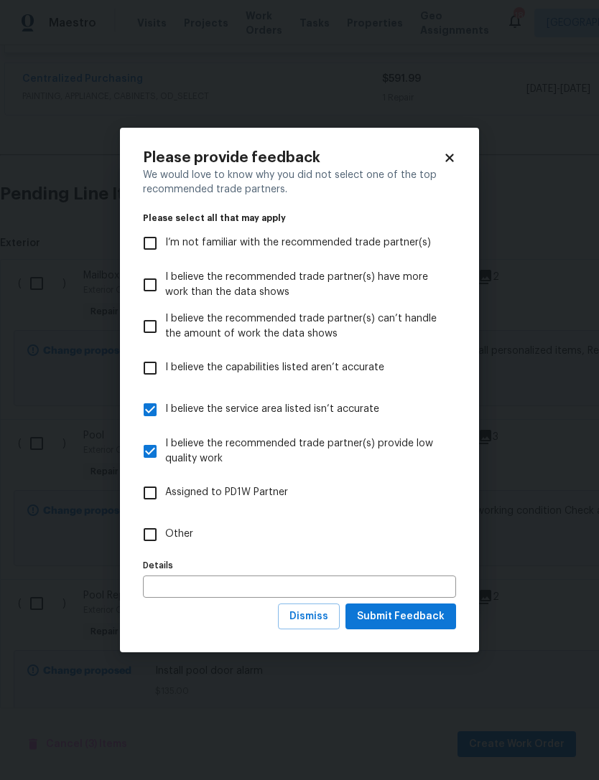
checkbox input "false"
click at [442, 618] on span "Submit Feedback" at bounding box center [401, 617] width 88 height 18
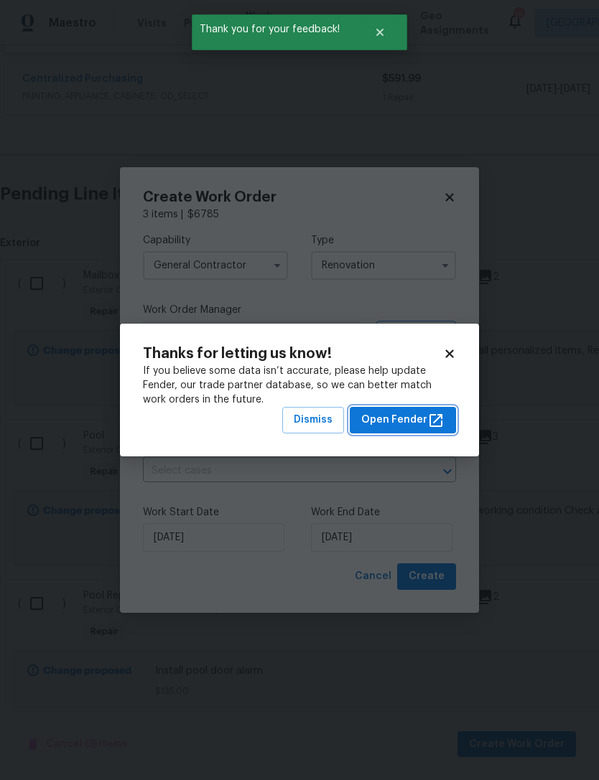
click at [399, 411] on span "Open Fender" at bounding box center [402, 420] width 83 height 18
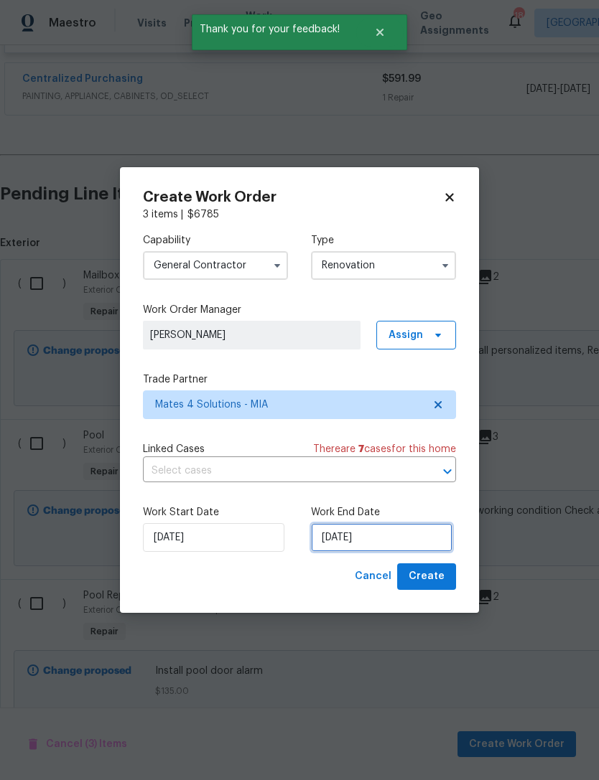
click at [412, 541] on input "[DATE]" at bounding box center [381, 537] width 141 height 29
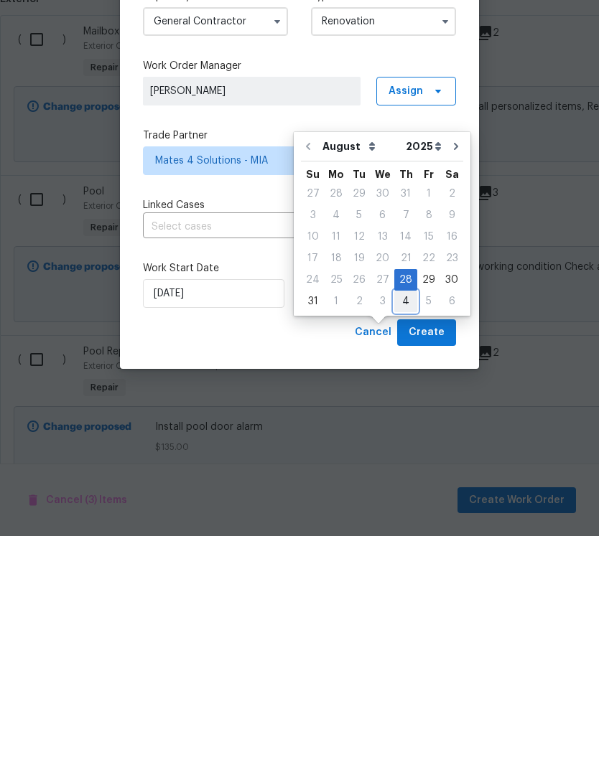
click at [396, 536] on div "4" at bounding box center [405, 546] width 23 height 20
type input "9/4/2025"
select select "8"
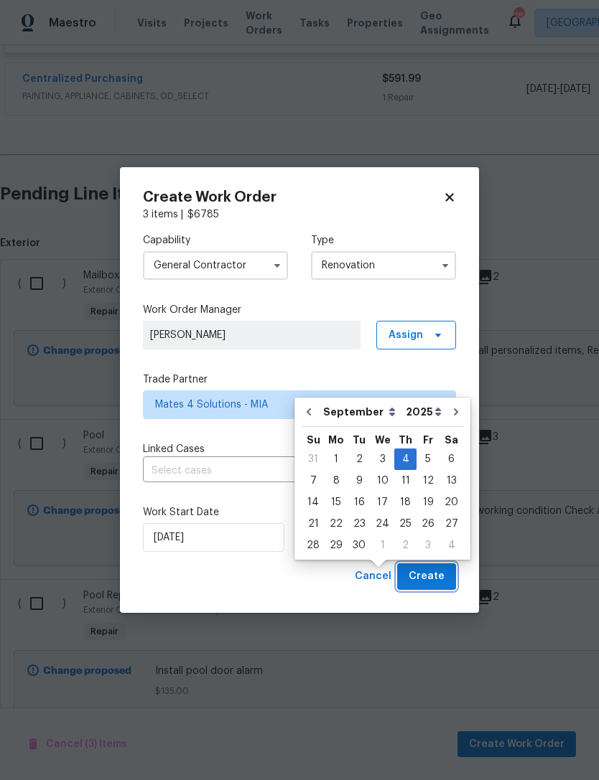
click at [444, 578] on button "Create" at bounding box center [426, 577] width 59 height 27
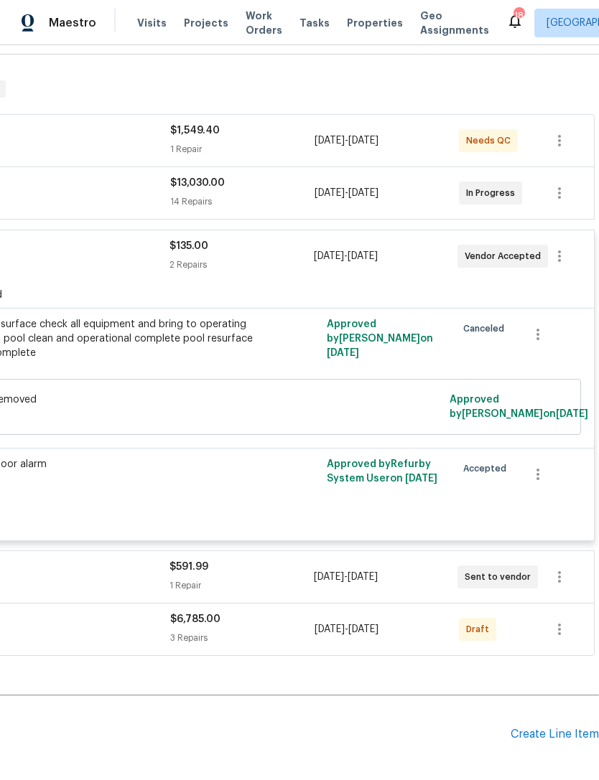
scroll to position [208, 213]
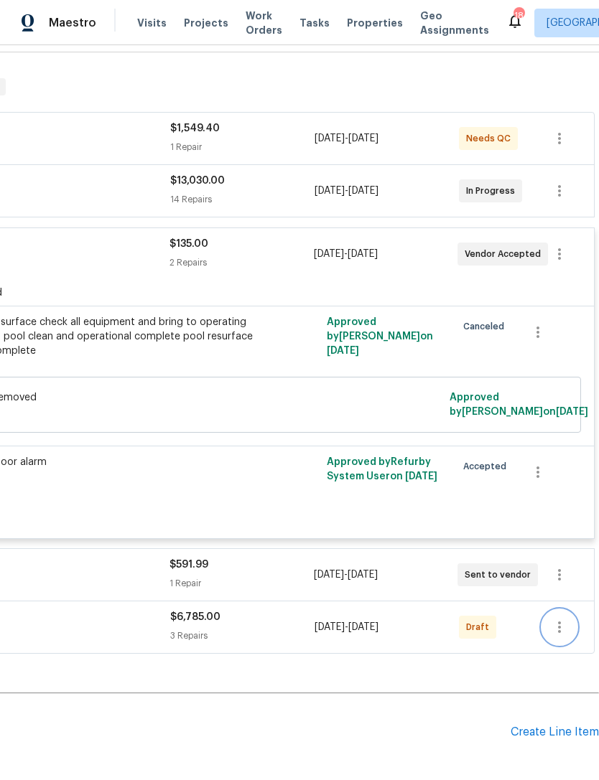
click at [573, 610] on button "button" at bounding box center [559, 627] width 34 height 34
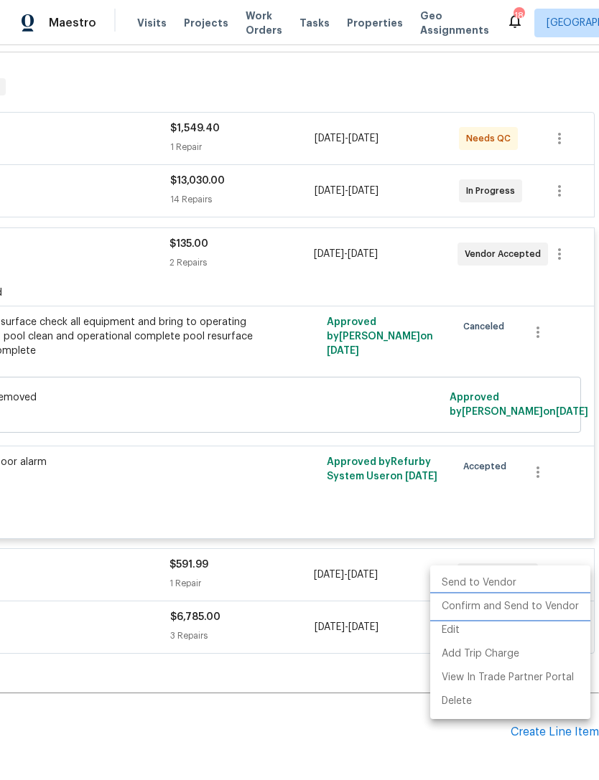
click at [527, 599] on li "Confirm and Send to Vendor" at bounding box center [510, 607] width 160 height 24
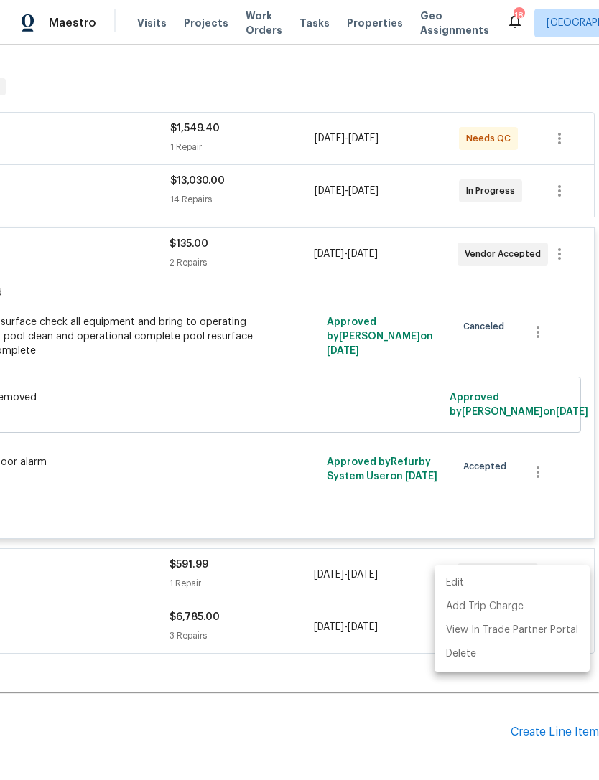
click at [483, 700] on div at bounding box center [299, 390] width 599 height 780
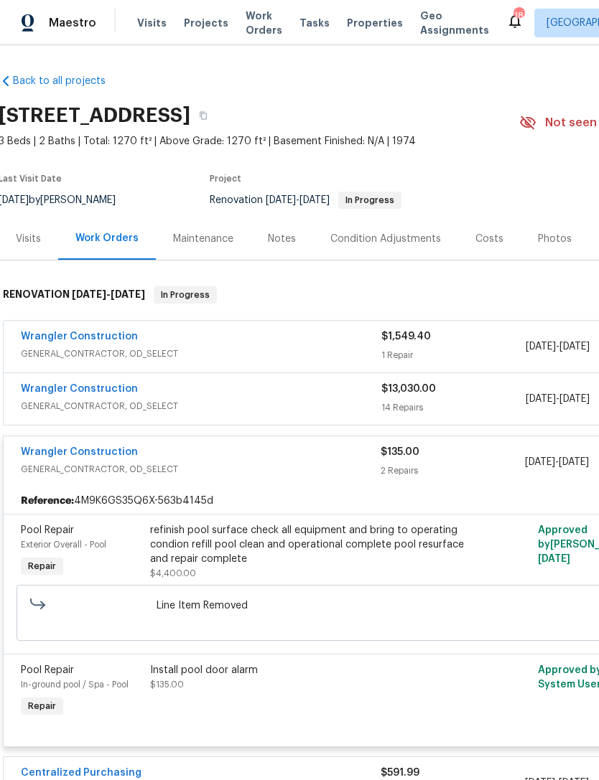
scroll to position [0, 1]
click at [40, 332] on link "Wrangler Construction" at bounding box center [80, 337] width 117 height 10
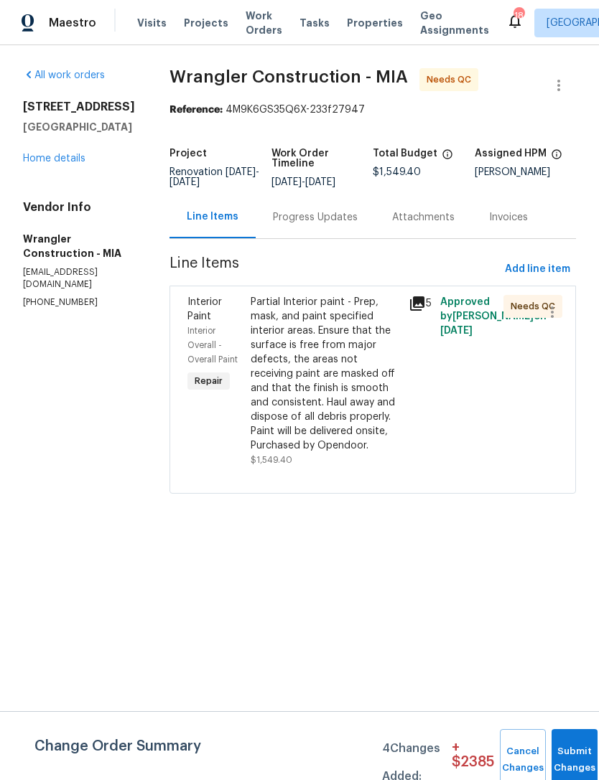
click at [251, 379] on div "Partial Interior paint - Prep, mask, and paint specified interior areas. Ensure…" at bounding box center [325, 374] width 149 height 158
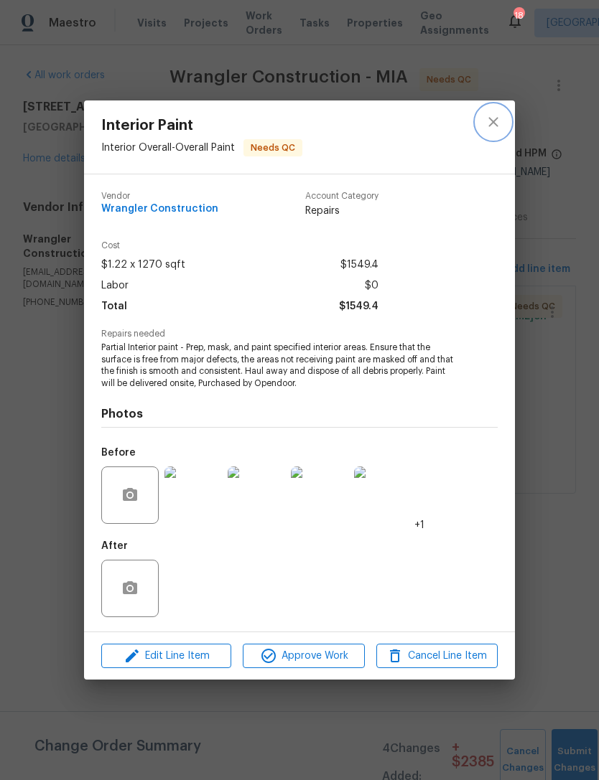
click at [503, 113] on button "close" at bounding box center [493, 122] width 34 height 34
